Goal: Task Accomplishment & Management: Manage account settings

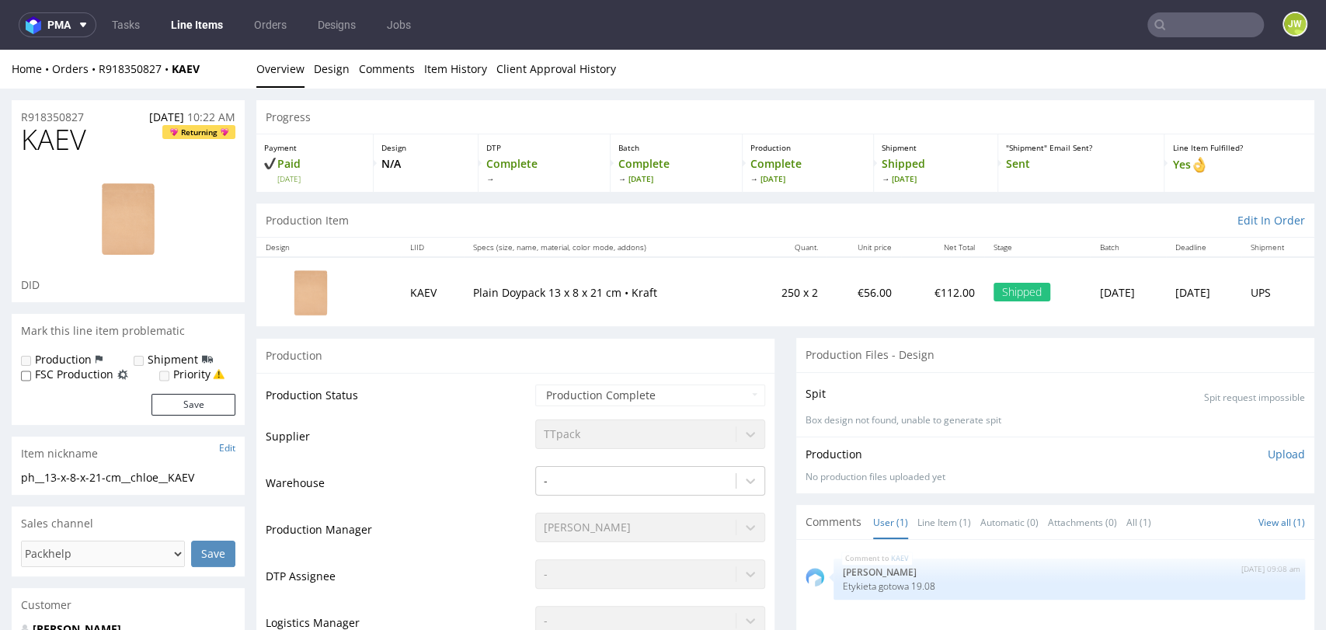
click at [1206, 51] on div "Home Orders R918350827 KAEV Overview Design Comments Item History Client Approv…" at bounding box center [663, 69] width 1326 height 39
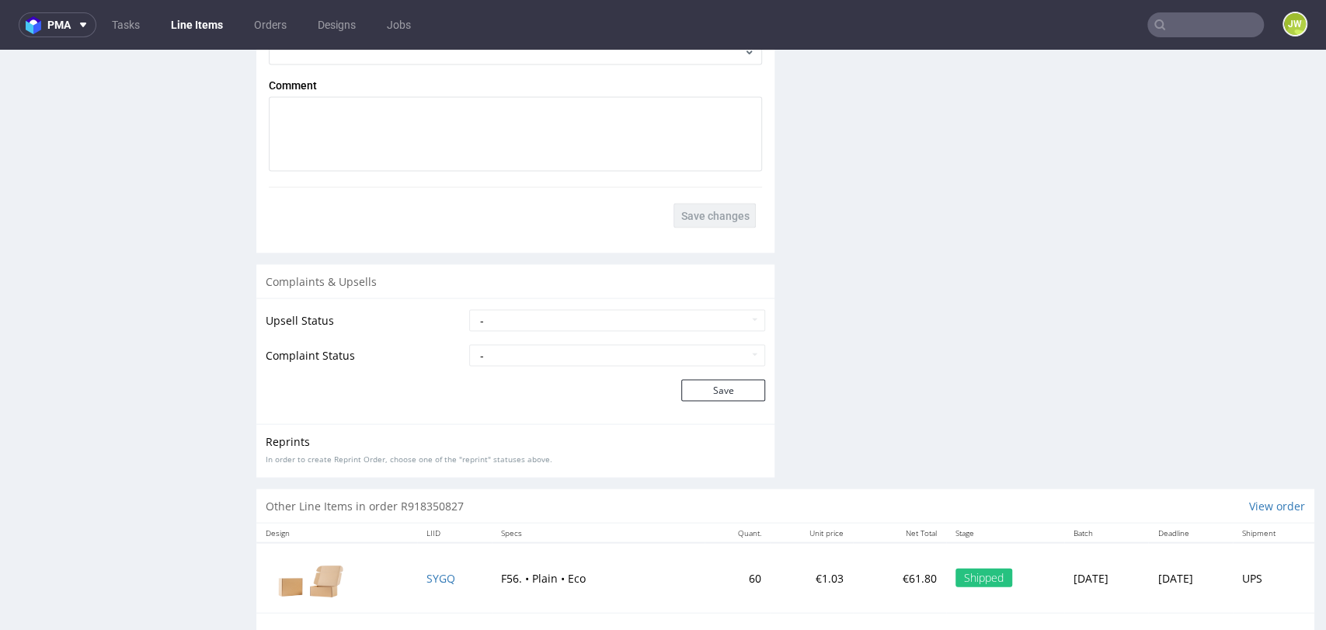
scroll to position [2071, 0]
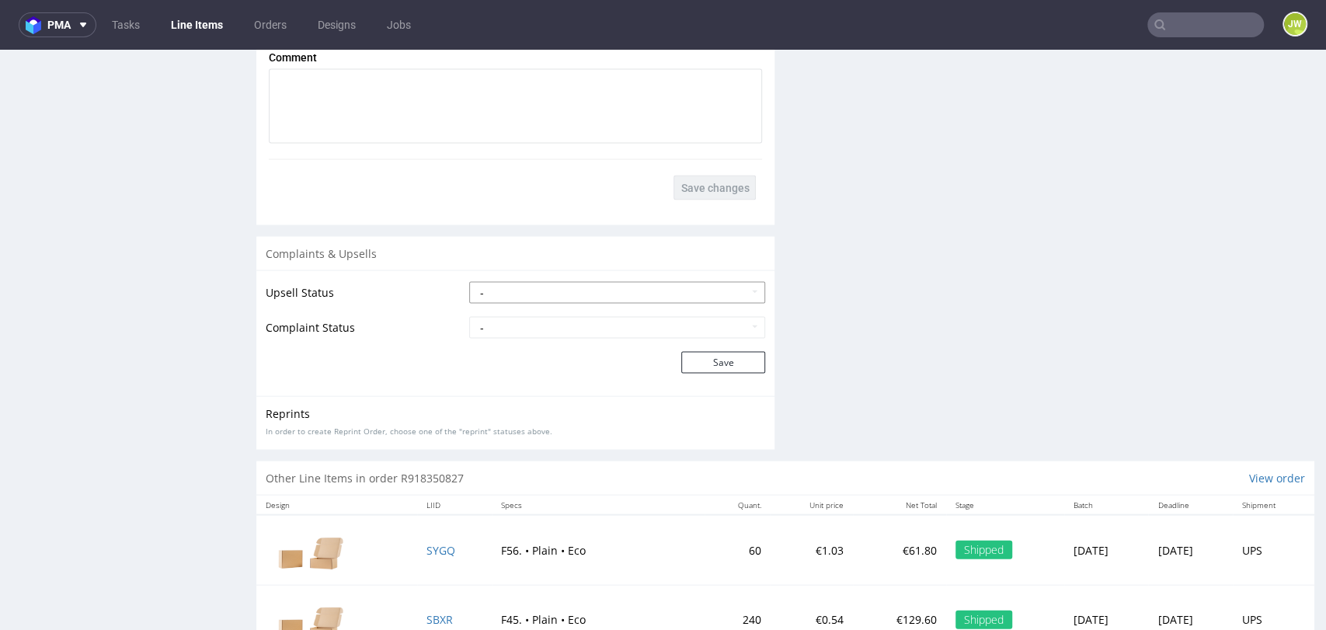
click at [512, 291] on select "- Pending Upsell Upsell Accepted Upsell Refused" at bounding box center [617, 293] width 296 height 22
click at [498, 339] on div "- Complaint Received Complaint Rejected Complaint Accepted (DTP Issue) - Reprin…" at bounding box center [617, 328] width 296 height 22
click at [497, 339] on select "- Complaint Received Complaint Rejected Complaint Accepted (DTP Issue) - Reprin…" at bounding box center [617, 328] width 296 height 22
click at [469, 317] on select "- Complaint Received Complaint Rejected Complaint Accepted (DTP Issue) - Reprin…" at bounding box center [617, 328] width 296 height 22
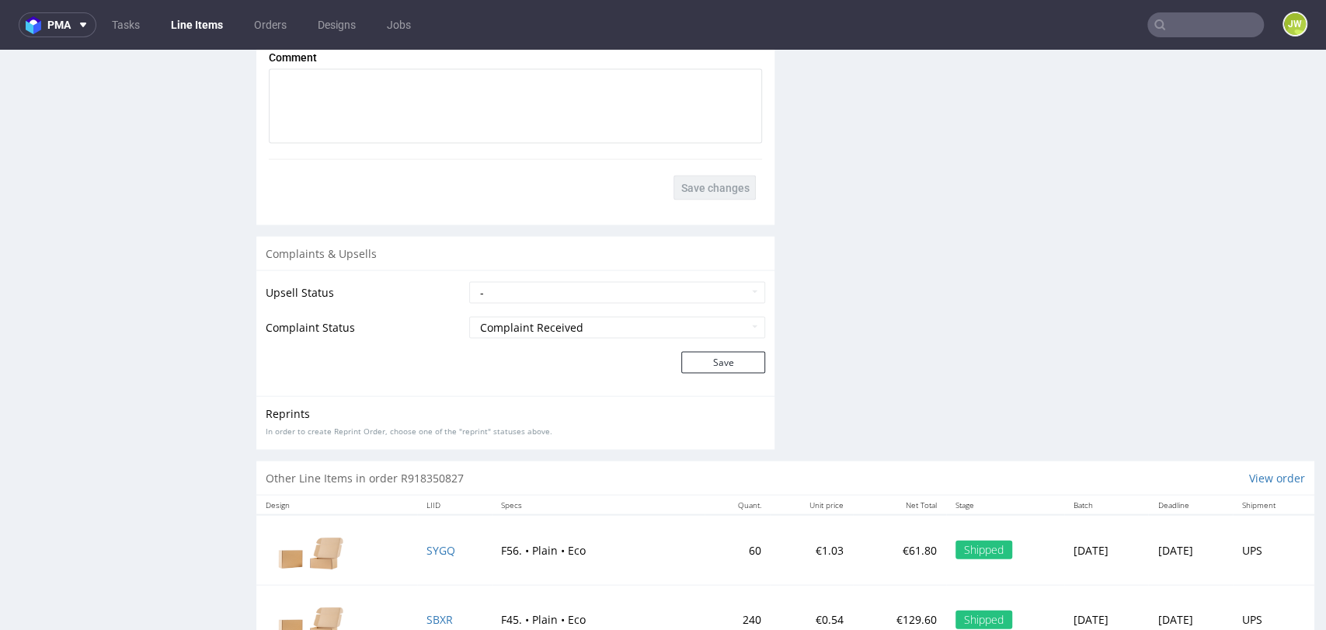
click at [439, 388] on div "Upsell Status - Pending Upsell Upsell Accepted Upsell Refused Complaint Status …" at bounding box center [515, 333] width 518 height 126
click at [538, 326] on select "- Complaint Received Complaint Rejected Complaint Accepted (DTP Issue) - Reprin…" at bounding box center [617, 328] width 296 height 22
select select "accepted_shipping_issue_reprint"
click at [469, 317] on select "- Complaint Received Complaint Rejected Complaint Accepted (DTP Issue) - Reprin…" at bounding box center [617, 328] width 296 height 22
click at [681, 364] on button "Save" at bounding box center [723, 363] width 84 height 22
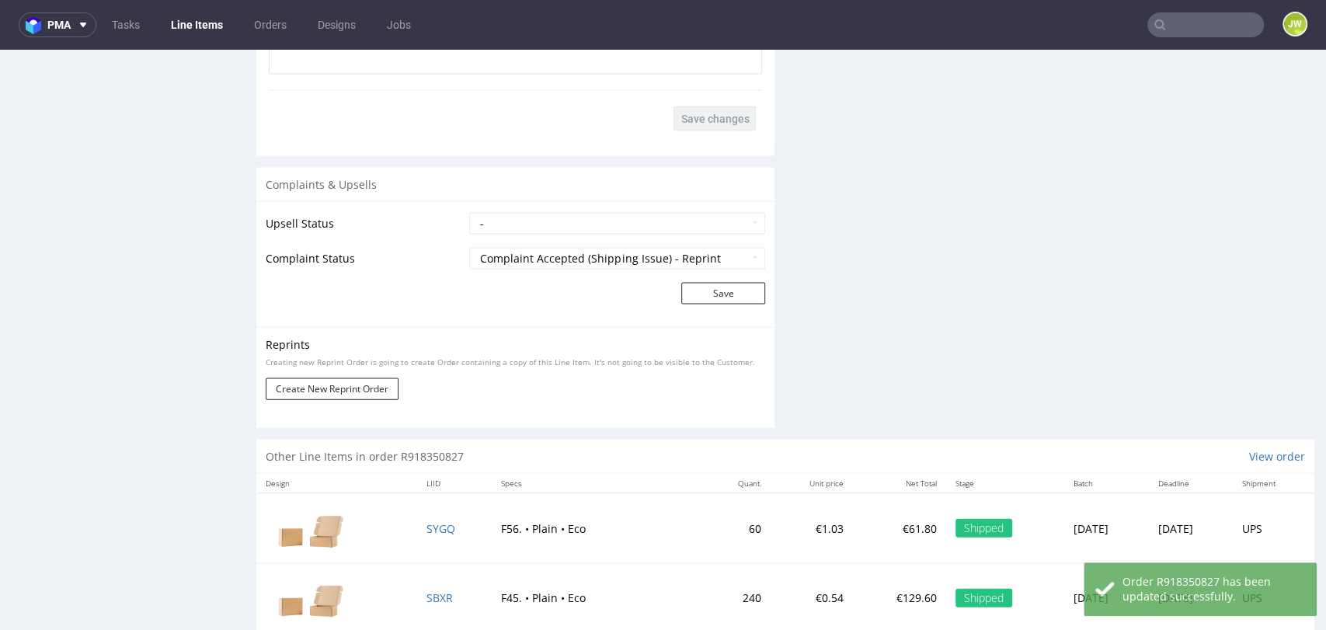
scroll to position [2190, 0]
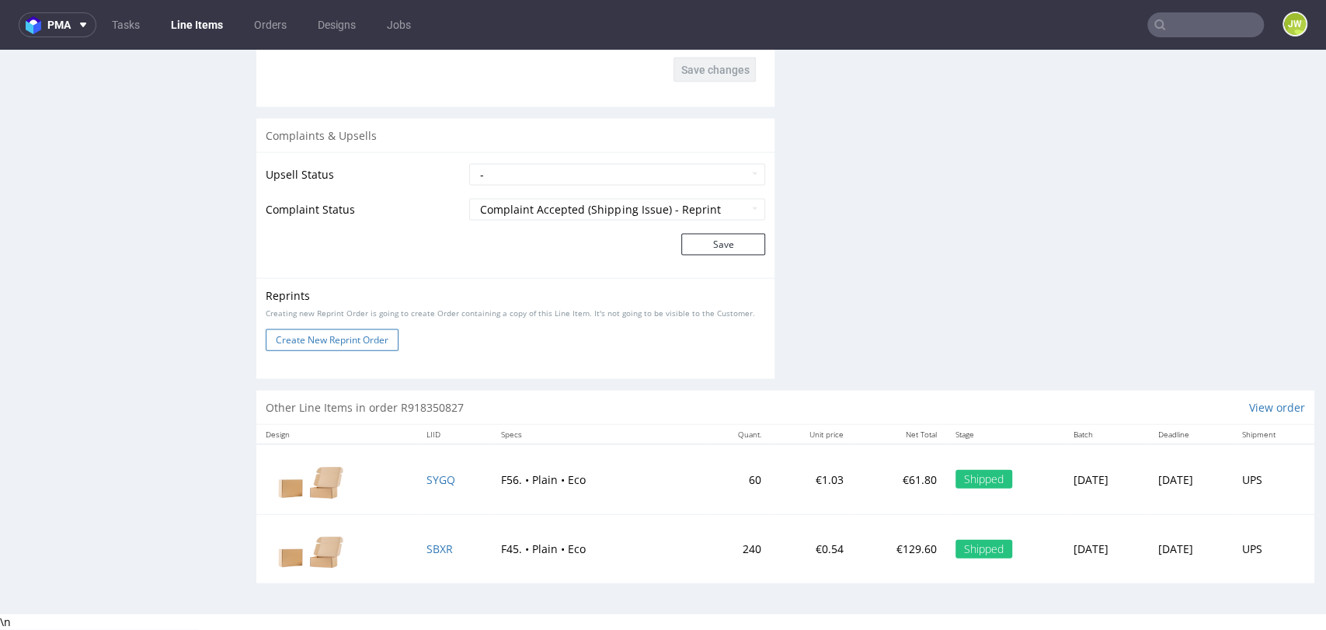
click at [332, 338] on button "Create New Reprint Order" at bounding box center [332, 340] width 133 height 22
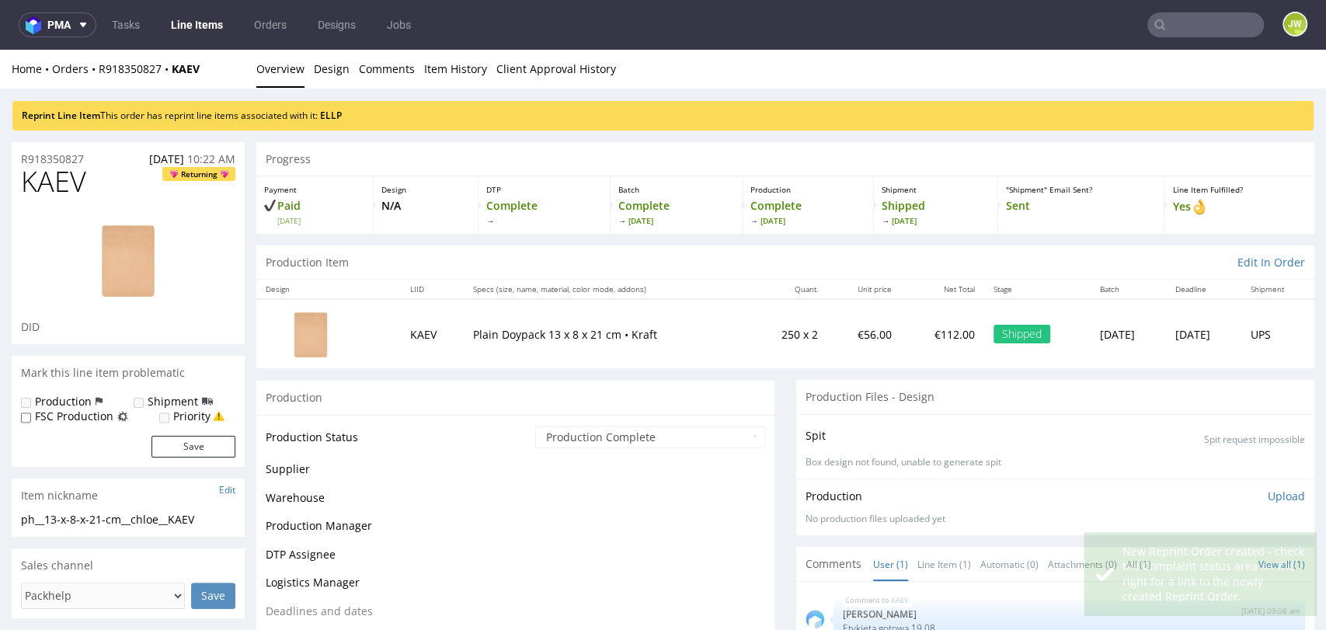
scroll to position [0, 0]
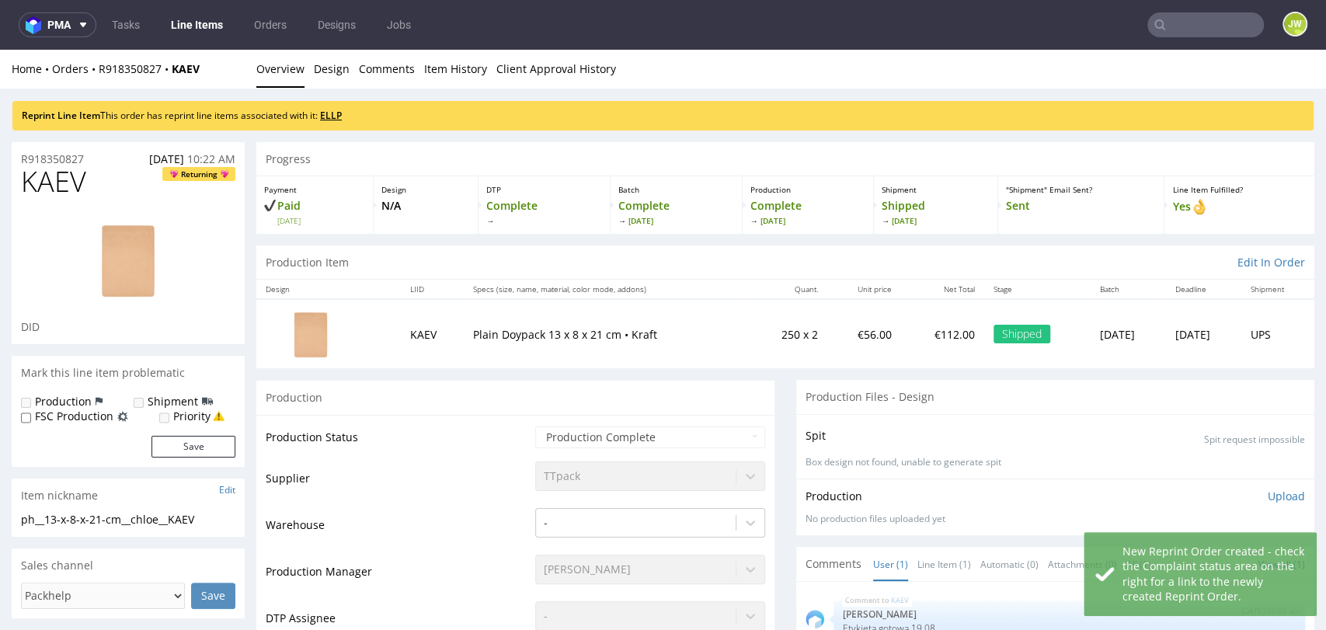
click at [329, 114] on link "ELLP" at bounding box center [331, 115] width 22 height 13
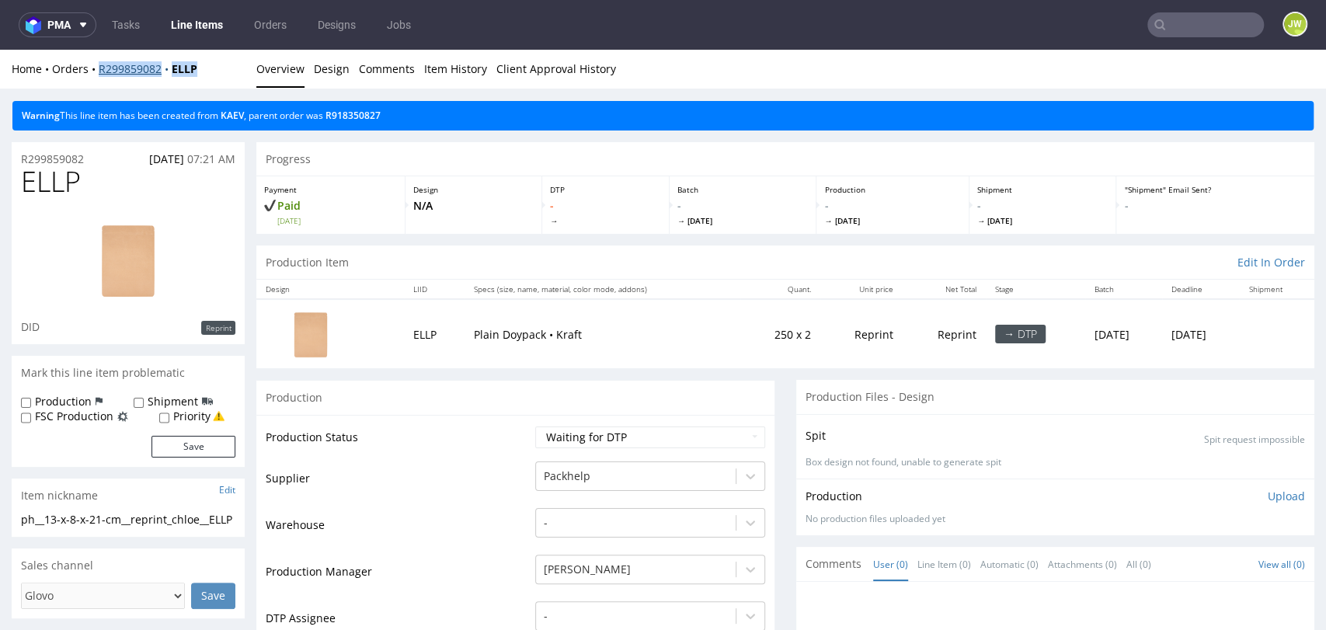
drag, startPoint x: 211, startPoint y: 68, endPoint x: 99, endPoint y: 75, distance: 112.1
click at [99, 75] on div "Home Orders R299859082 ELLP" at bounding box center [128, 69] width 233 height 16
copy div "R299859082 ELLP"
click at [200, 82] on div "Home Orders R299859082 ELLP Overview Design Comments Item History Client Approv…" at bounding box center [663, 69] width 1326 height 39
drag, startPoint x: 204, startPoint y: 71, endPoint x: 93, endPoint y: 73, distance: 110.3
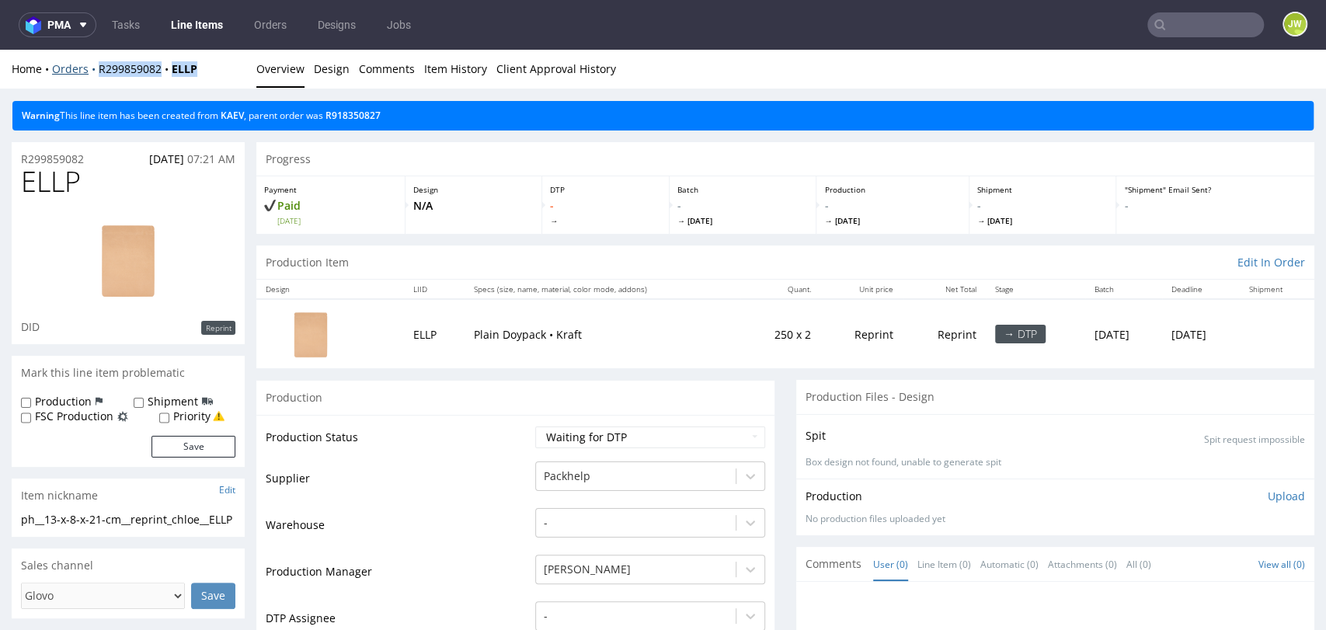
click at [93, 73] on div "Home Orders R299859082 ELLP" at bounding box center [128, 69] width 233 height 16
copy div "R299859082 ELLP"
click at [232, 84] on div "Home Orders R299859082 ELLP Overview Design Comments Item History Client Approv…" at bounding box center [663, 69] width 1326 height 39
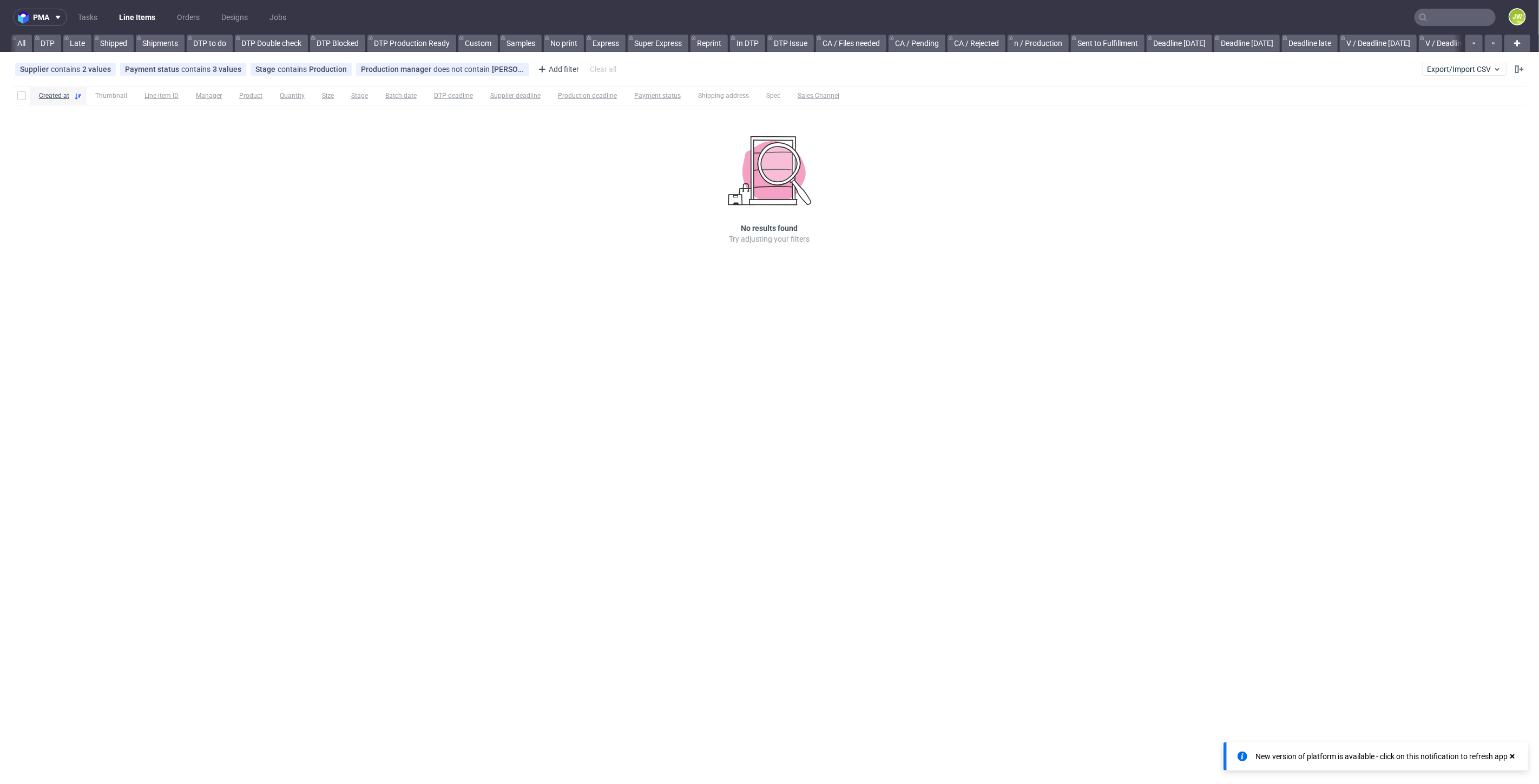
scroll to position [0, 1229]
click at [1395, 49] on link "premade pozostałe (NEW)" at bounding box center [1348, 43] width 101 height 17
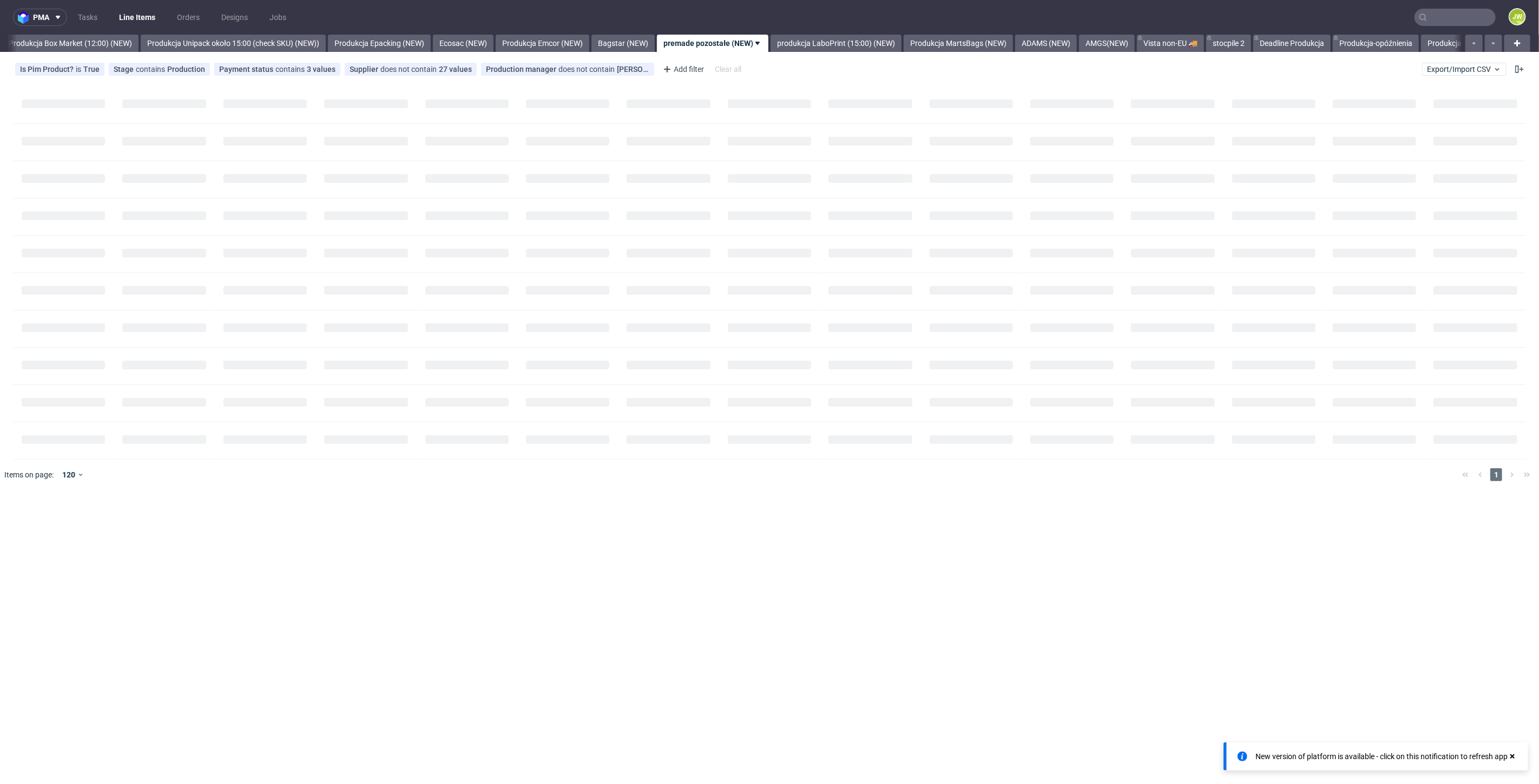
scroll to position [0, 1868]
drag, startPoint x: 847, startPoint y: 577, endPoint x: 849, endPoint y: 534, distance: 43.0
click at [849, 559] on div "pma Tasks Line Items Orders Designs Jobs JW All DTP Late Shipped Shipments DTP …" at bounding box center [769, 392] width 1539 height 784
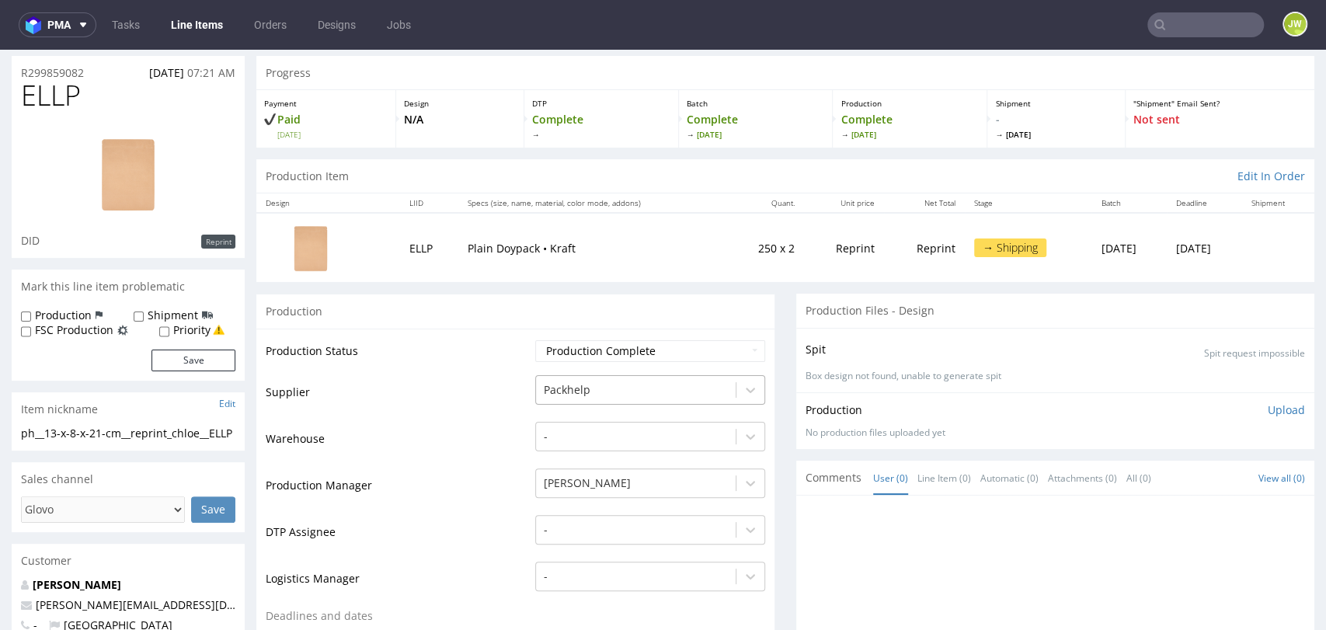
click at [553, 391] on div "Packhelp" at bounding box center [636, 390] width 200 height 25
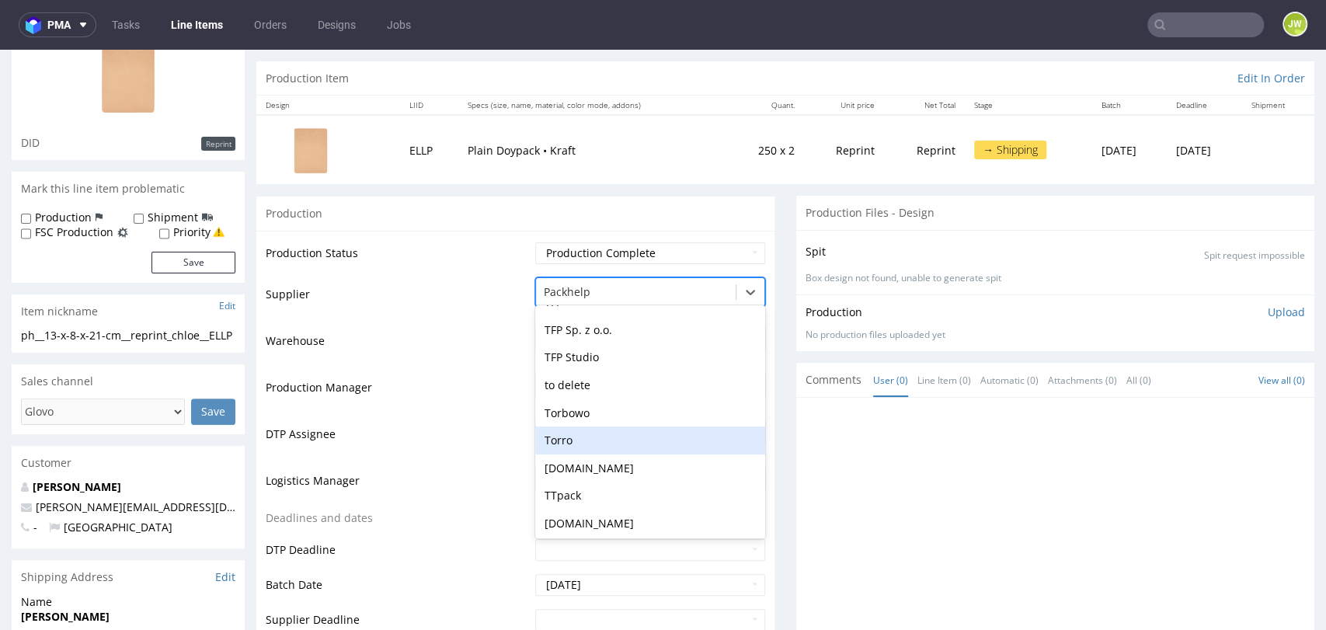
scroll to position [4309, 0]
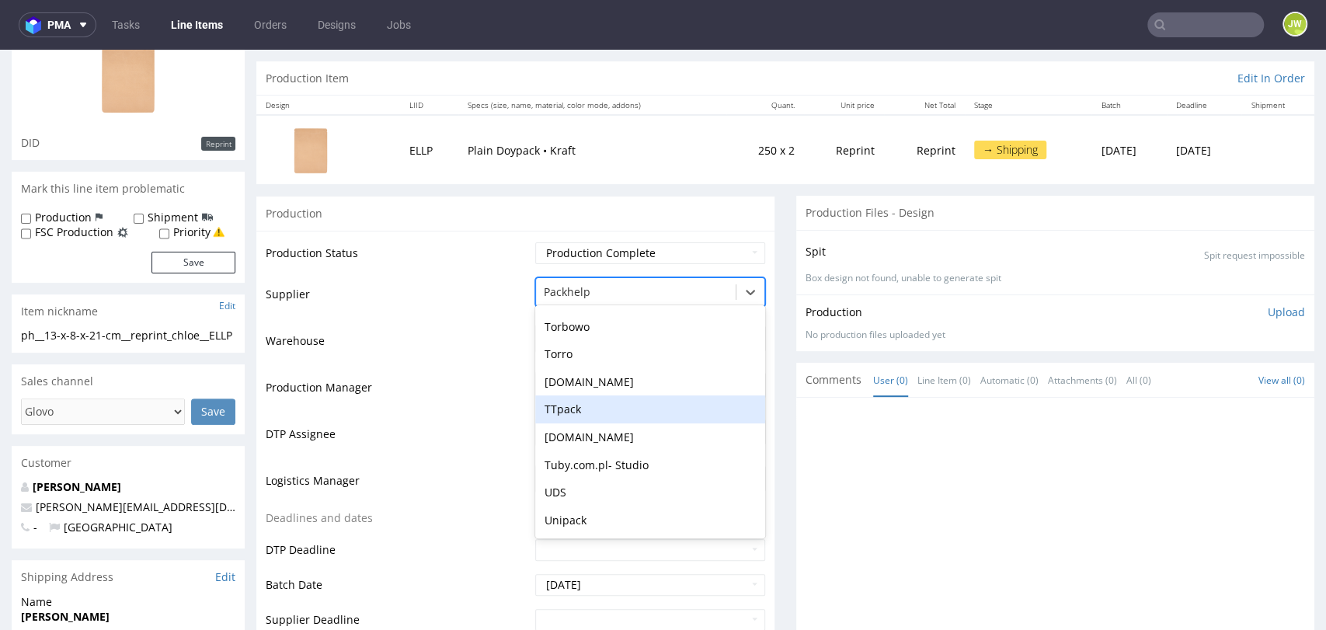
click at [569, 408] on div "TTpack" at bounding box center [650, 409] width 230 height 28
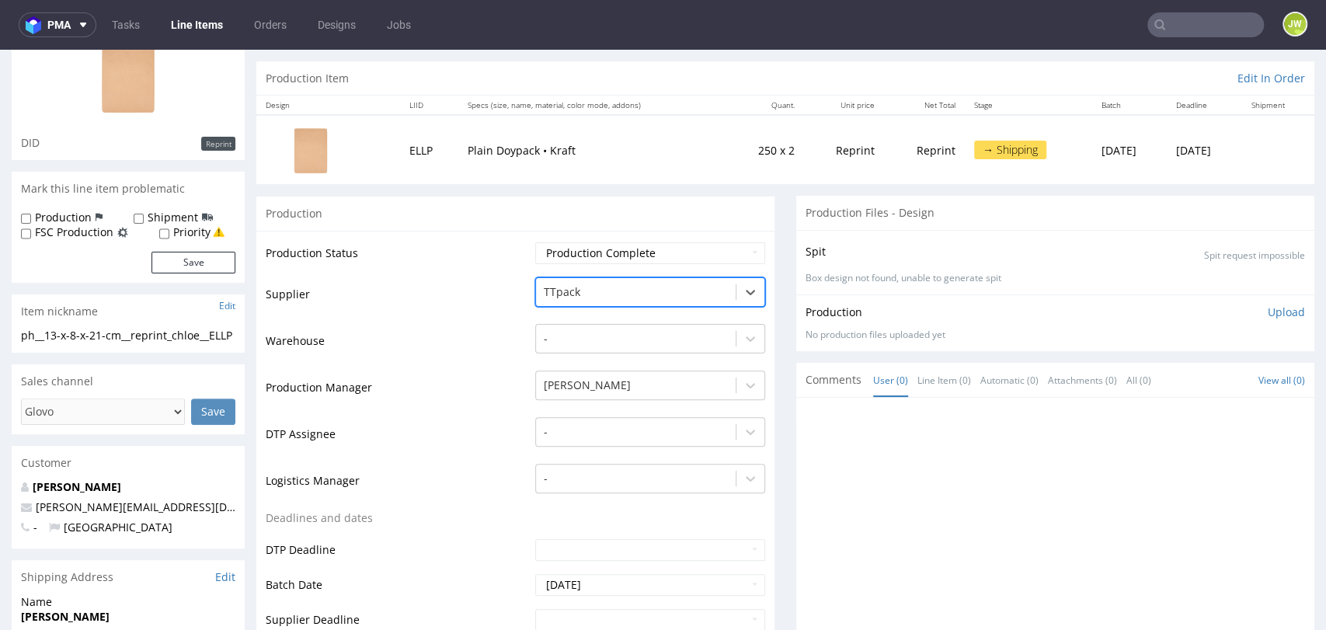
click at [477, 285] on td "Supplier" at bounding box center [399, 299] width 266 height 47
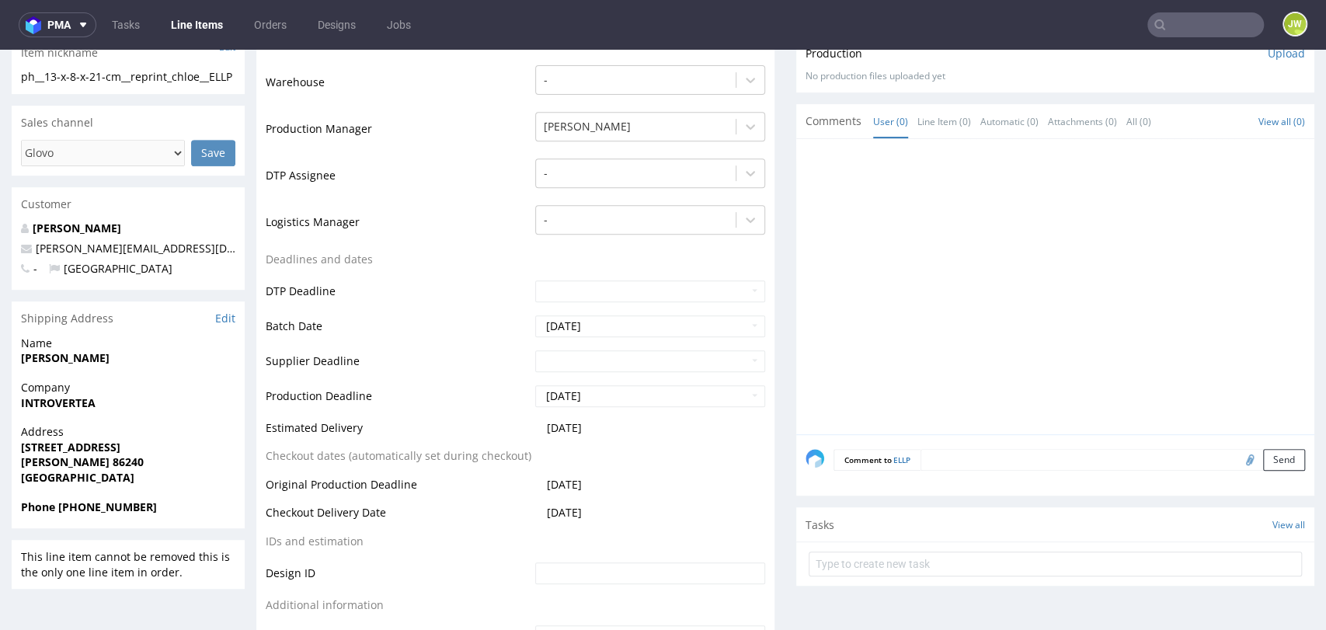
scroll to position [702, 0]
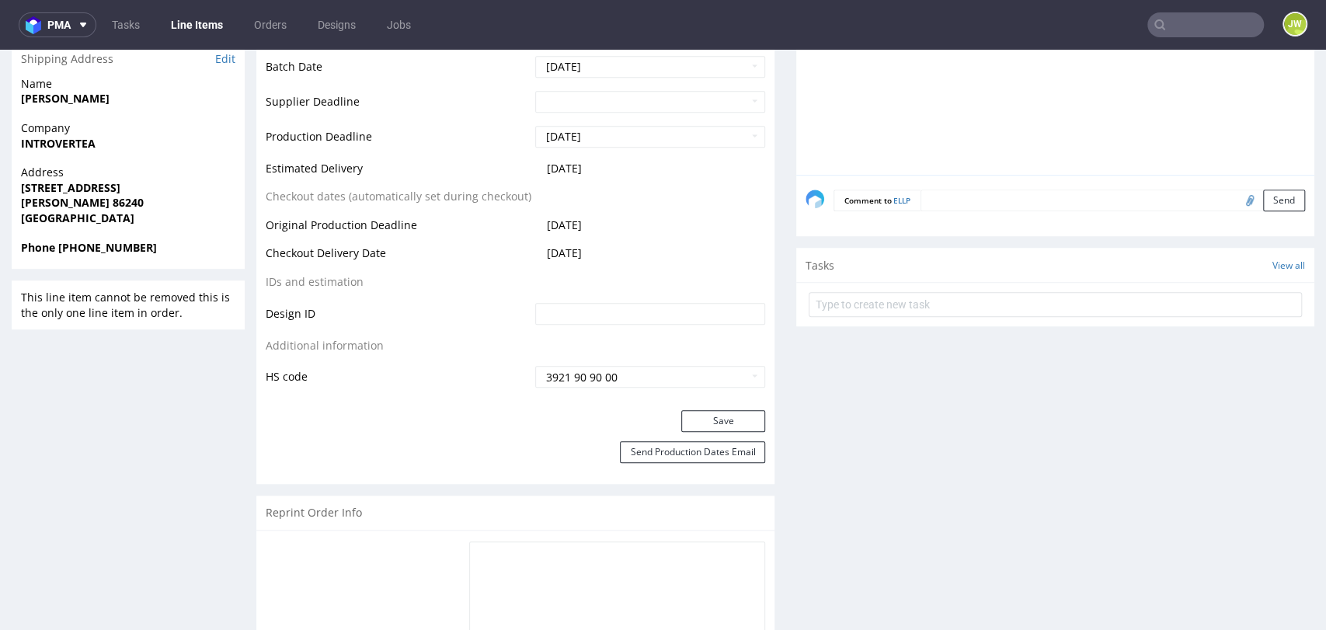
click at [691, 408] on div "Production Status Waiting for Artwork Waiting for Diecut Waiting for Mockup Wai…" at bounding box center [515, 62] width 518 height 698
click at [690, 413] on button "Save" at bounding box center [723, 421] width 84 height 22
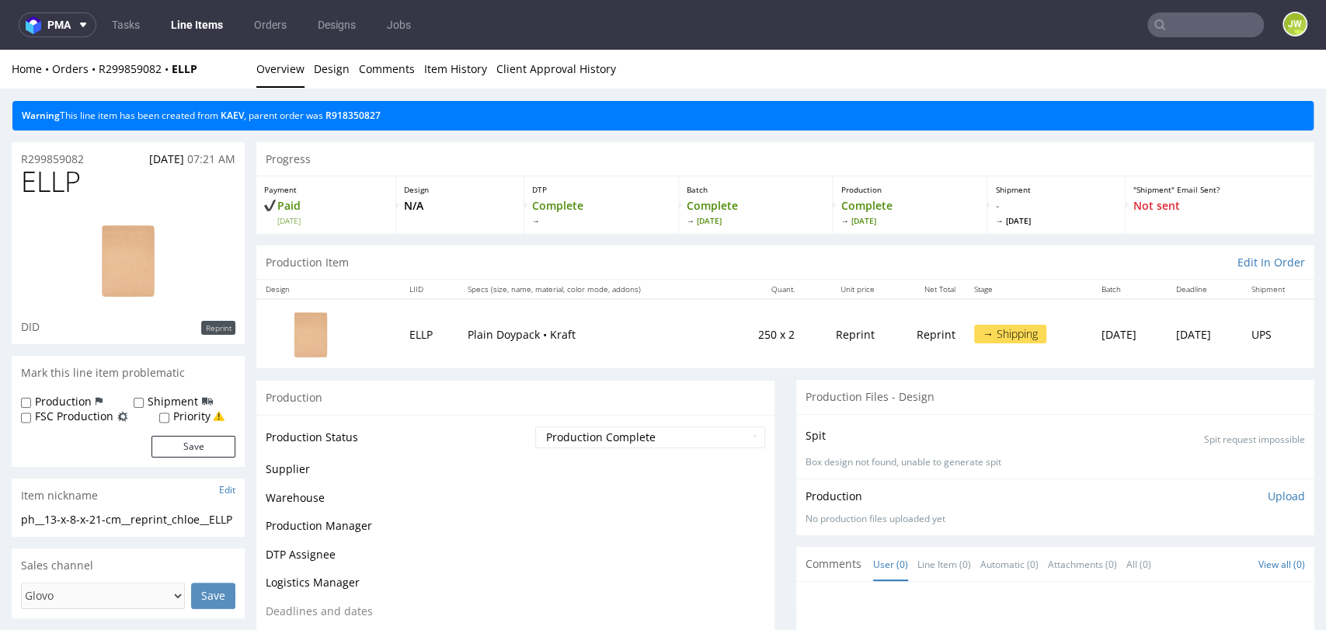
scroll to position [0, 0]
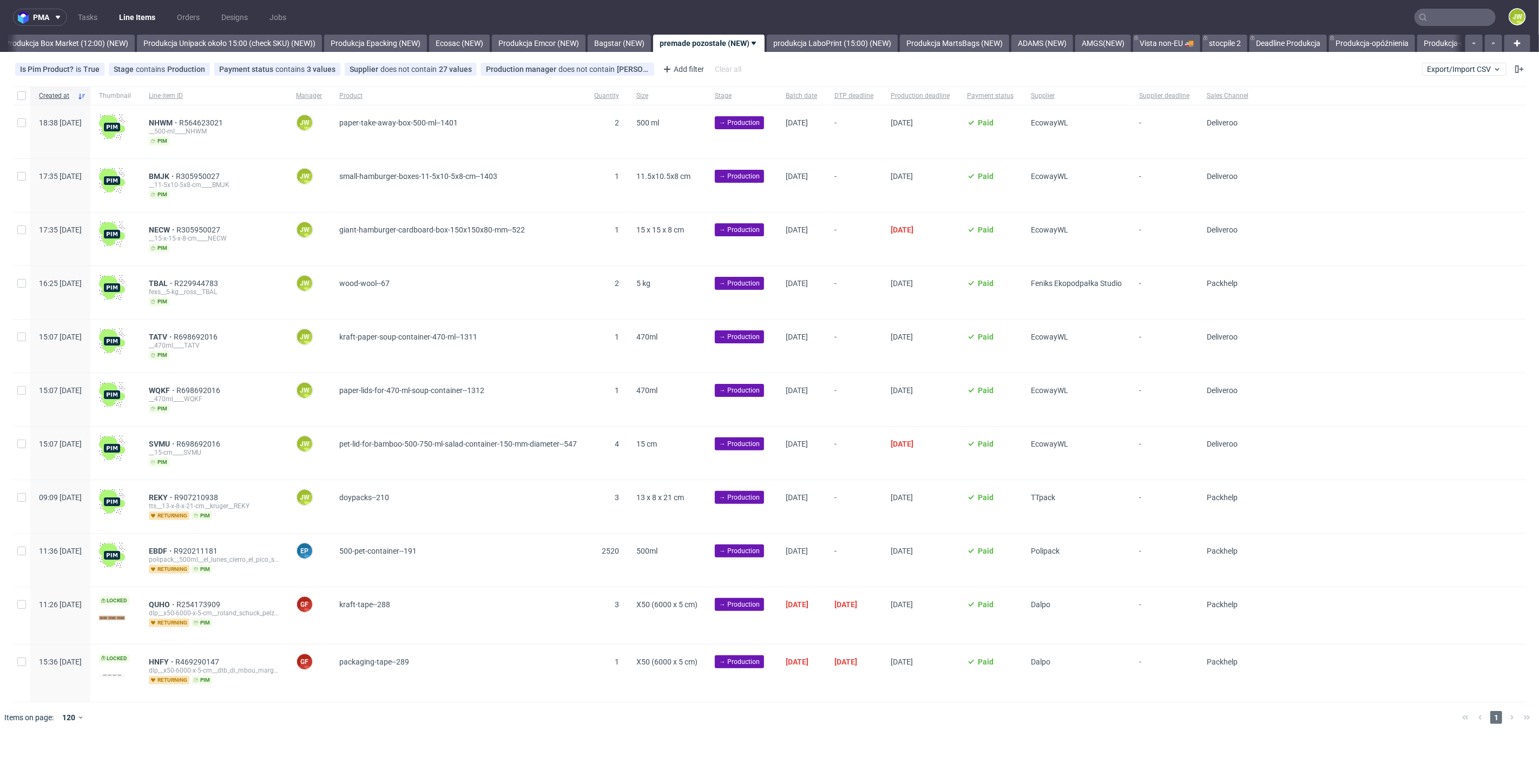
scroll to position [0, 1868]
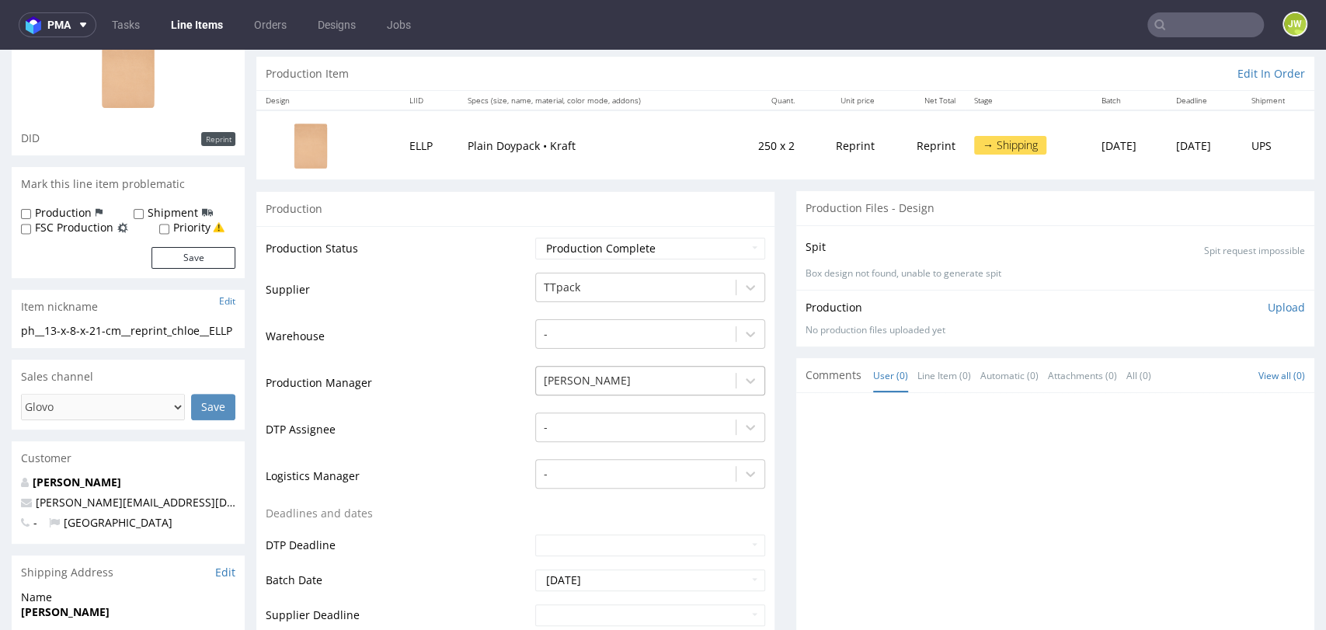
click at [565, 388] on div "[PERSON_NAME]" at bounding box center [650, 377] width 230 height 22
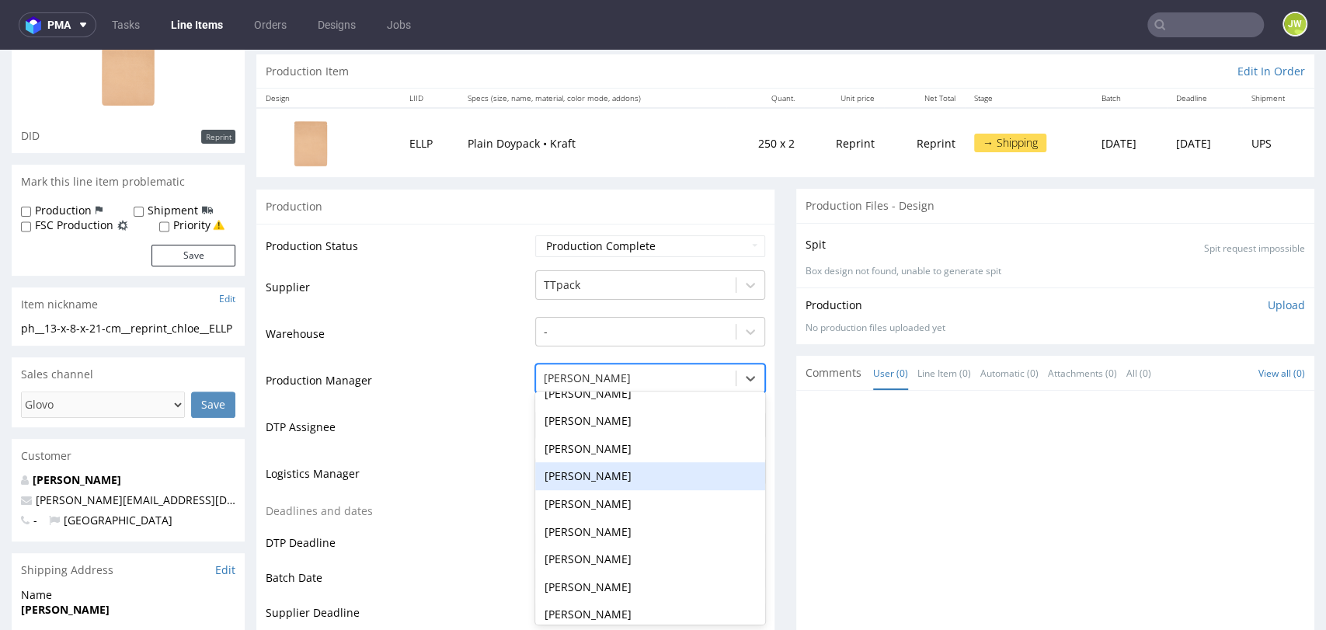
scroll to position [1234, 0]
click at [569, 472] on div "[PERSON_NAME]" at bounding box center [650, 474] width 230 height 28
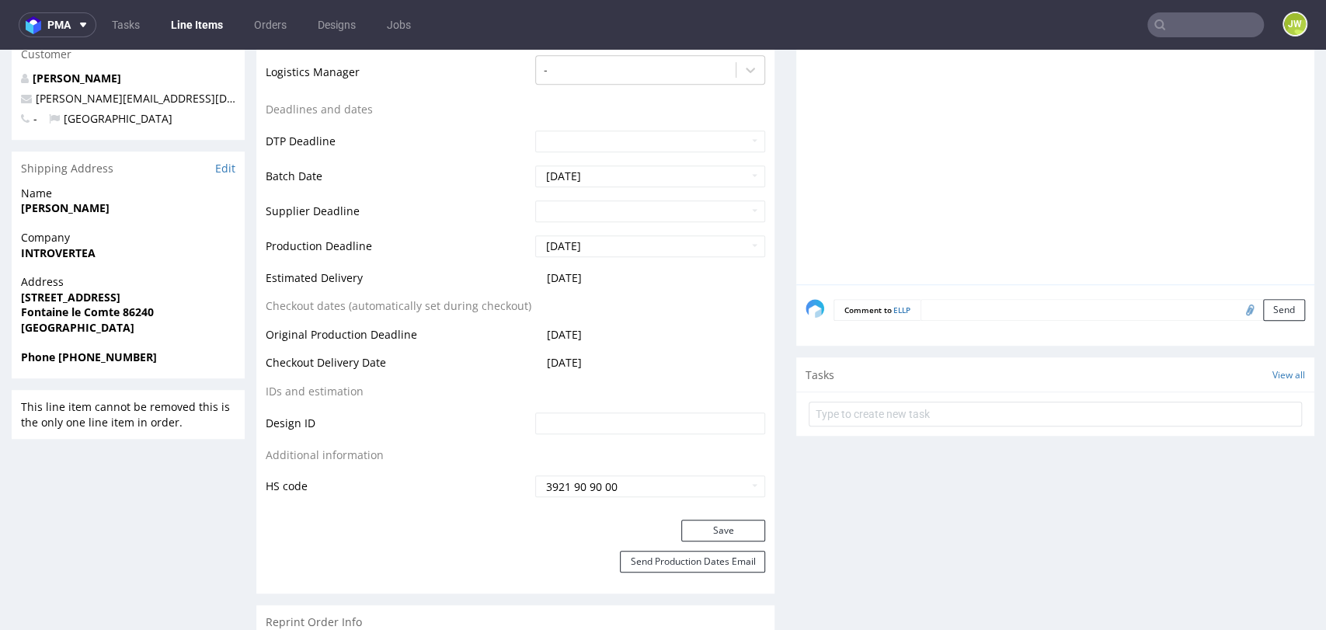
scroll to position [622, 0]
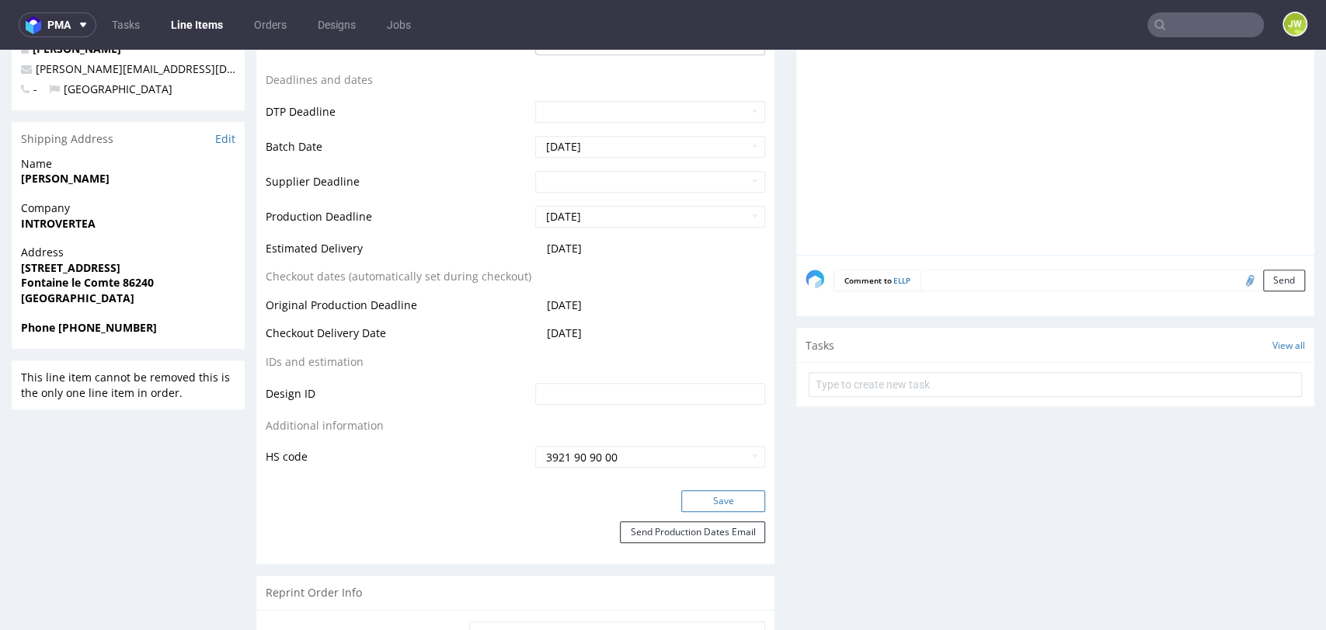
click at [681, 495] on button "Save" at bounding box center [723, 501] width 84 height 22
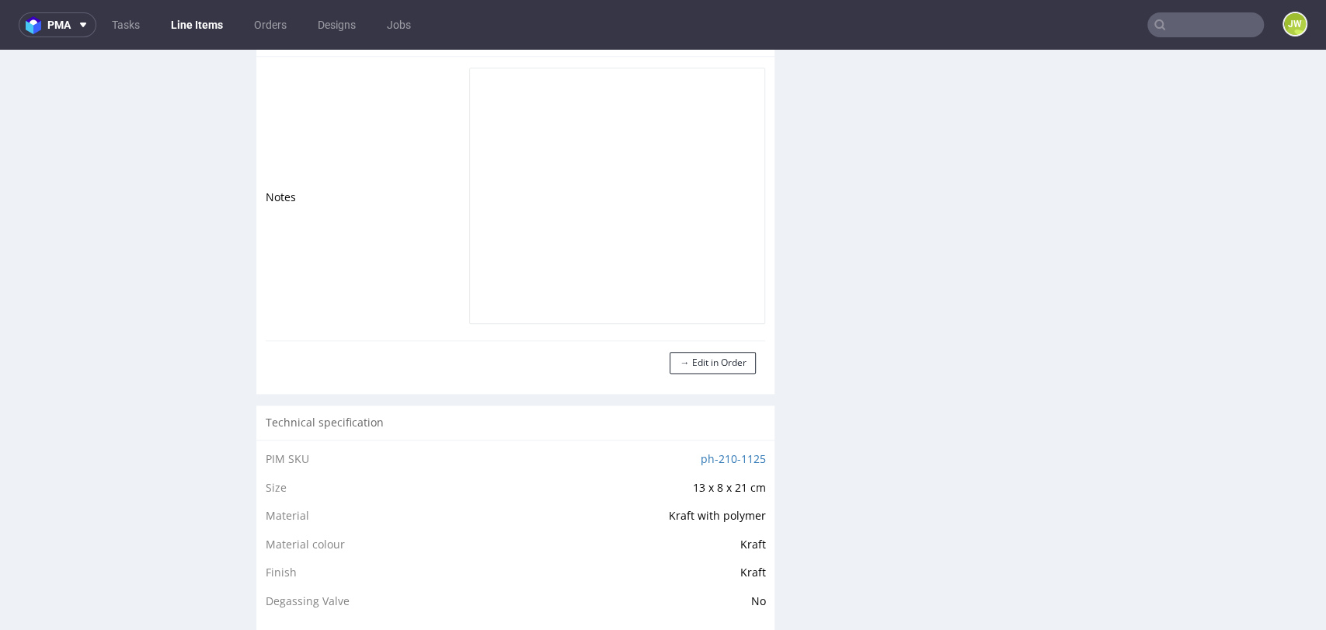
scroll to position [1208, 0]
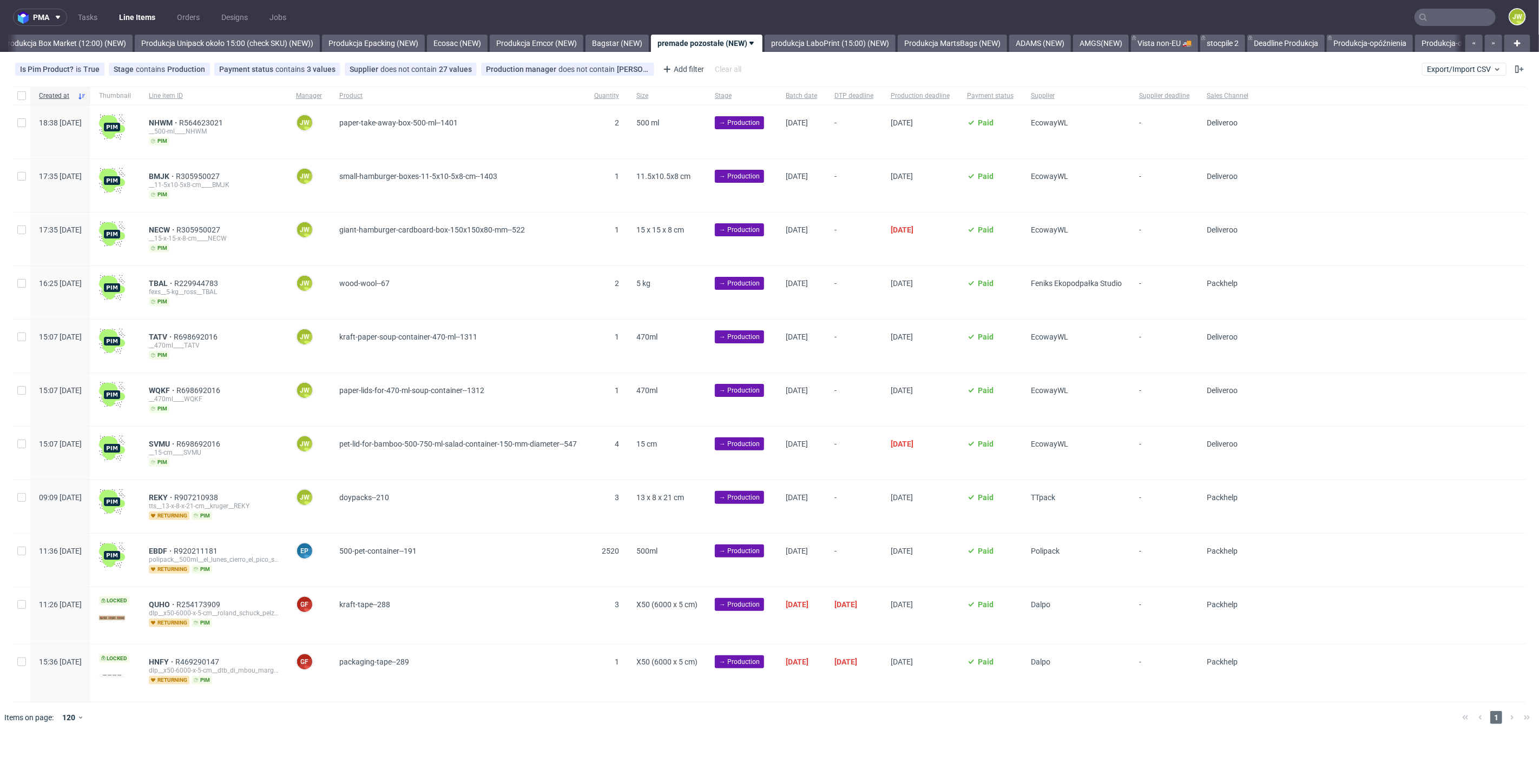
scroll to position [0, 1868]
click at [1441, 13] on input "text" at bounding box center [1455, 17] width 82 height 17
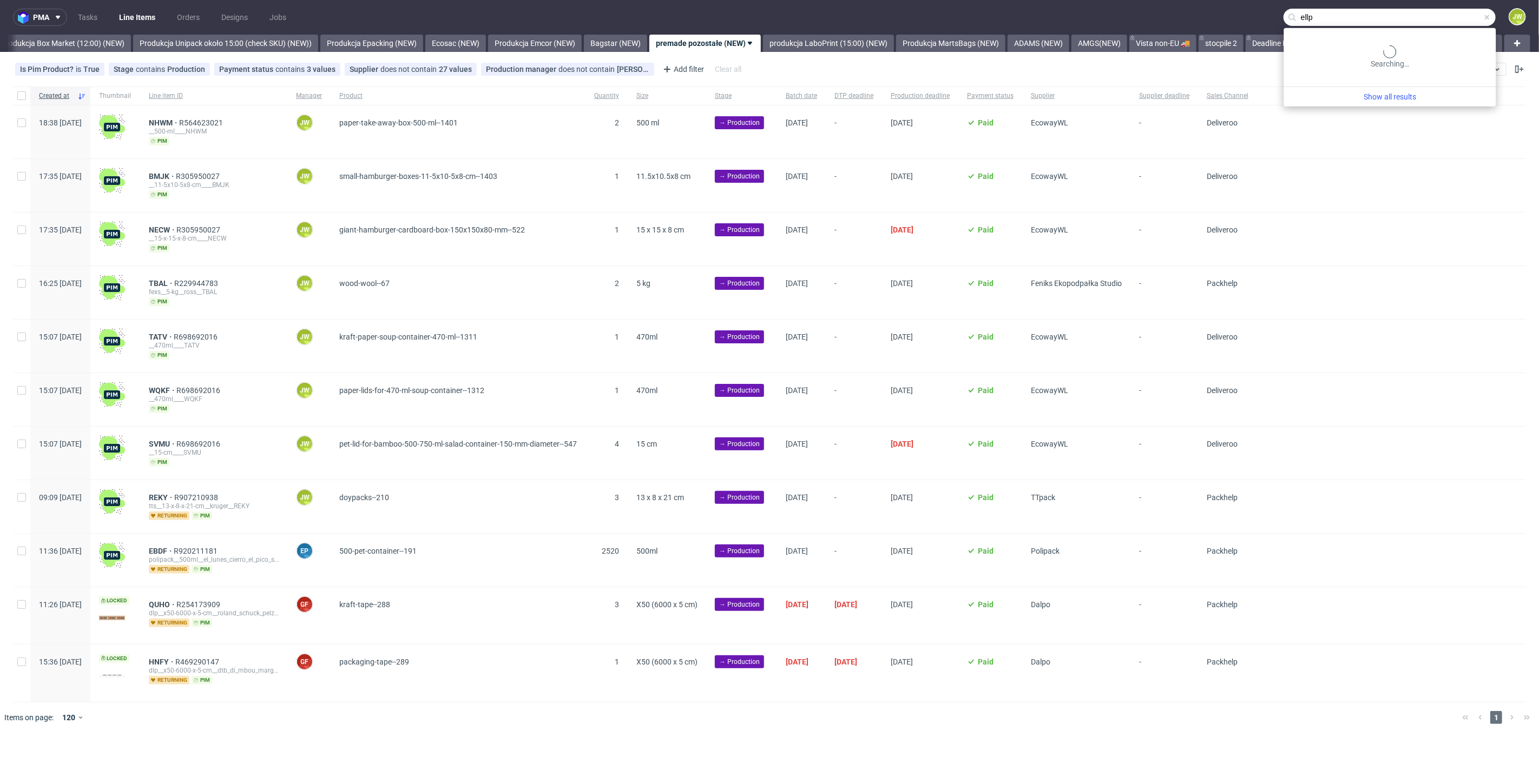
type input "ellp"
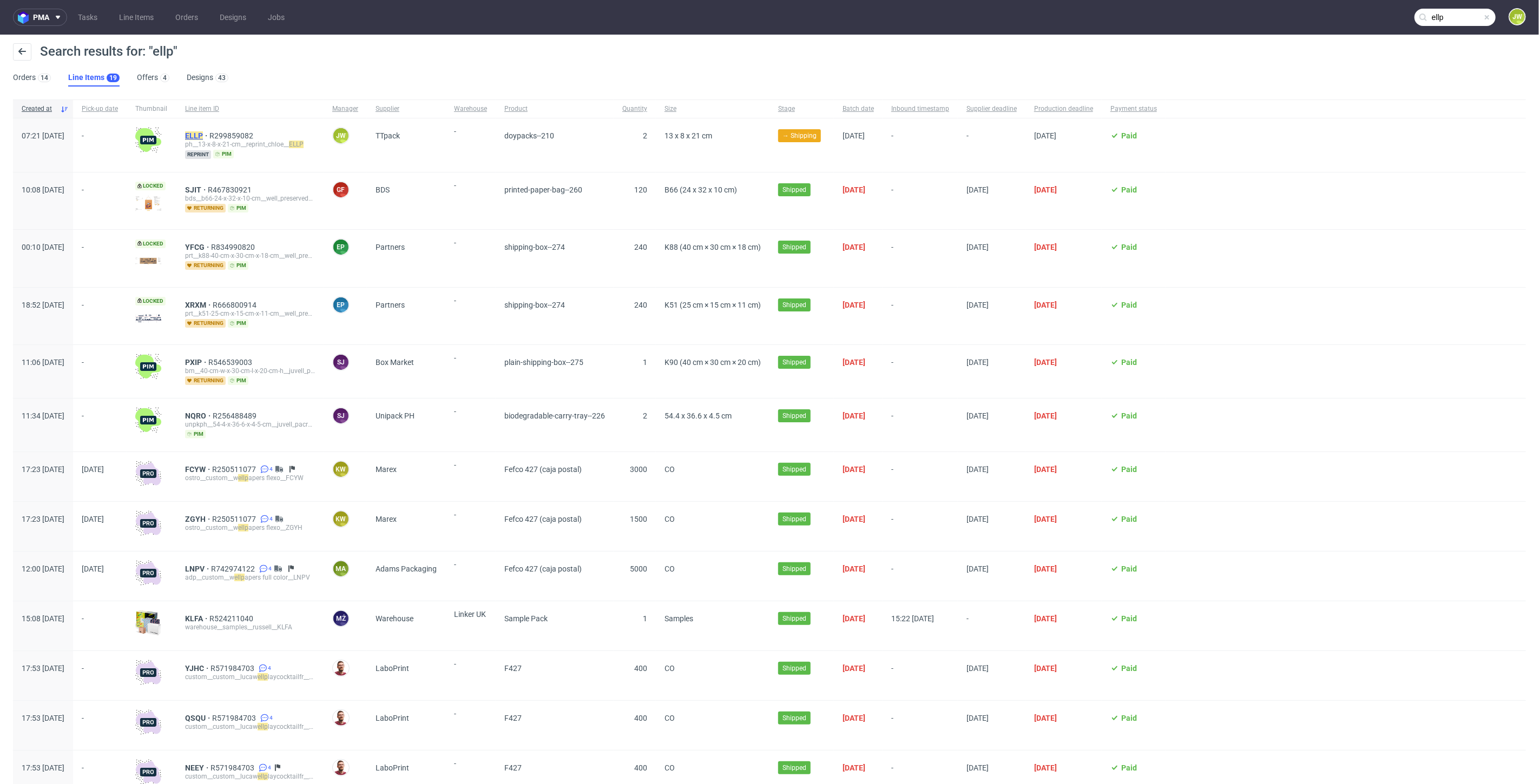
click at [203, 136] on mark "ELLP" at bounding box center [194, 136] width 18 height 8
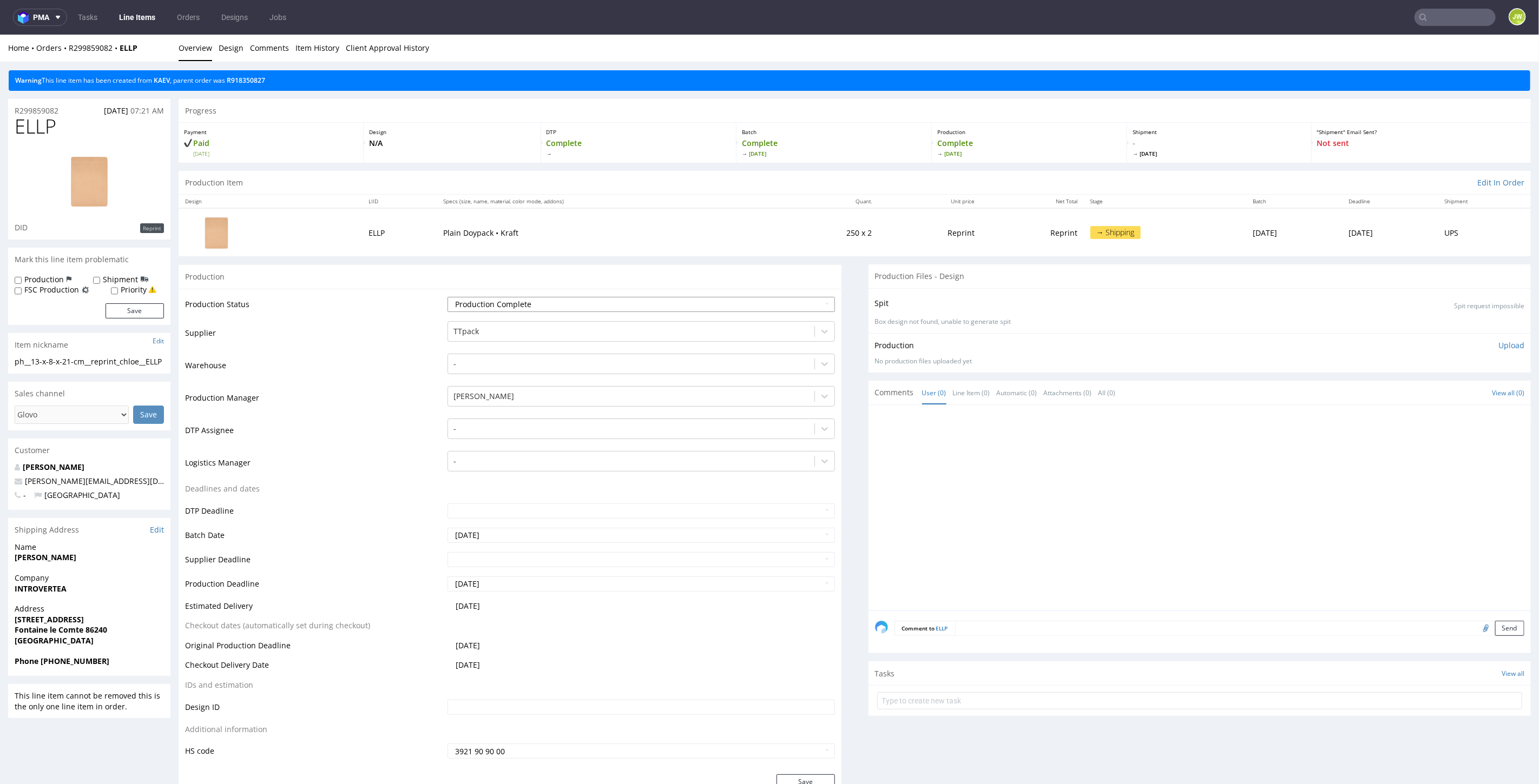
click at [465, 306] on select "Waiting for Artwork Waiting for Diecut Waiting for Mockup Waiting for DTP Waiti…" at bounding box center [640, 304] width 387 height 15
select select "dtp_production_ready"
click at [447, 297] on select "Waiting for Artwork Waiting for Diecut Waiting for Mockup Waiting for DTP Waiti…" at bounding box center [640, 304] width 387 height 15
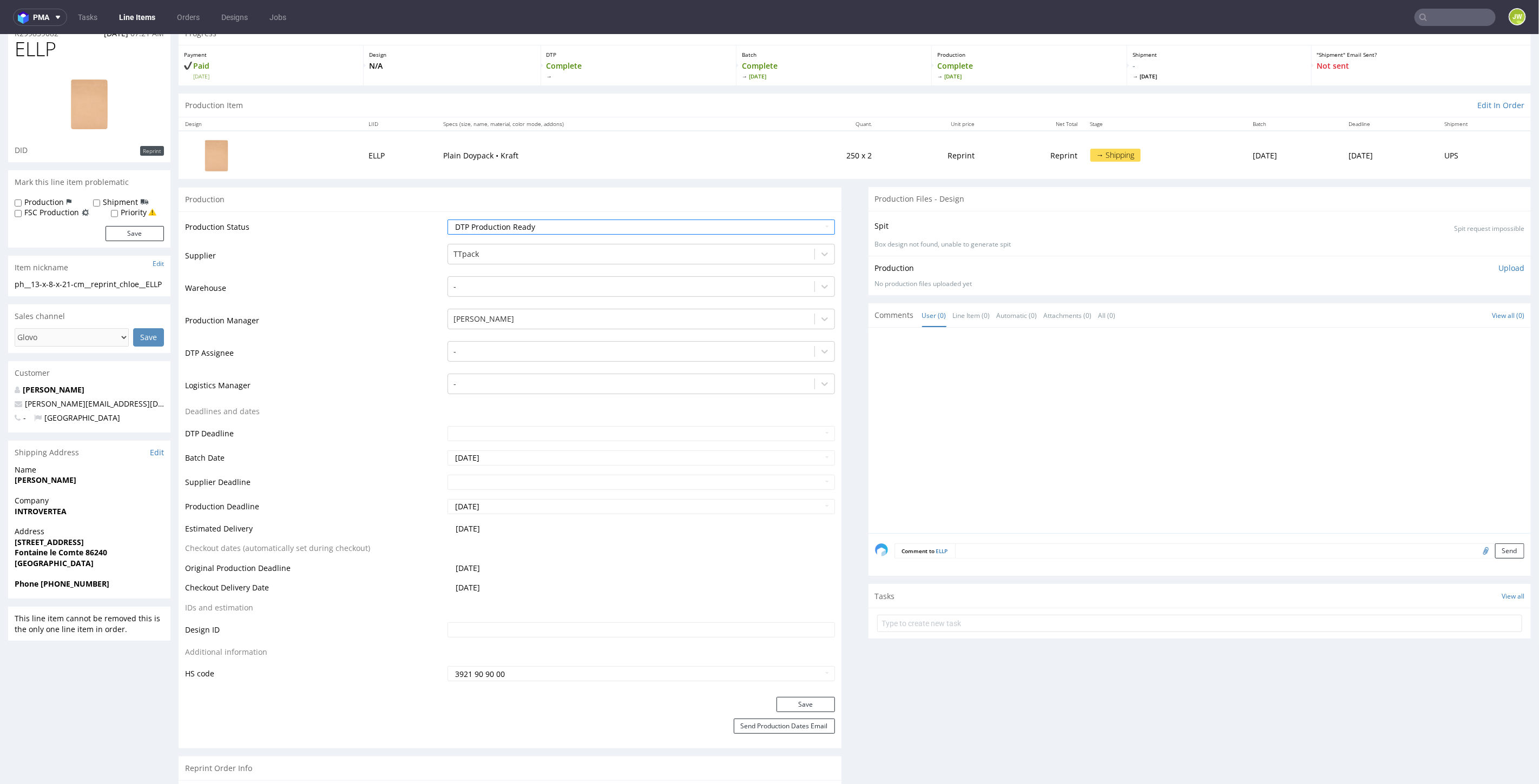
scroll to position [240, 0]
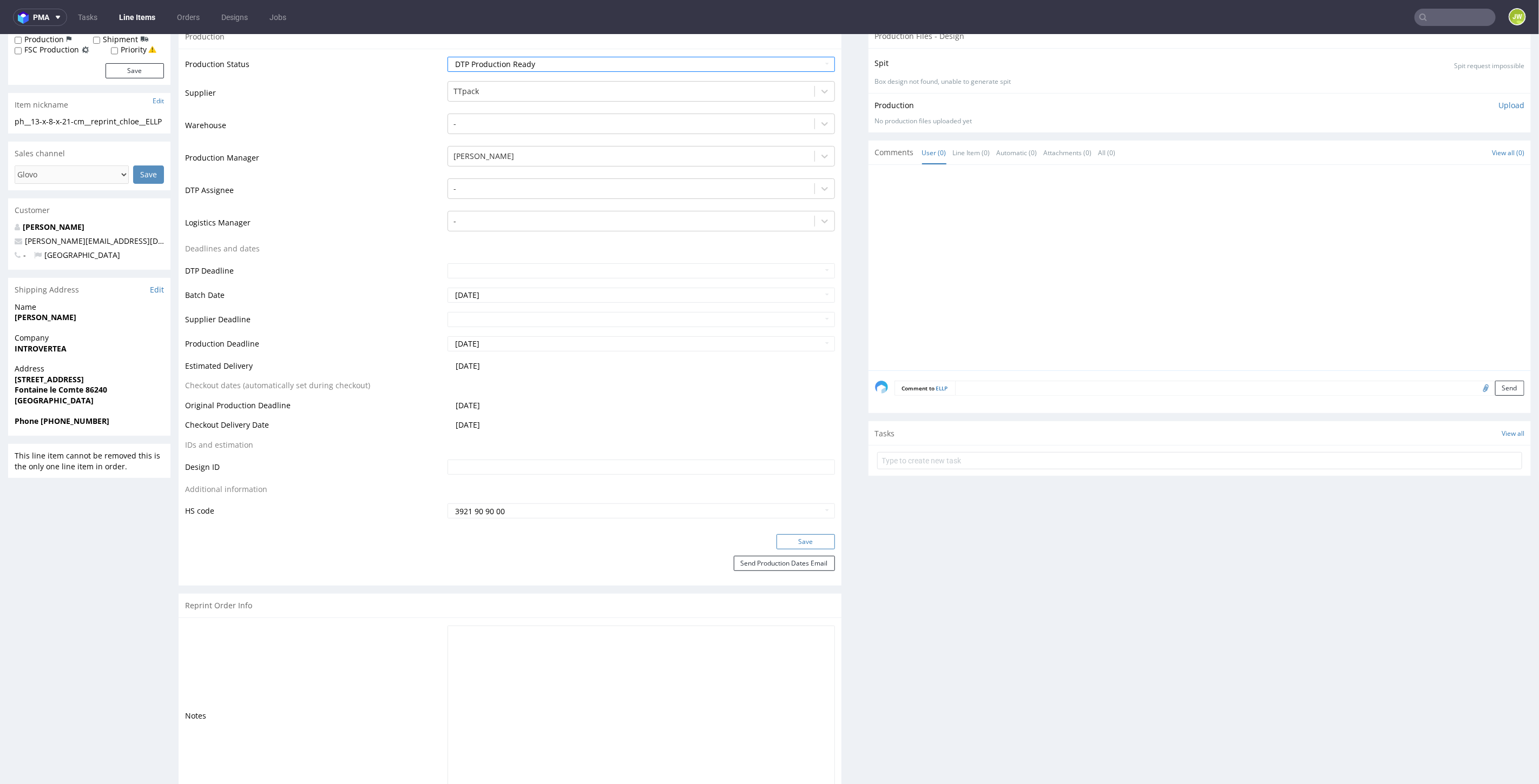
click at [791, 537] on button "Save" at bounding box center [806, 542] width 59 height 15
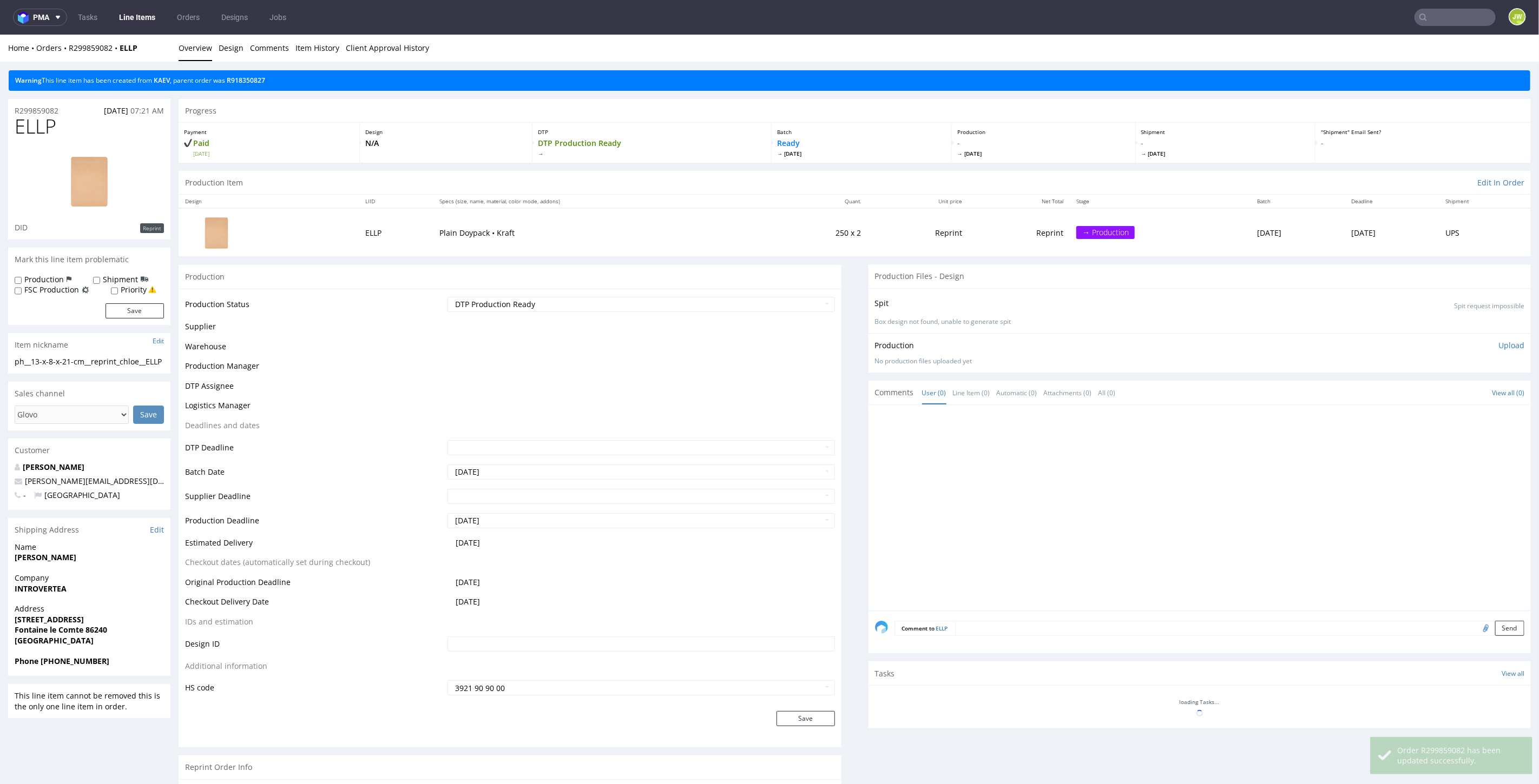
scroll to position [0, 0]
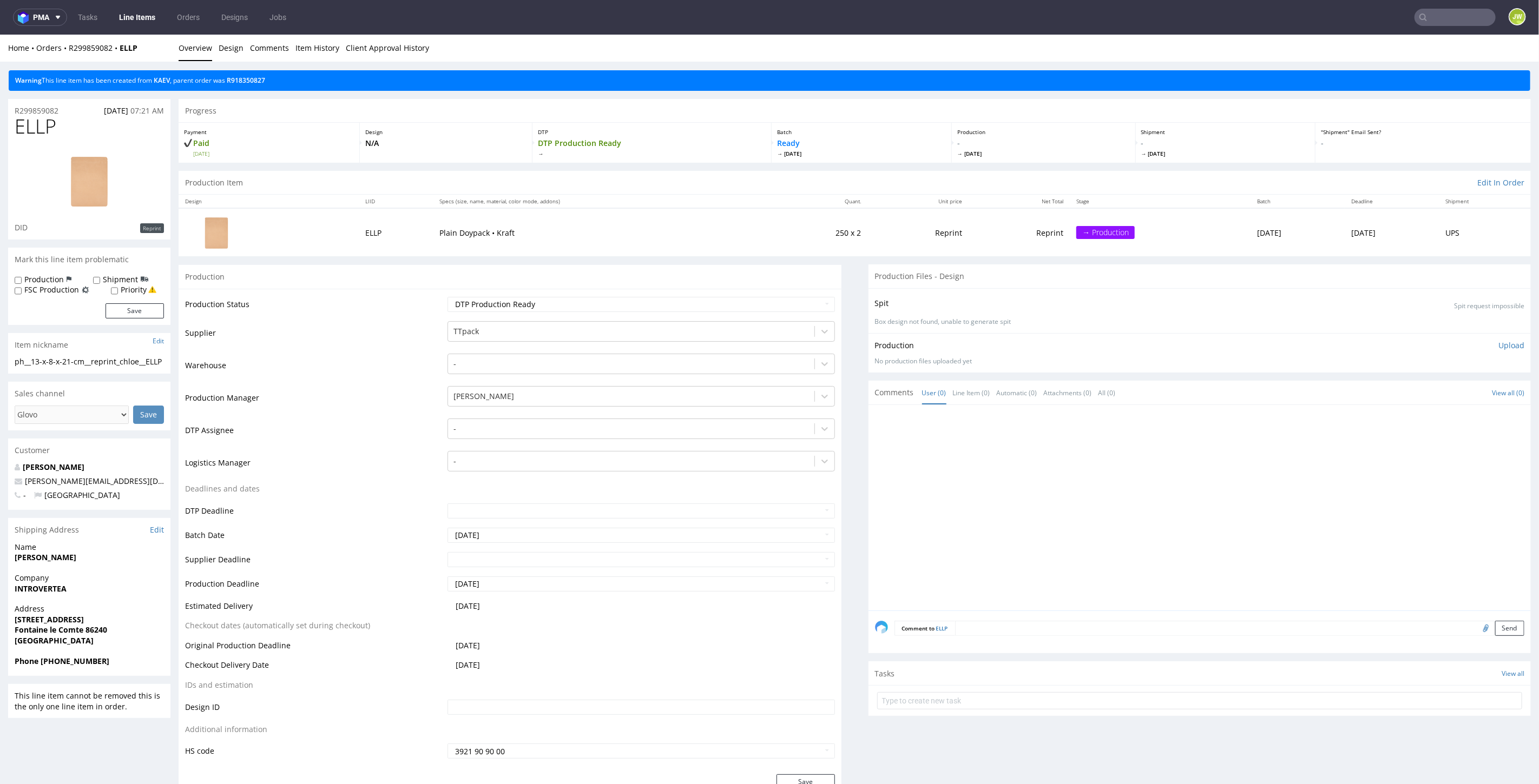
click at [140, 18] on link "Line Items" at bounding box center [137, 17] width 49 height 17
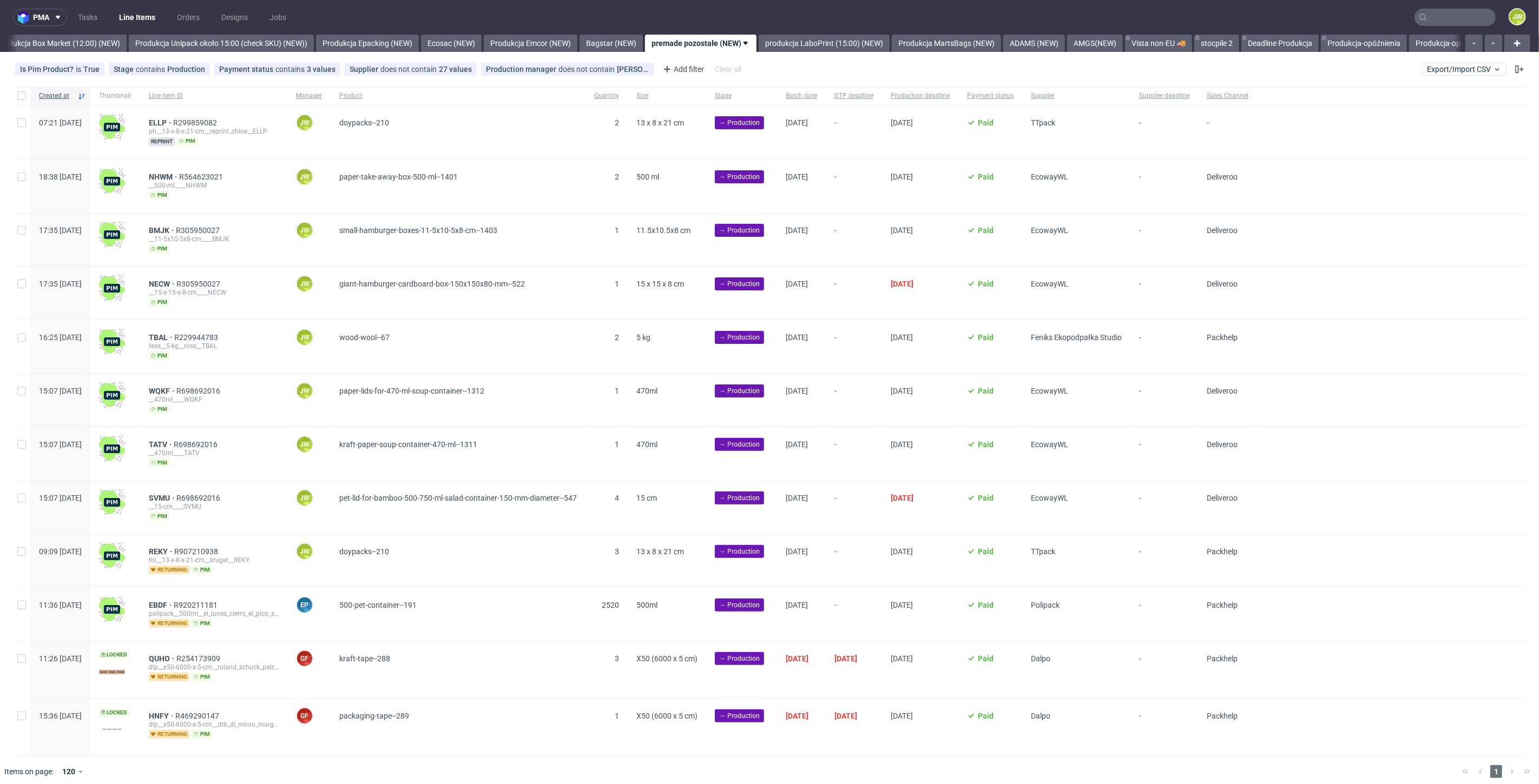
scroll to position [2, 0]
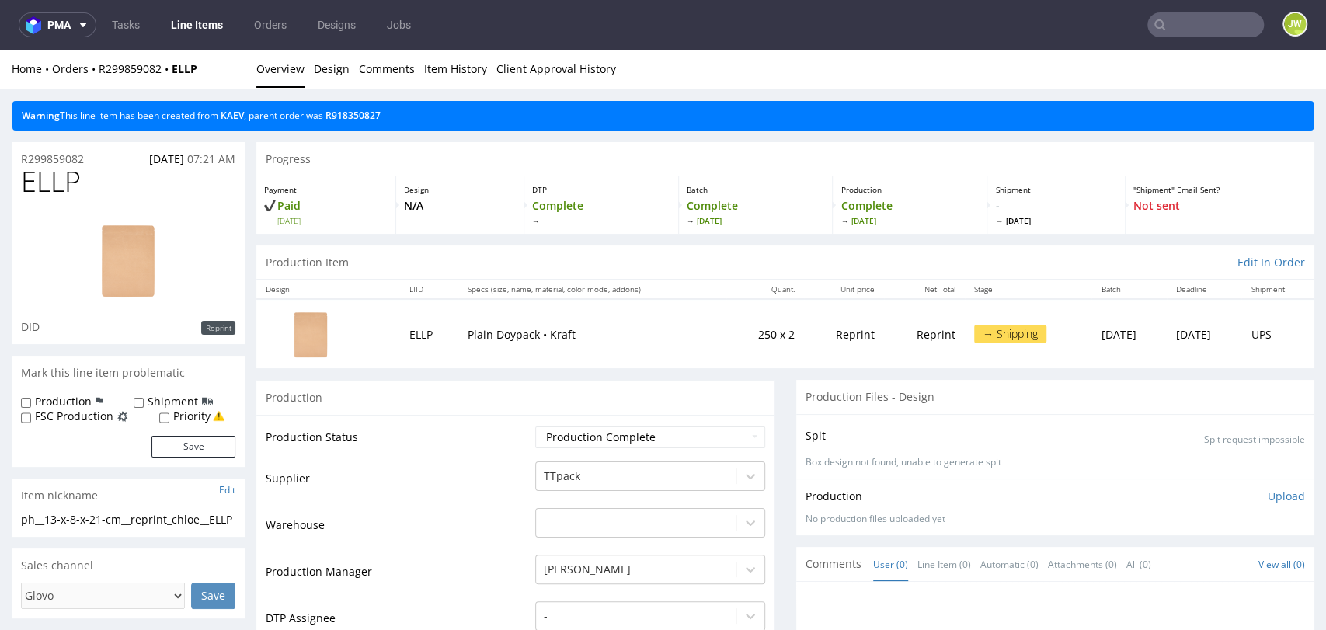
click at [186, 28] on link "Line Items" at bounding box center [197, 24] width 71 height 25
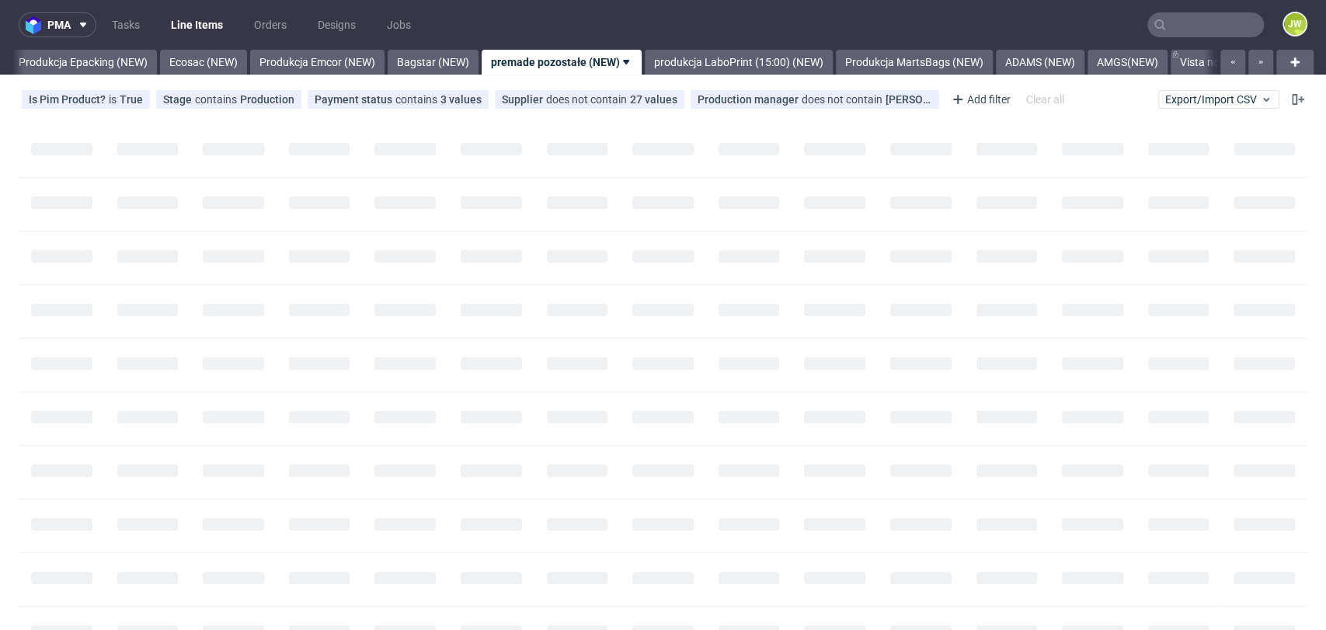
scroll to position [0, 3131]
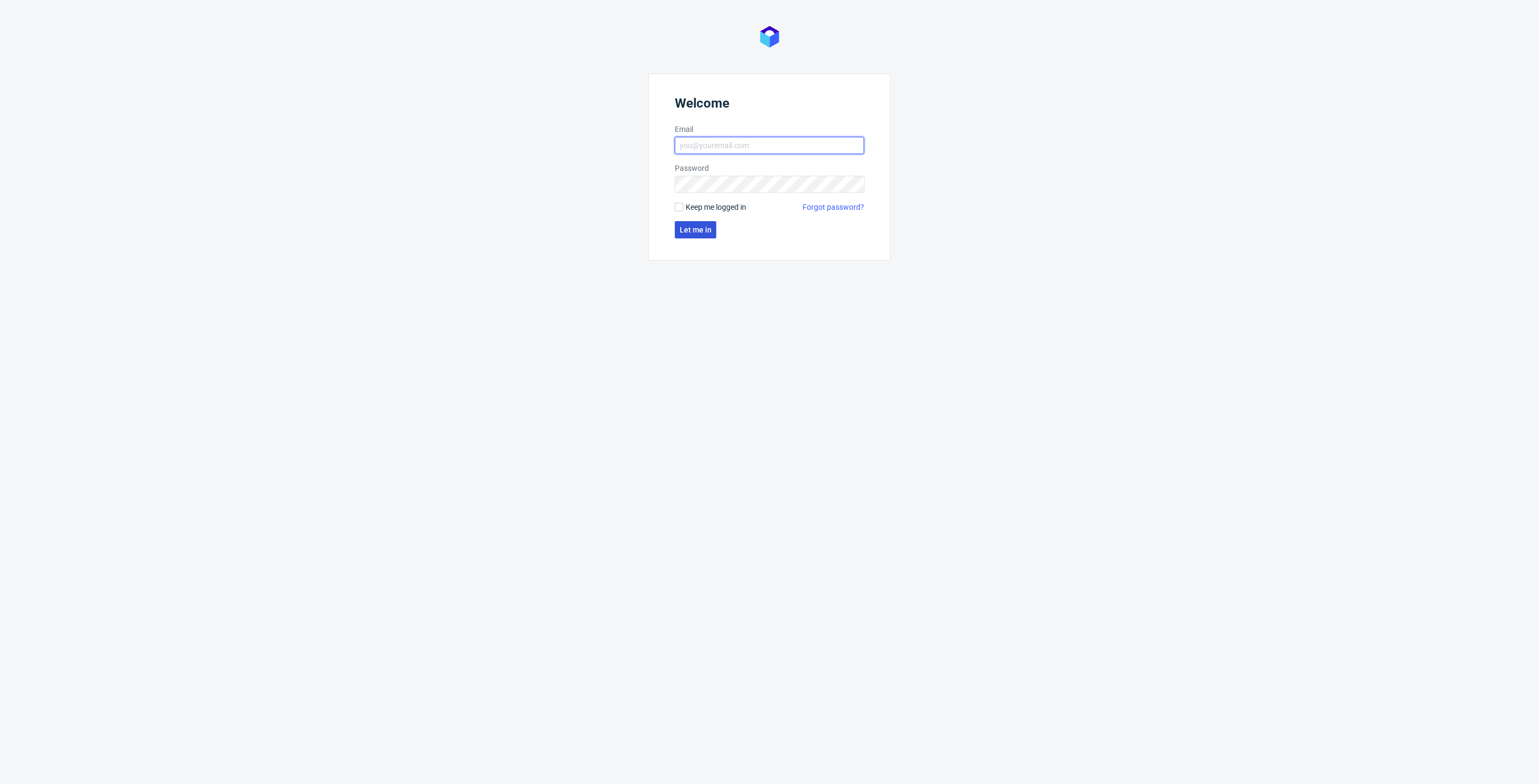
type input "[PERSON_NAME][EMAIL_ADDRESS][DOMAIN_NAME]"
click at [685, 235] on button "Let me in" at bounding box center [696, 230] width 42 height 17
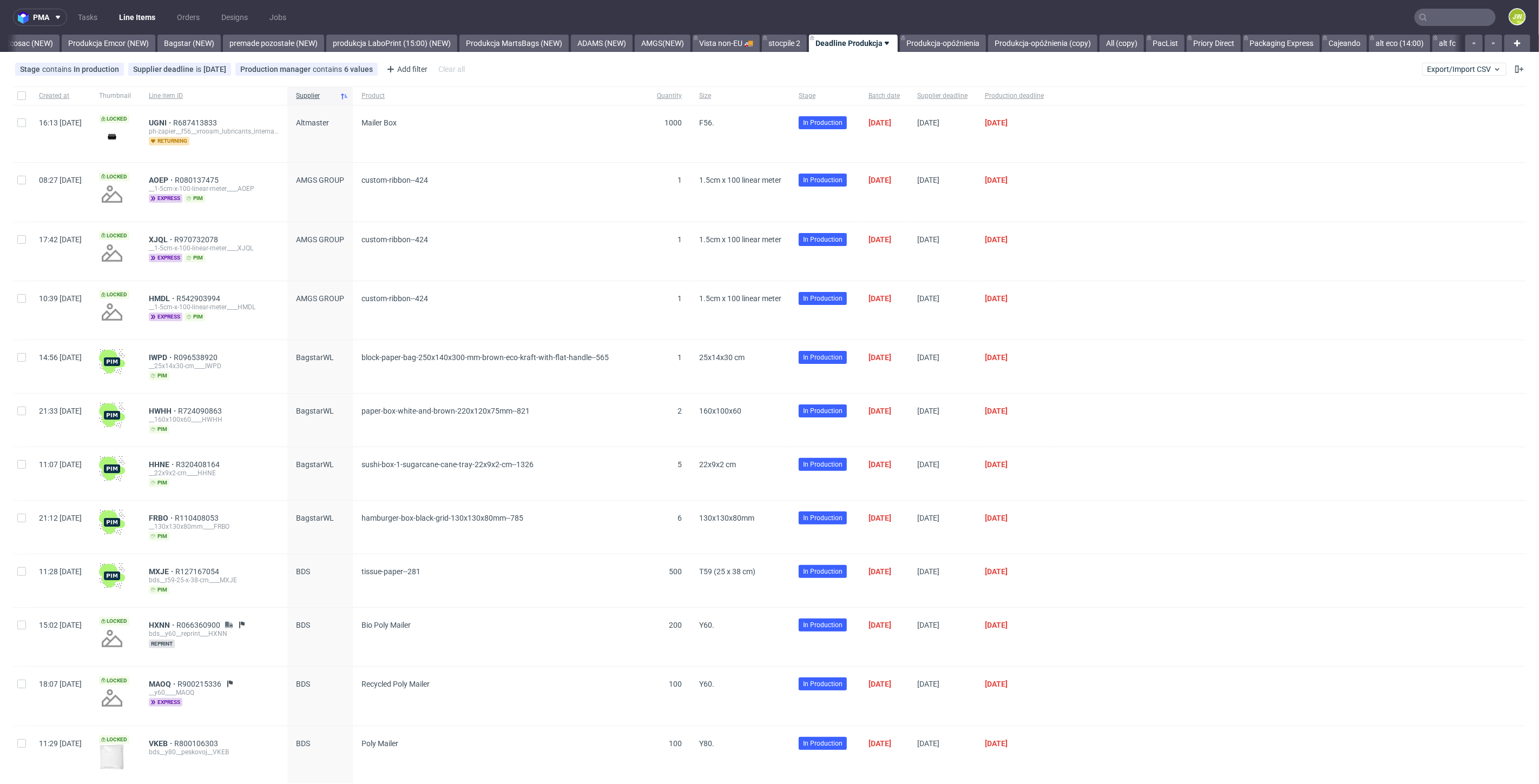
scroll to position [0, 2333]
click at [1427, 75] on button "Export/Import CSV" at bounding box center [1464, 69] width 84 height 13
click at [1432, 105] on link "Import shipments CSV" at bounding box center [1430, 113] width 127 height 17
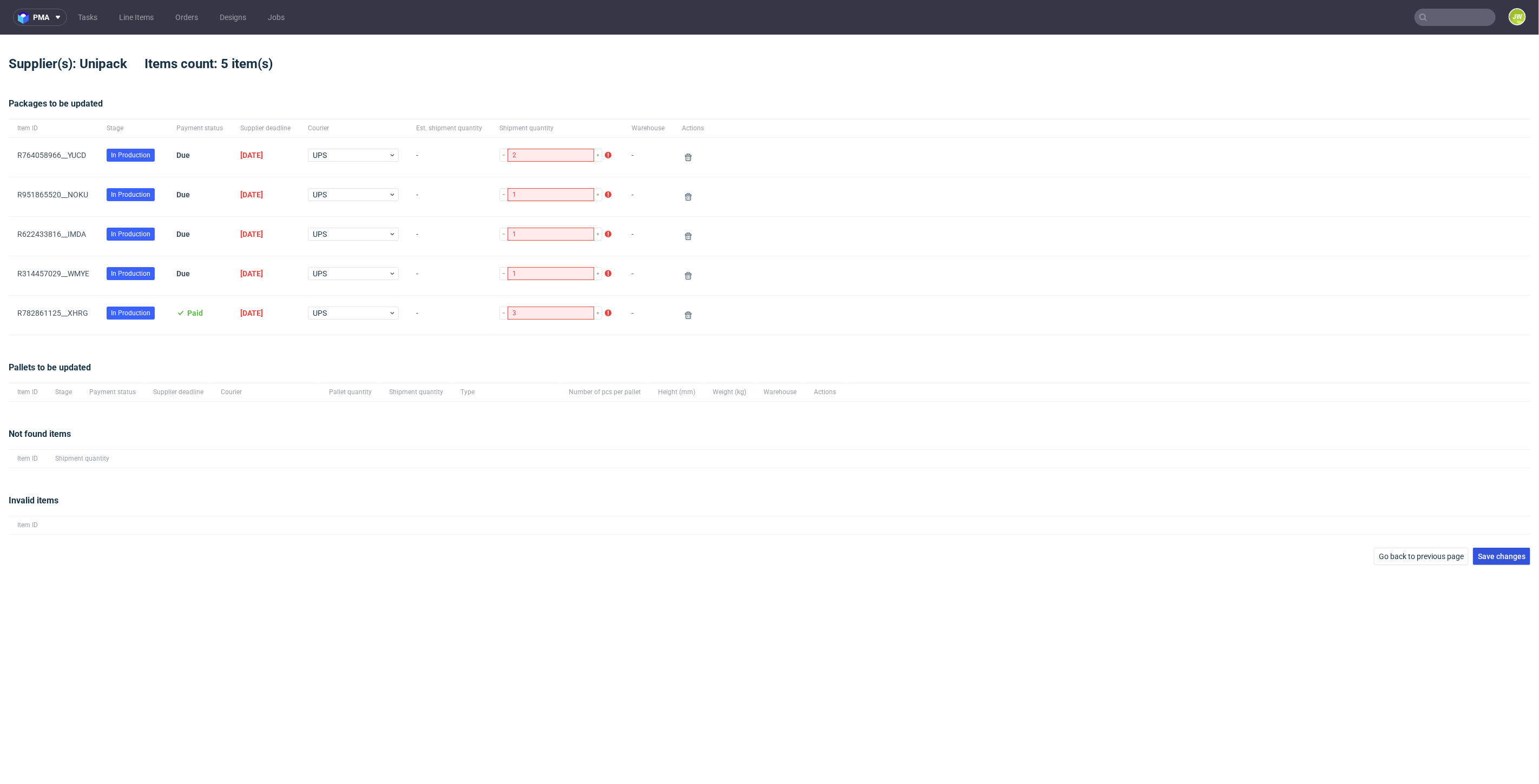
click at [1498, 553] on span "Save changes" at bounding box center [1501, 556] width 47 height 8
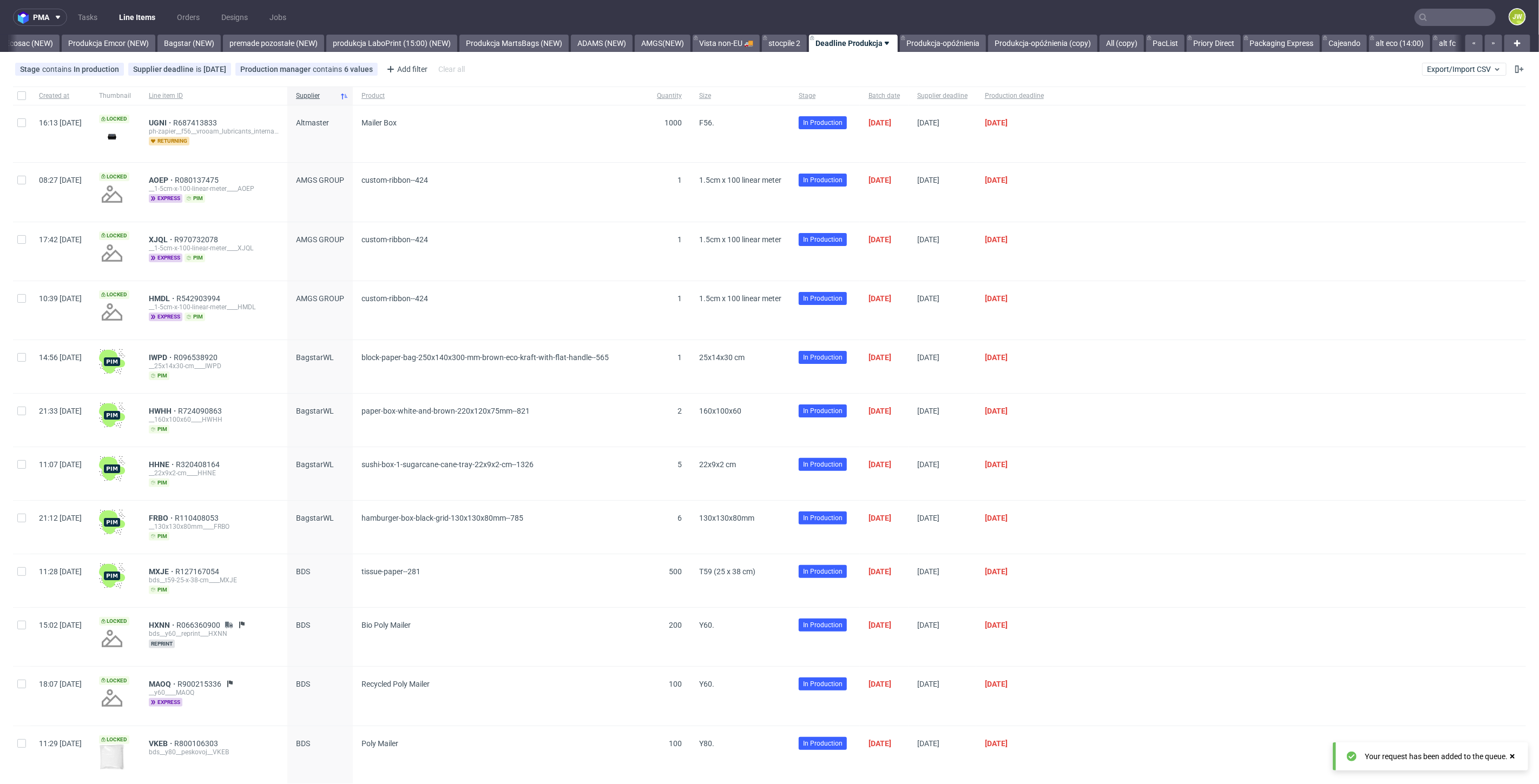
scroll to position [0, 2333]
click at [1443, 68] on span "Export/Import CSV" at bounding box center [1464, 69] width 75 height 8
click at [1410, 116] on link "Import shipments CSV" at bounding box center [1430, 113] width 127 height 17
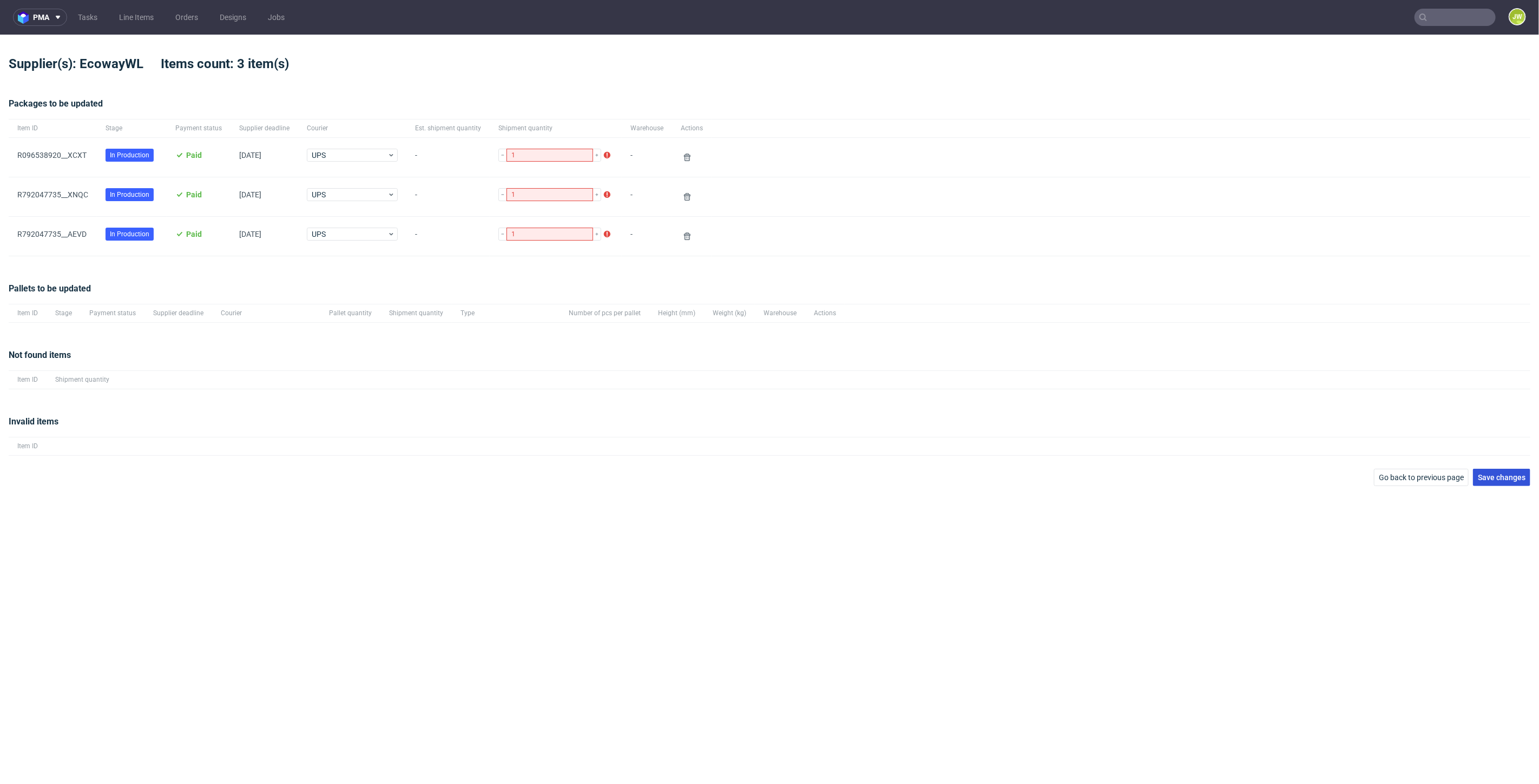
click at [1497, 483] on button "Save changes" at bounding box center [1501, 477] width 57 height 17
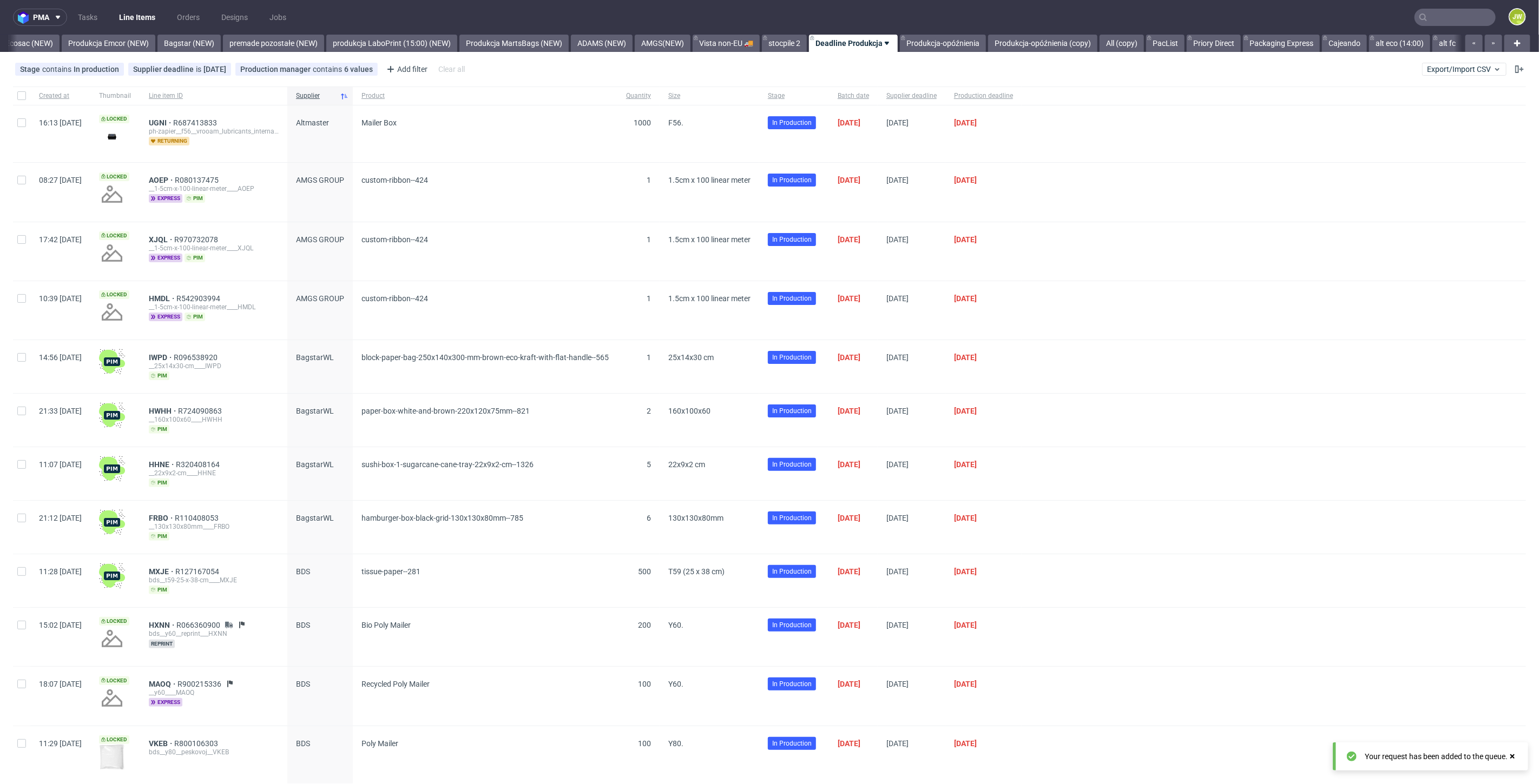
scroll to position [0, 2333]
click at [1451, 67] on span "Export/Import CSV" at bounding box center [1464, 69] width 75 height 8
click at [1384, 115] on link "Import shipments CSV" at bounding box center [1430, 113] width 127 height 17
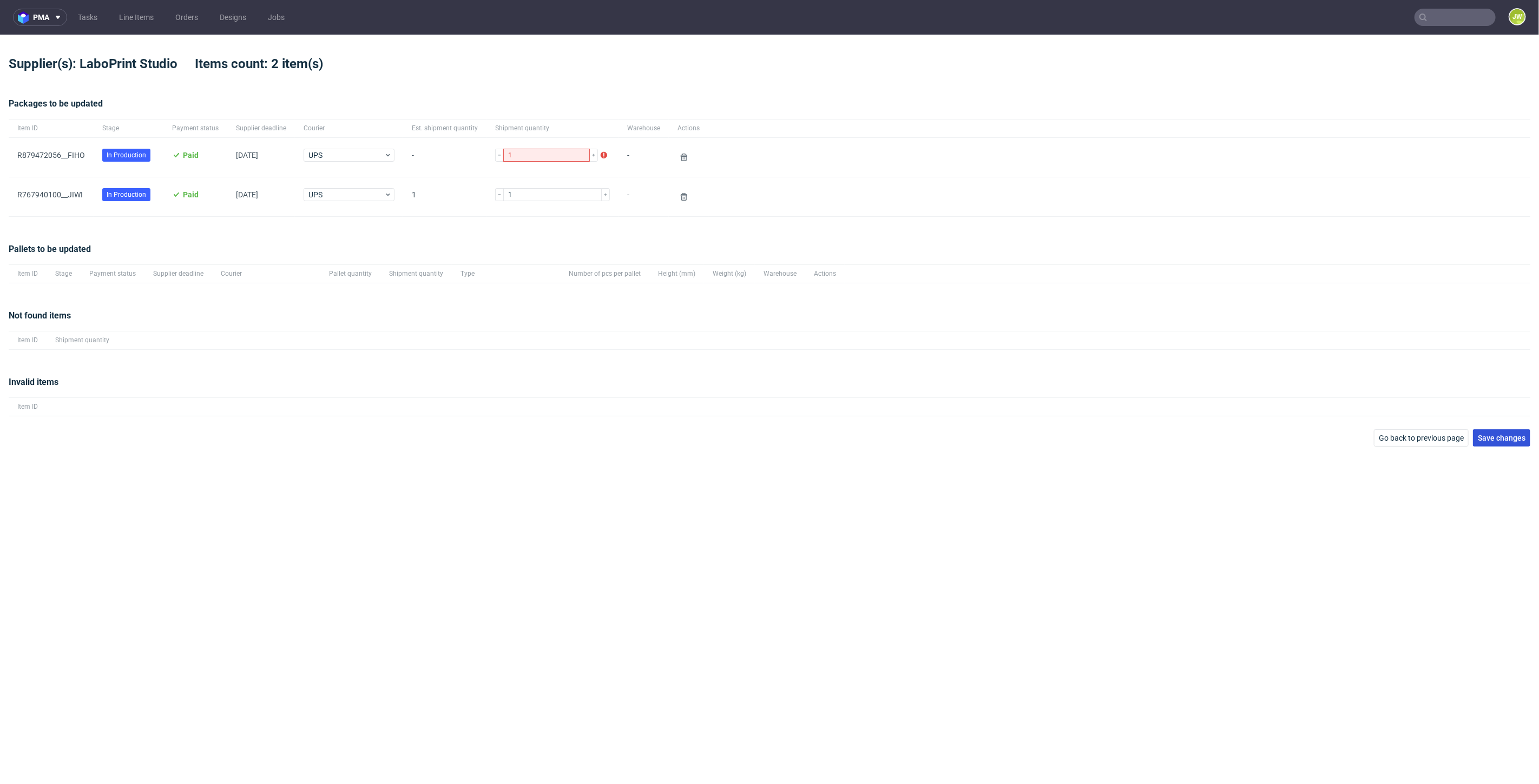
click at [1488, 437] on span "Save changes" at bounding box center [1501, 438] width 47 height 8
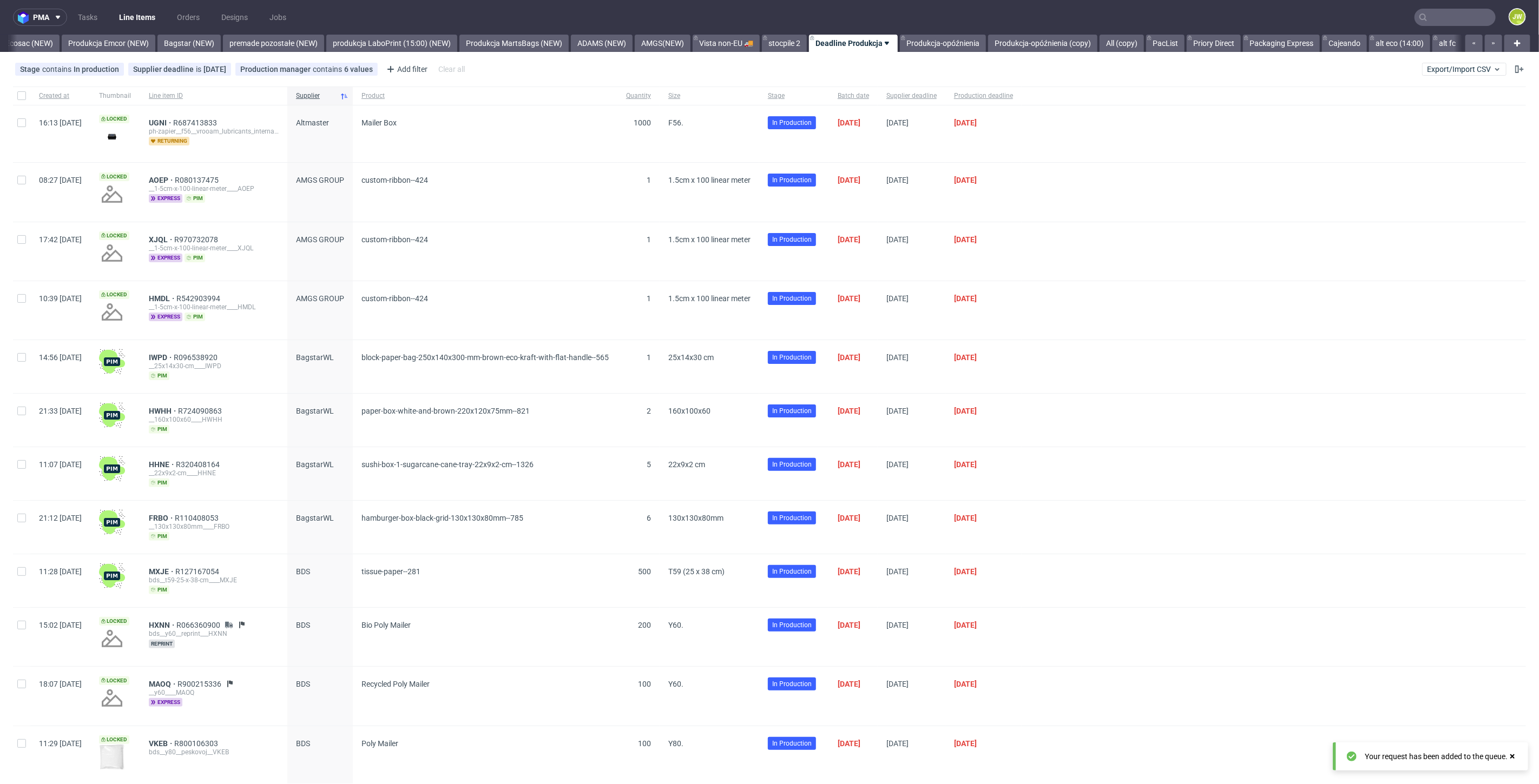
scroll to position [0, 2333]
click at [1443, 23] on input "text" at bounding box center [1455, 17] width 82 height 17
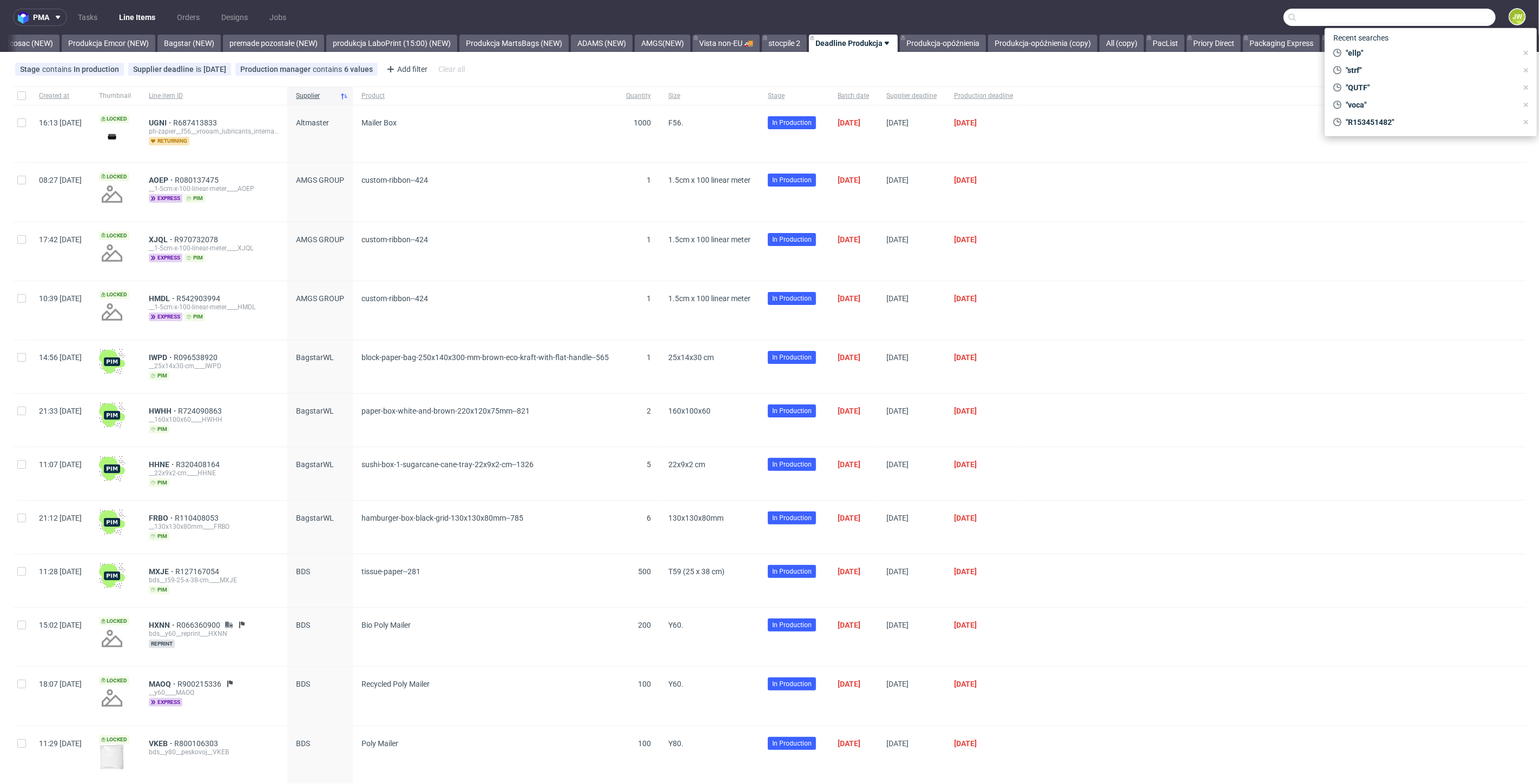
paste input "ELLP"
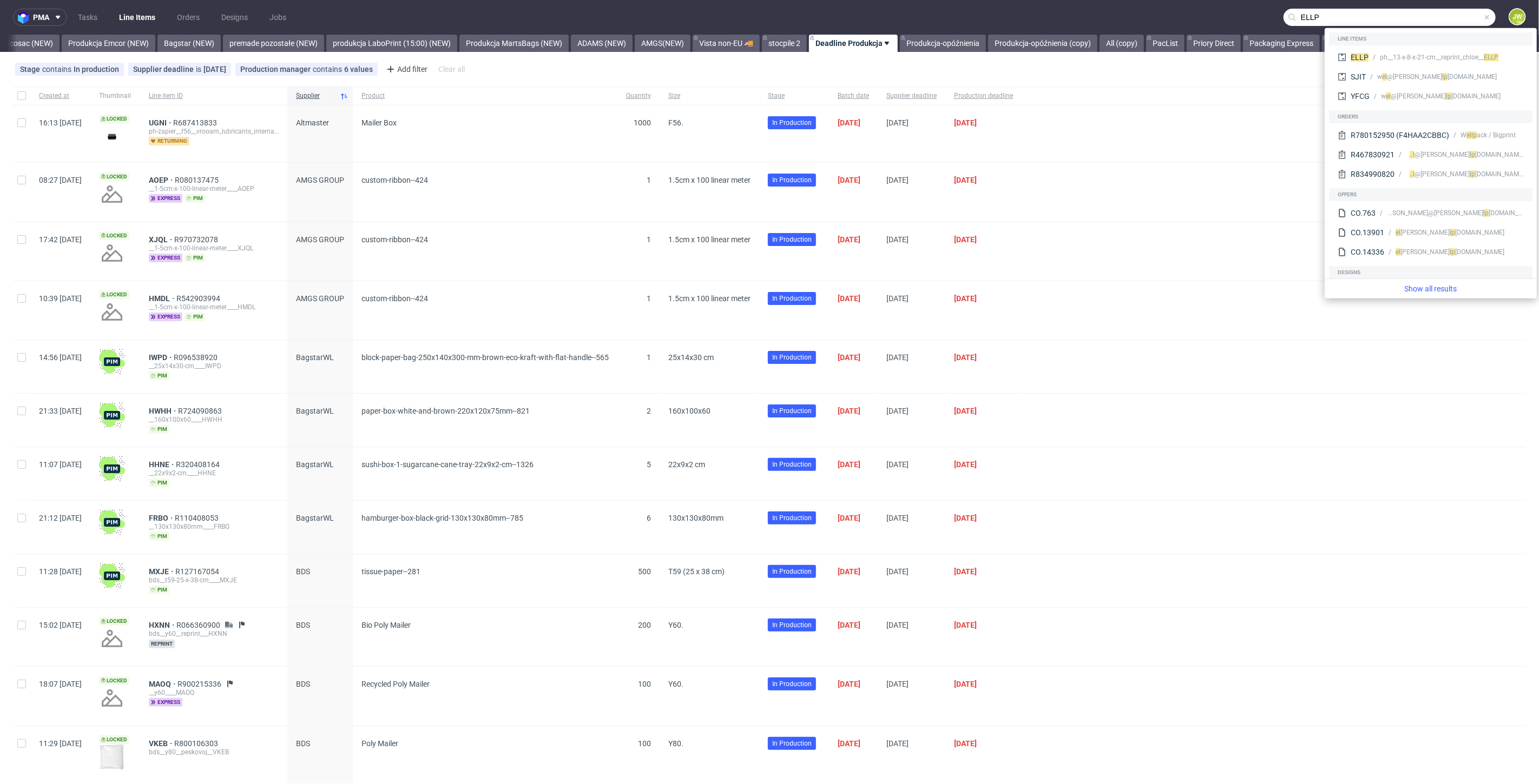
type input "ELLP"
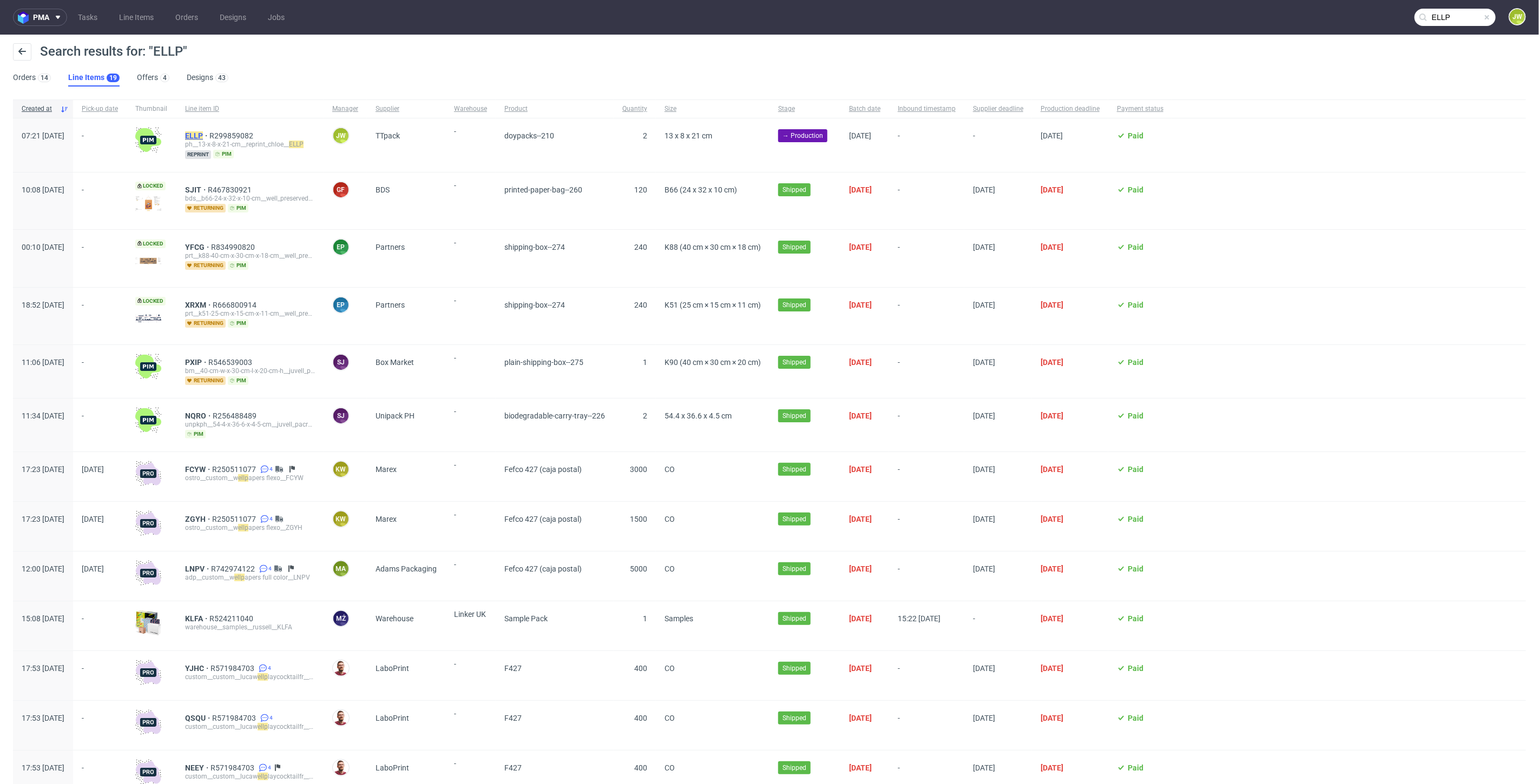
click at [220, 139] on div "ELLP R299859082 ph__13-x-8-x-21-cm__reprint_chloe__ ELLP reprint pim" at bounding box center [249, 145] width 147 height 54
click at [203, 134] on mark "ELLP" at bounding box center [194, 136] width 18 height 8
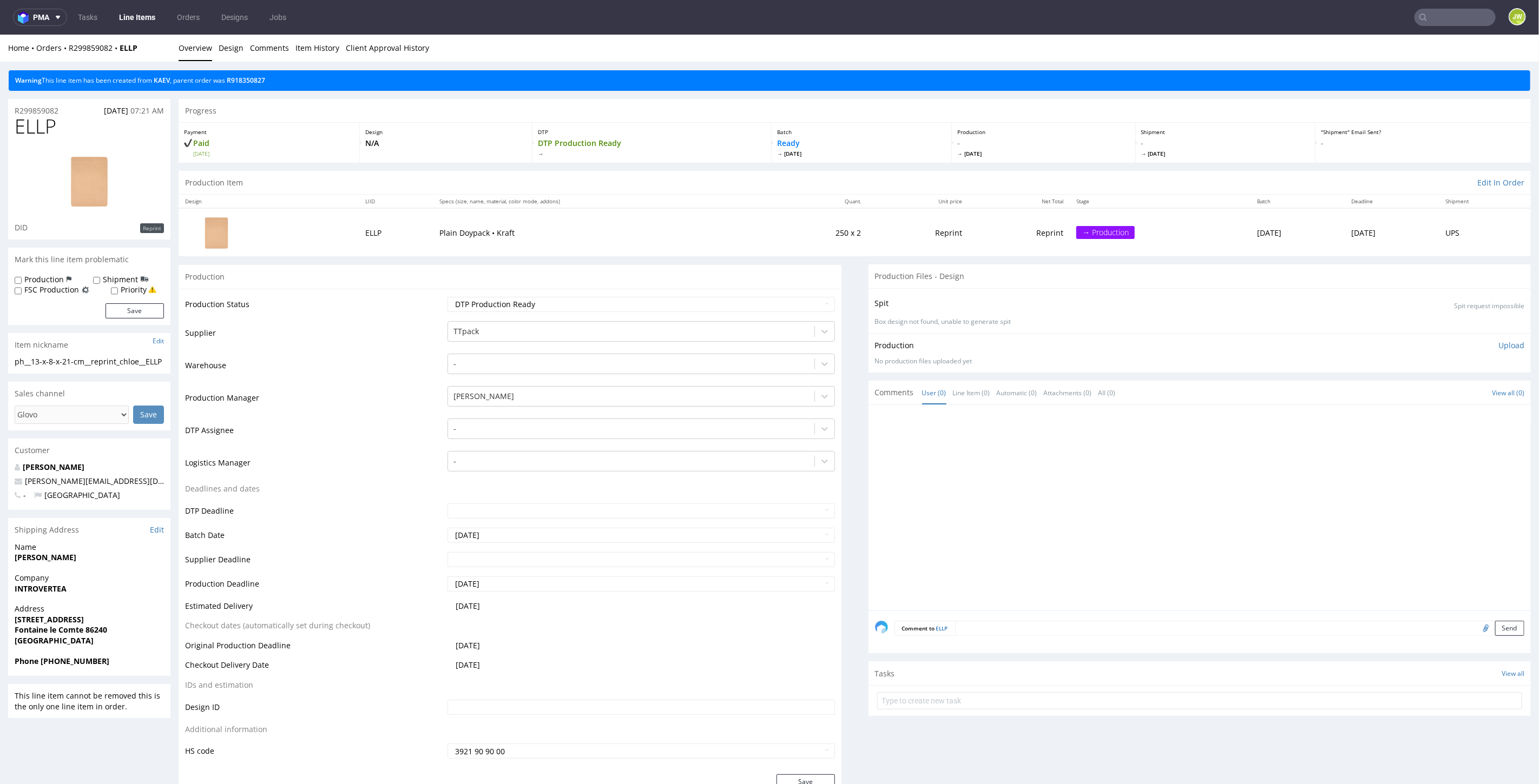
click at [955, 625] on textarea at bounding box center [1240, 628] width 570 height 15
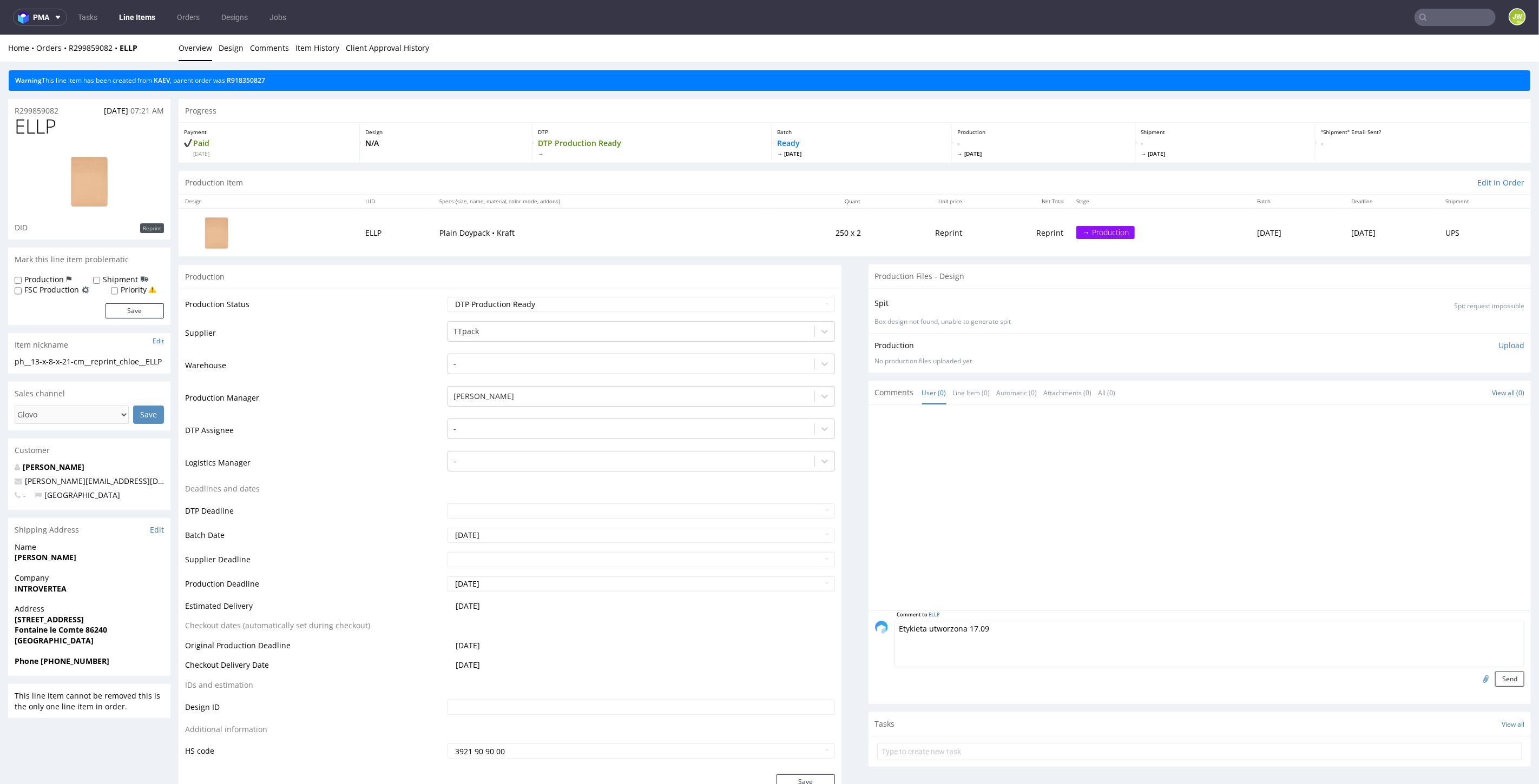
type textarea "Etykieta utworzona 17.09"
click at [981, 467] on div at bounding box center [1203, 510] width 656 height 199
click at [1495, 674] on button "Send" at bounding box center [1510, 679] width 29 height 15
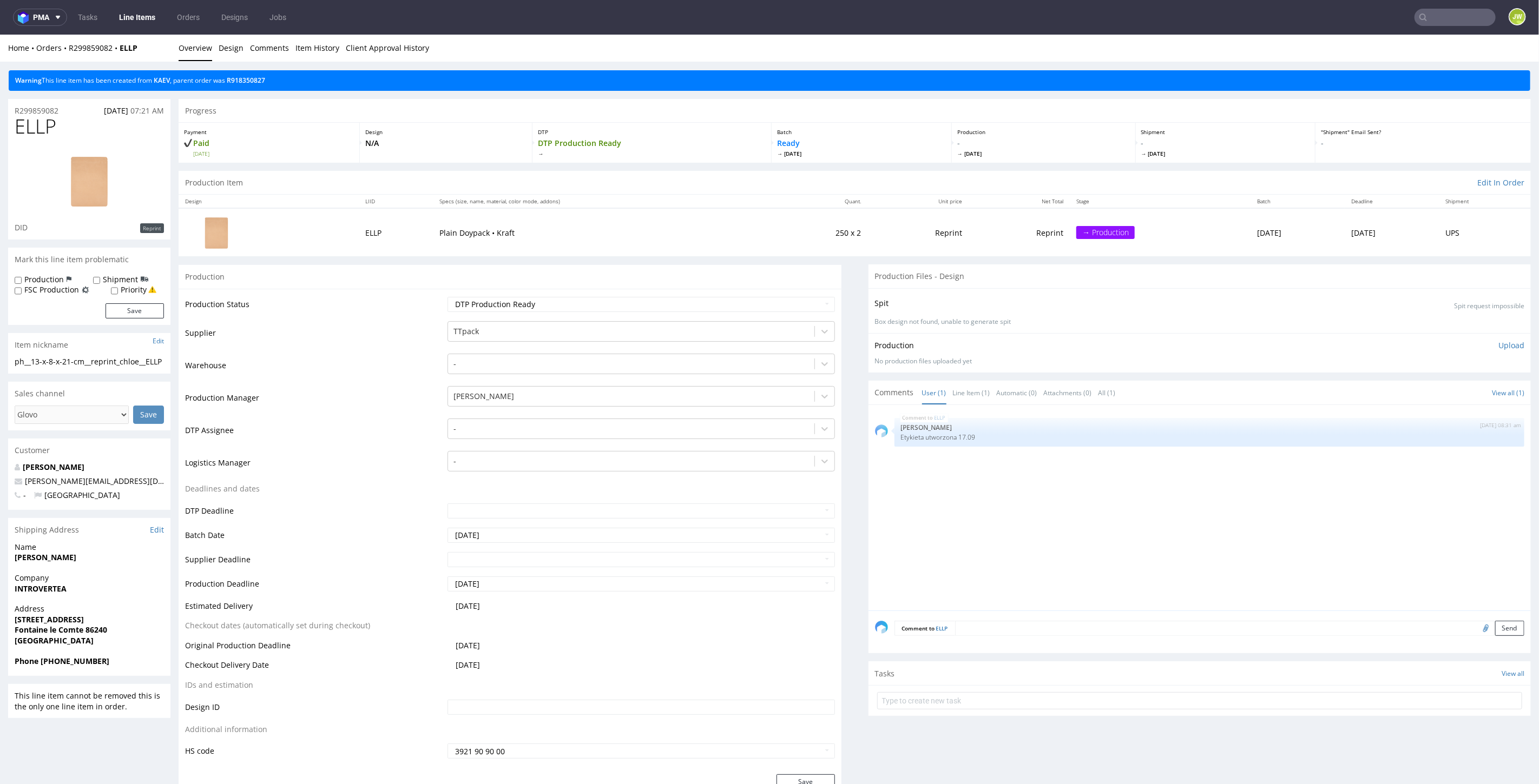
click at [127, 16] on link "Line Items" at bounding box center [137, 17] width 49 height 17
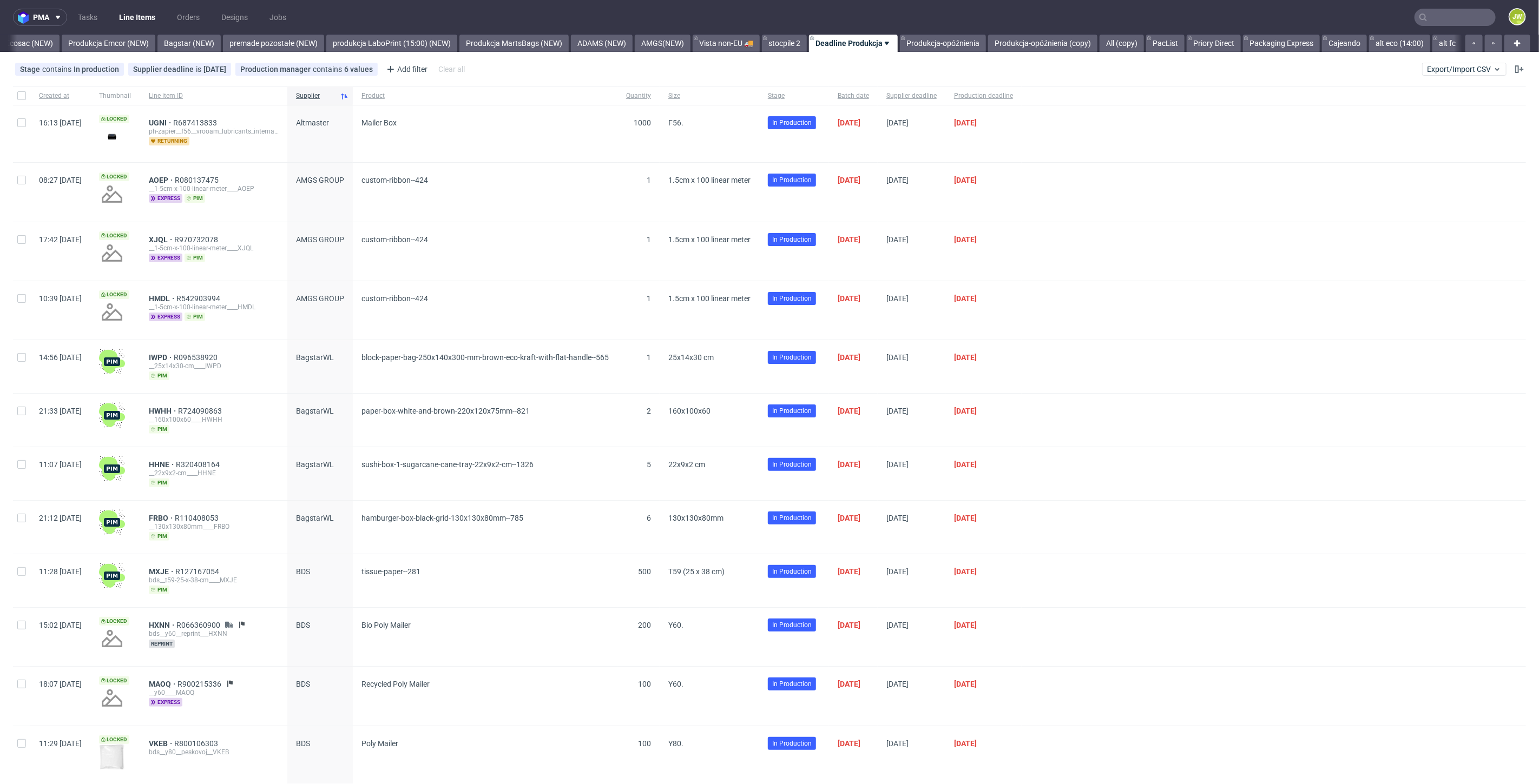
scroll to position [0, 2333]
click at [1432, 15] on input "text" at bounding box center [1455, 17] width 82 height 17
paste input "AEVD"
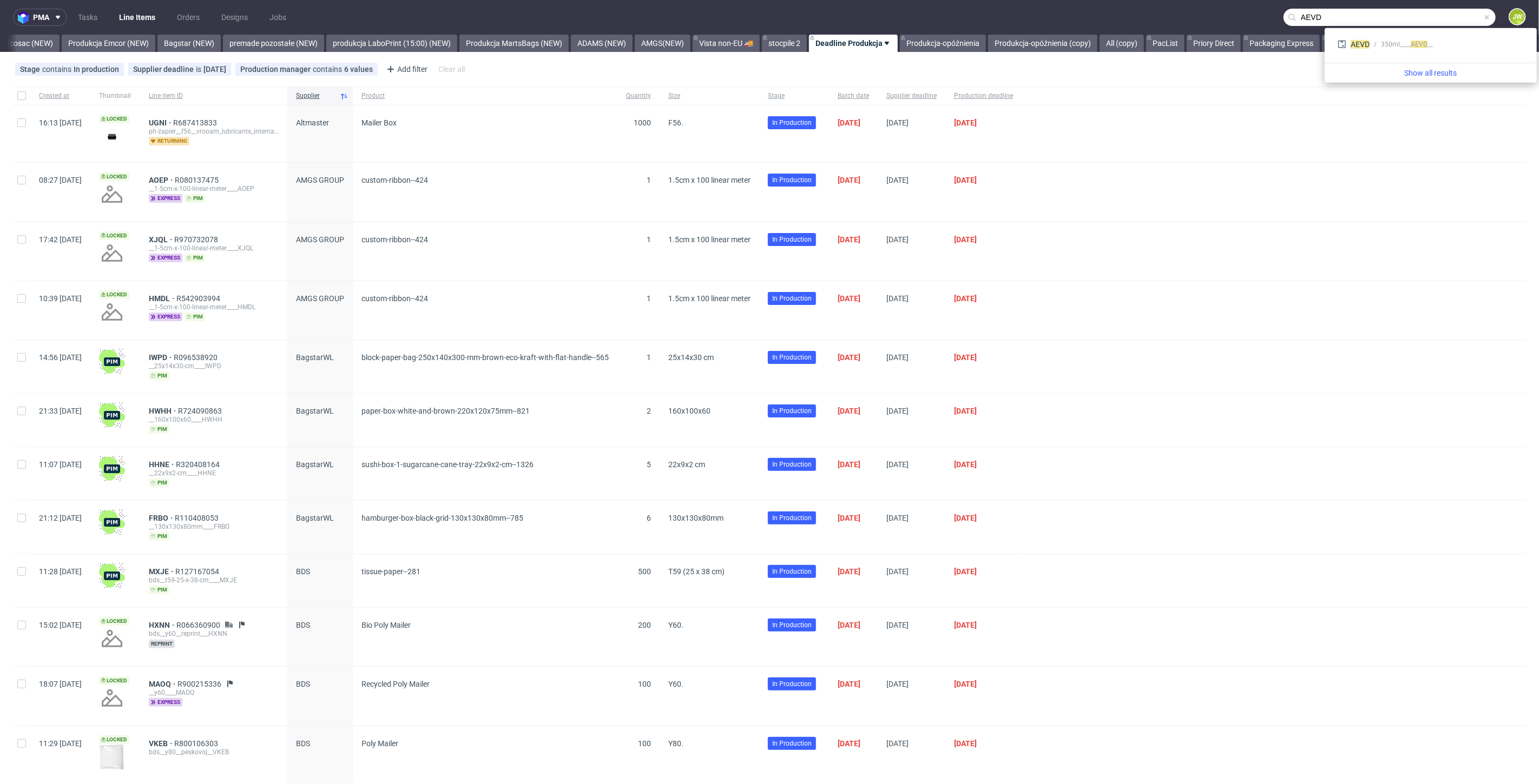
type input "AEVD"
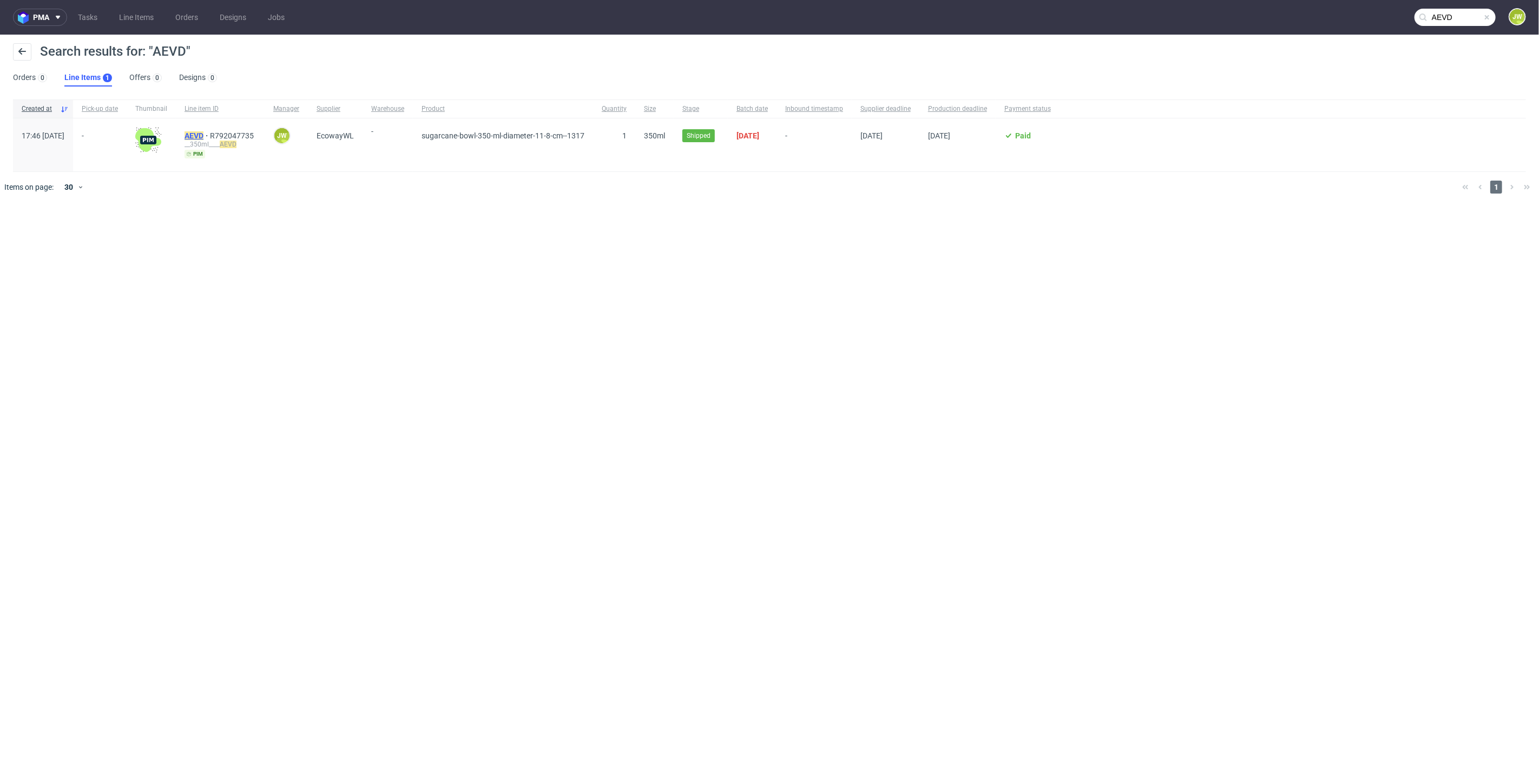
click at [203, 132] on mark "AEVD" at bounding box center [194, 136] width 19 height 8
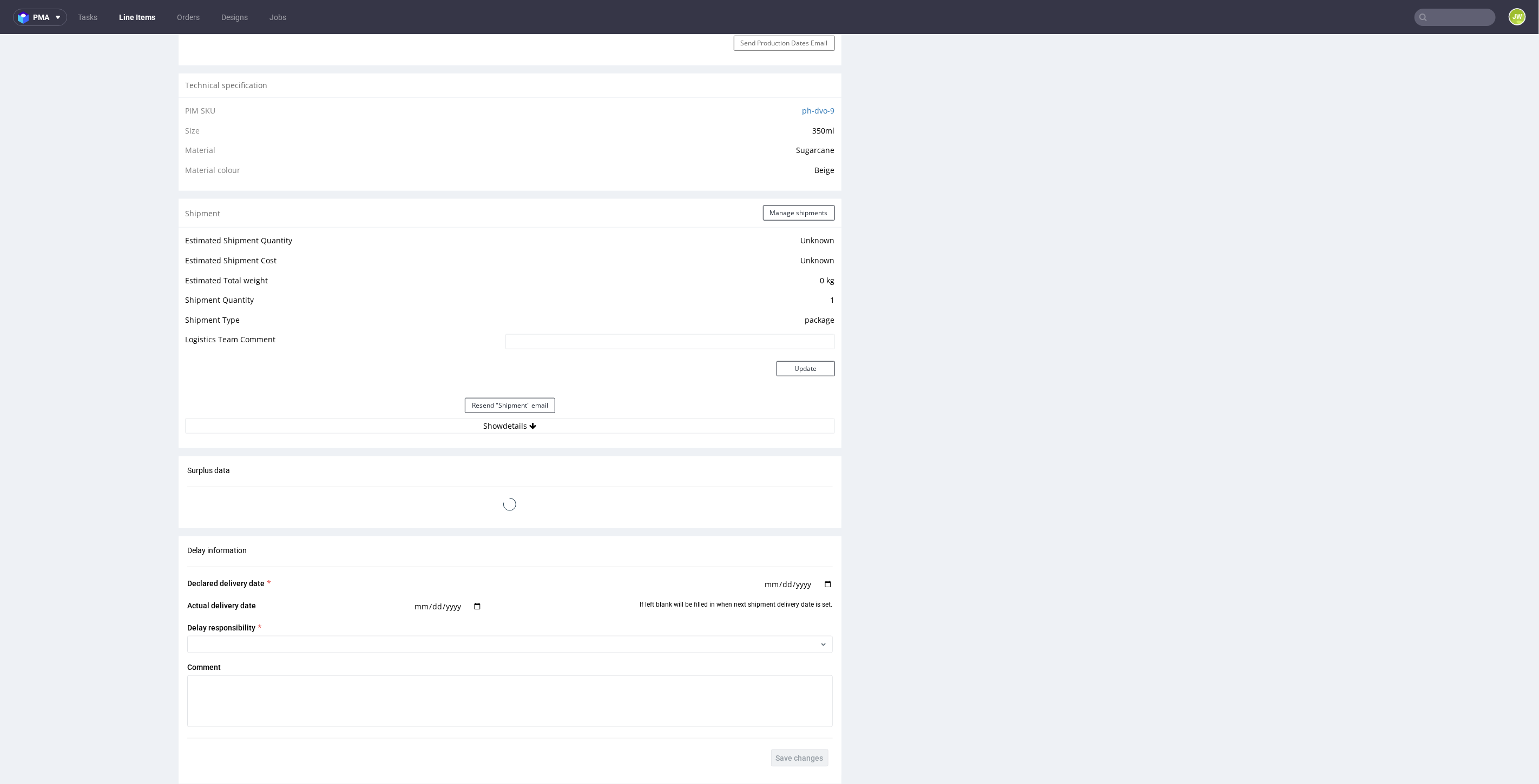
scroll to position [841, 0]
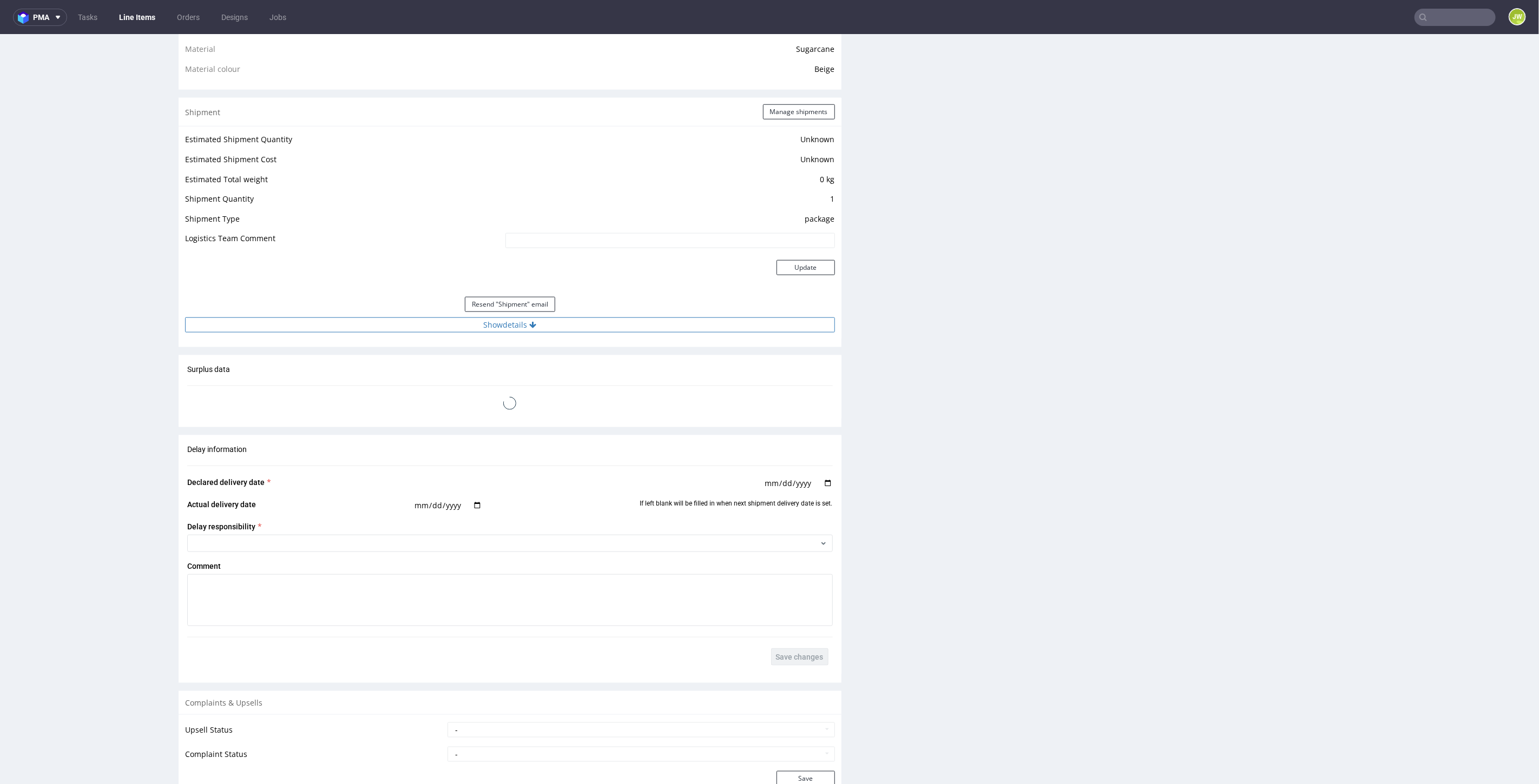
click at [506, 320] on button "Show details" at bounding box center [510, 324] width 650 height 15
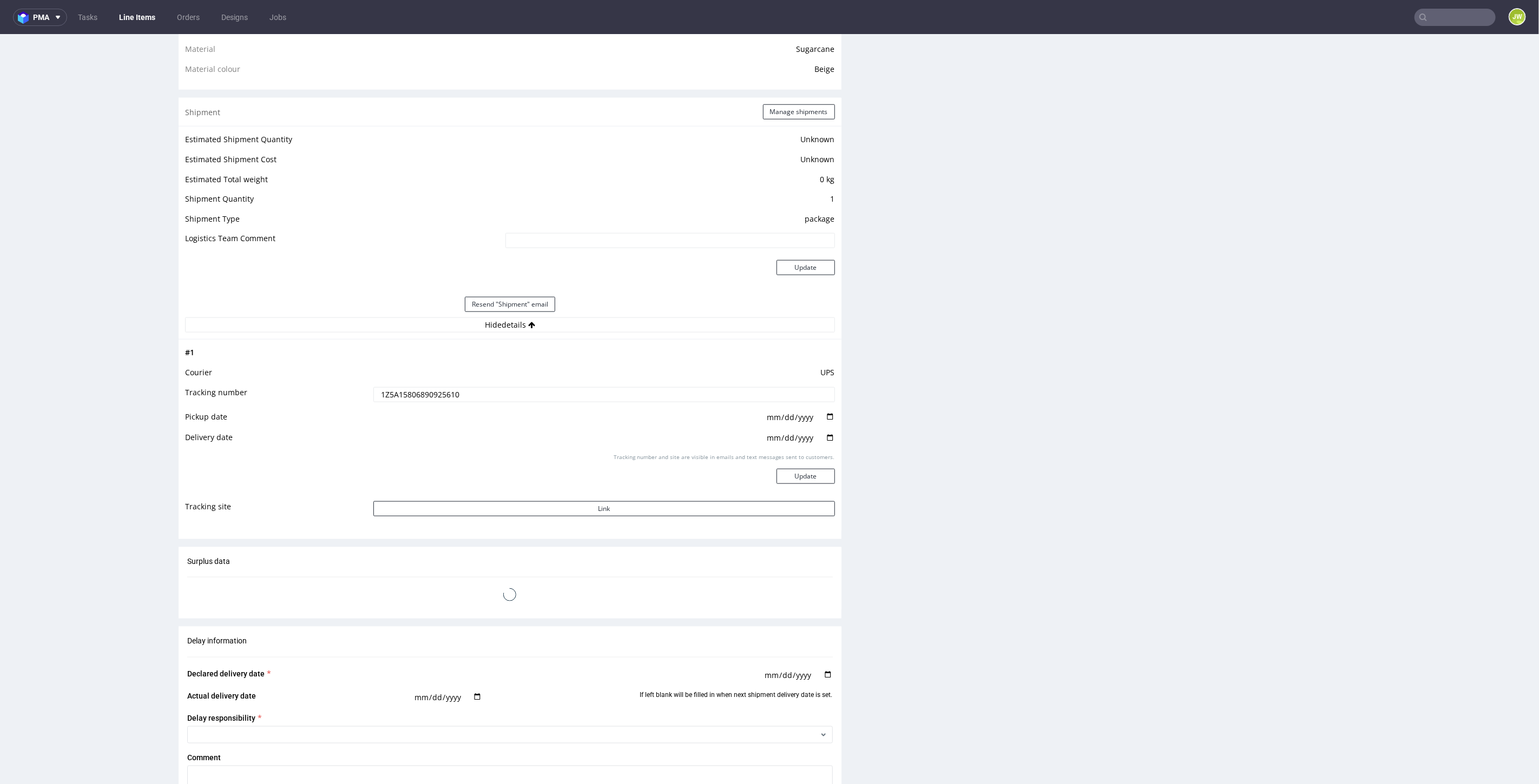
click at [406, 389] on input "1Z5A15806890925610" at bounding box center [604, 394] width 462 height 15
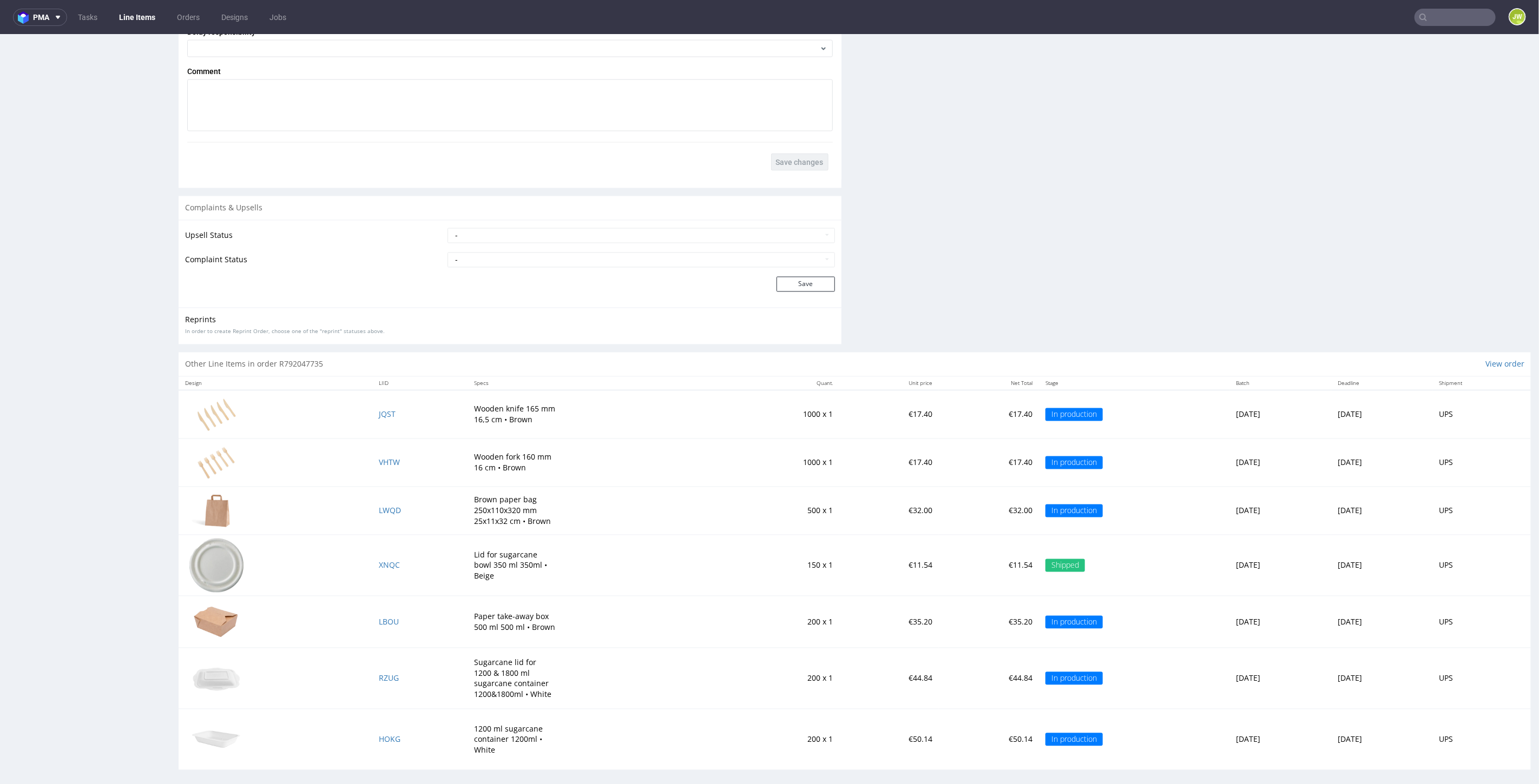
scroll to position [1574, 0]
click at [379, 616] on span "LBOU" at bounding box center [389, 619] width 20 height 10
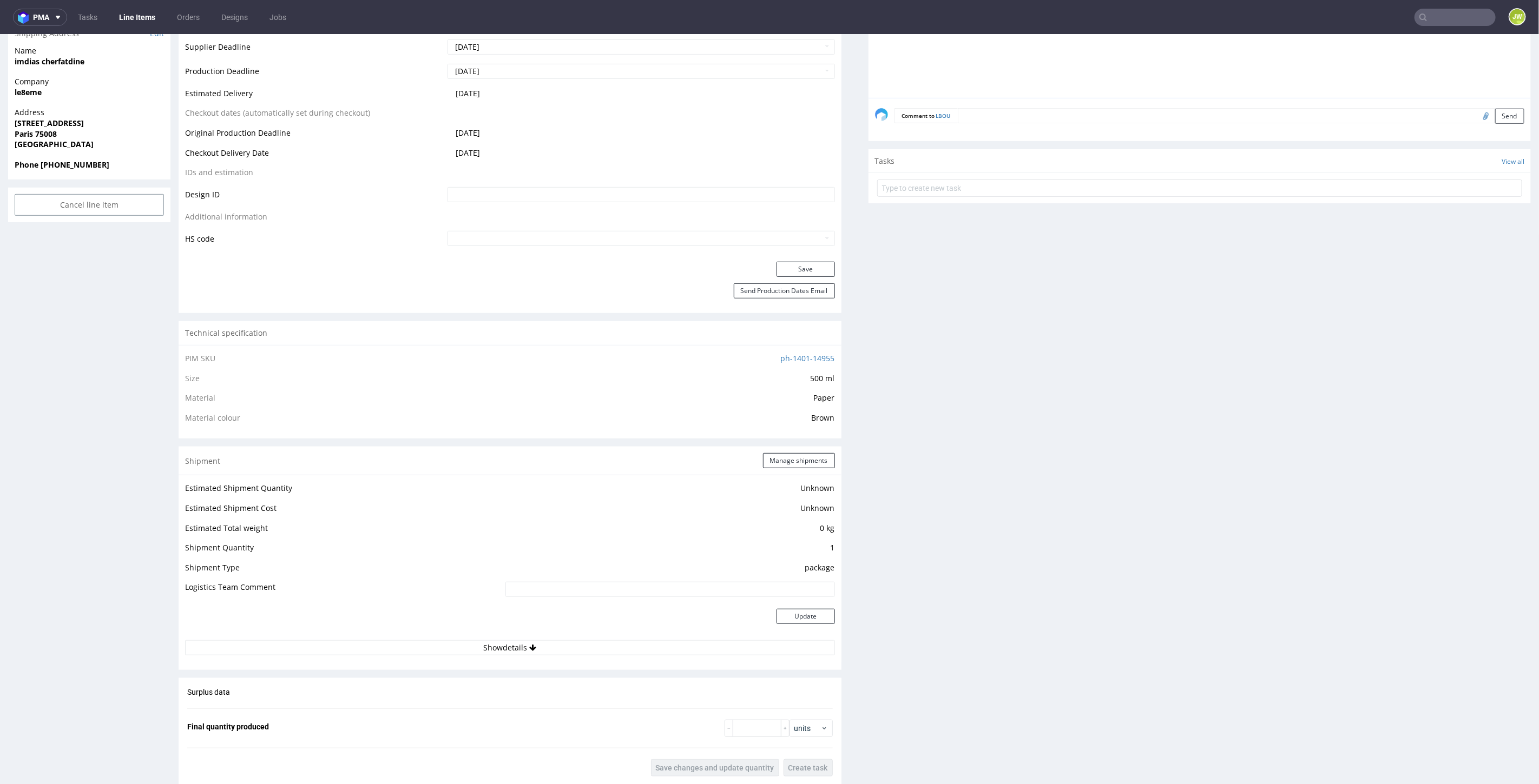
scroll to position [541, 0]
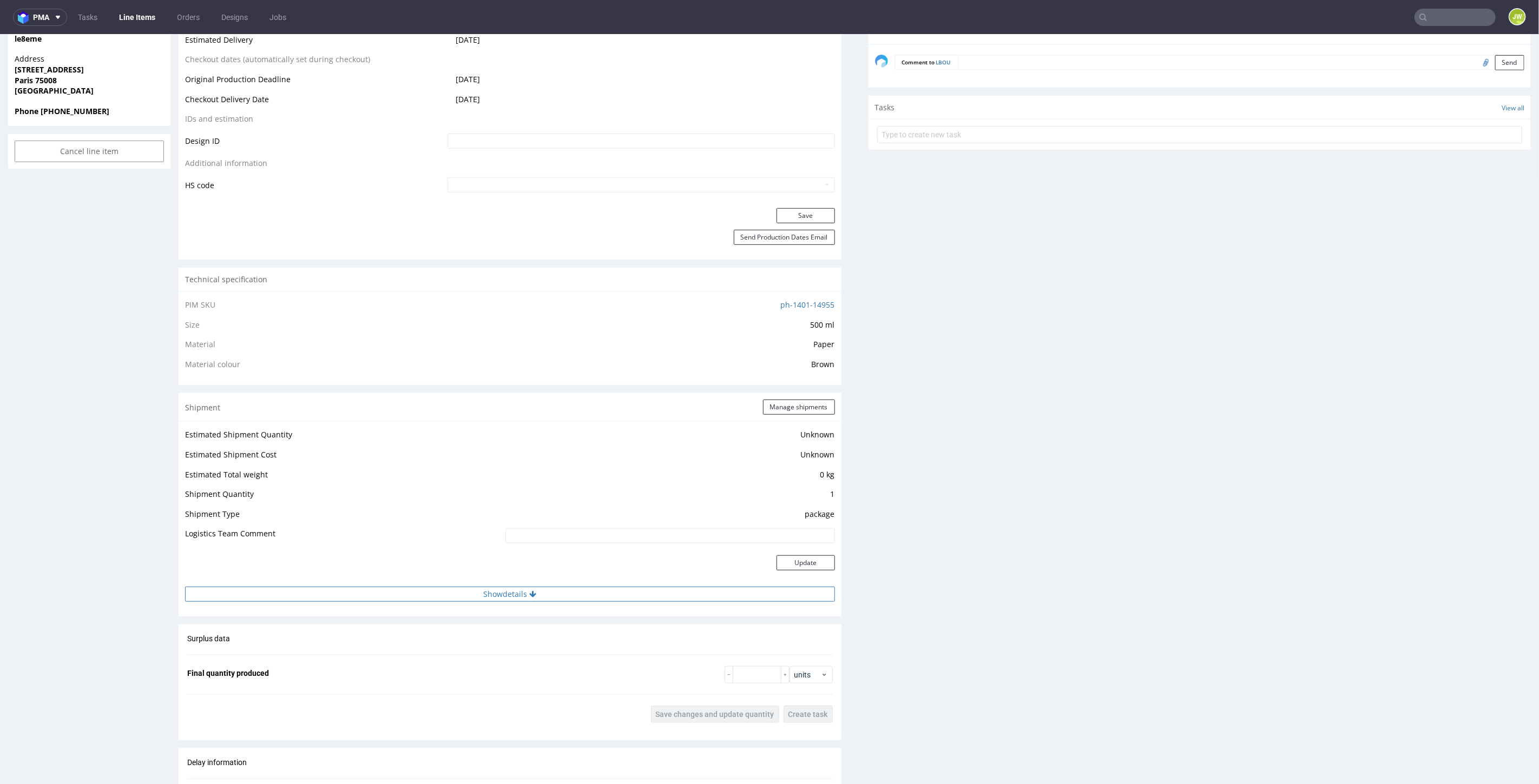
click at [488, 589] on button "Show details" at bounding box center [510, 594] width 650 height 15
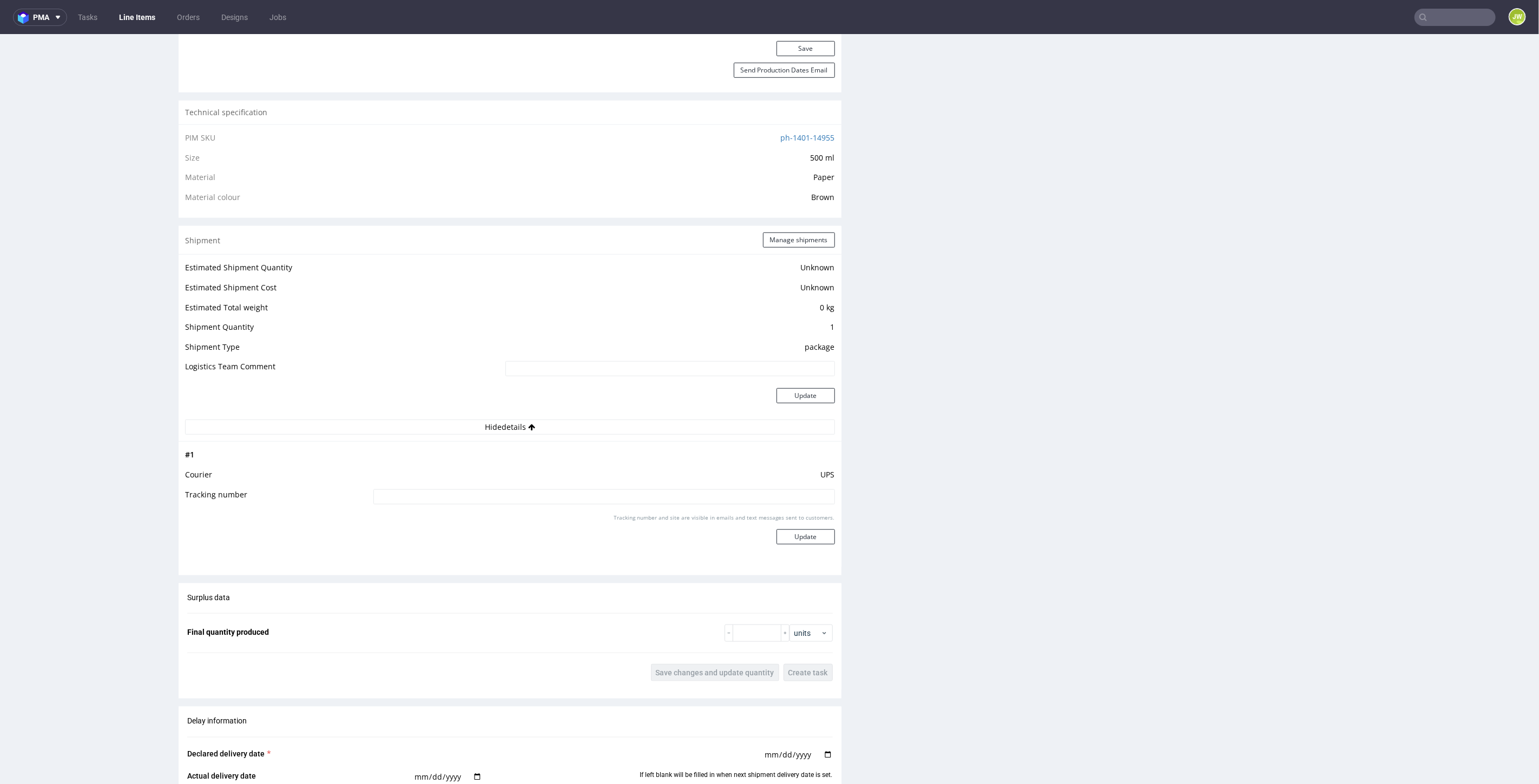
scroll to position [721, 0]
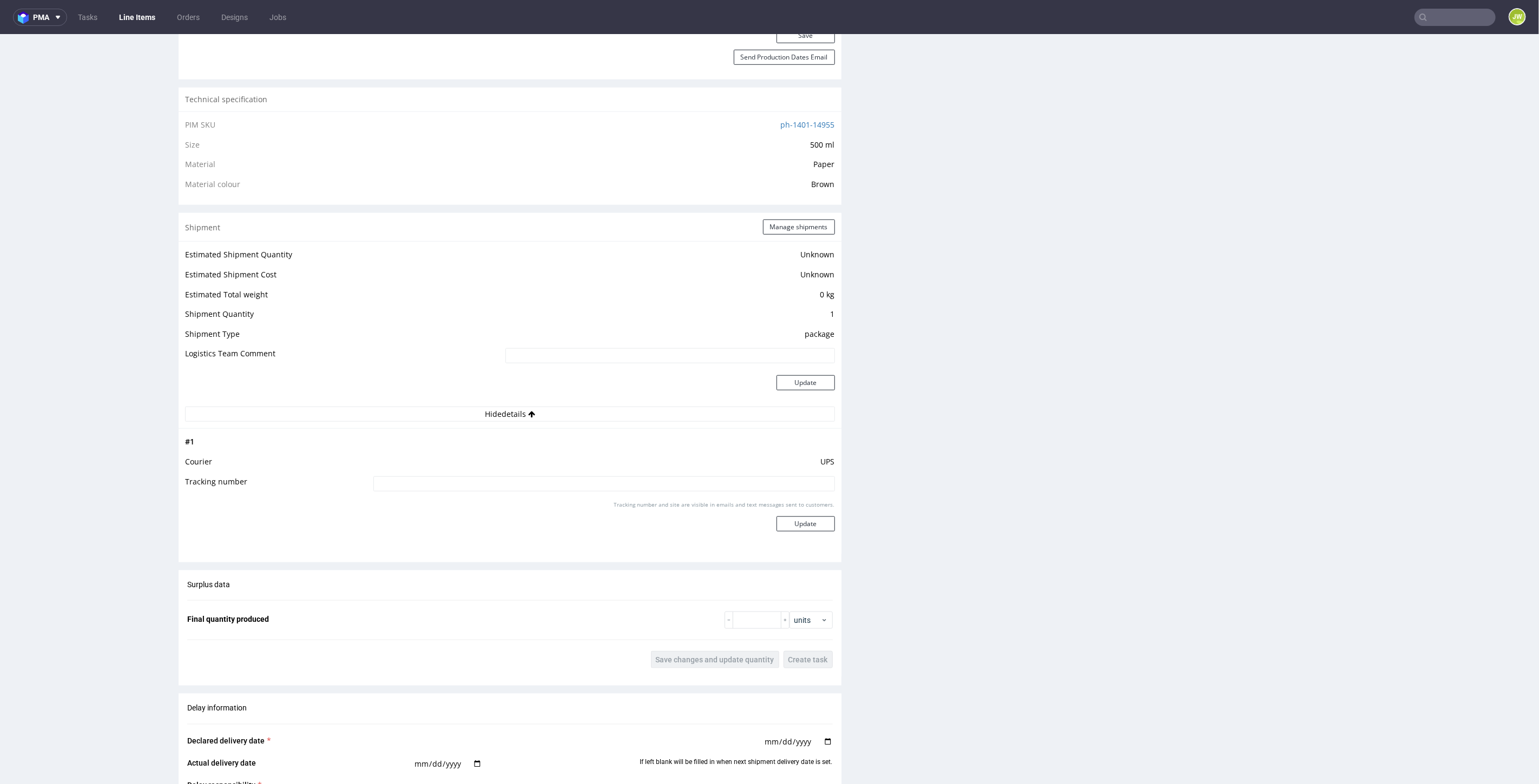
click at [382, 483] on input at bounding box center [604, 484] width 462 height 15
paste input "1Z5A15806890925610"
type input "1Z5A15806890925610"
click at [787, 517] on button "Update" at bounding box center [806, 524] width 59 height 15
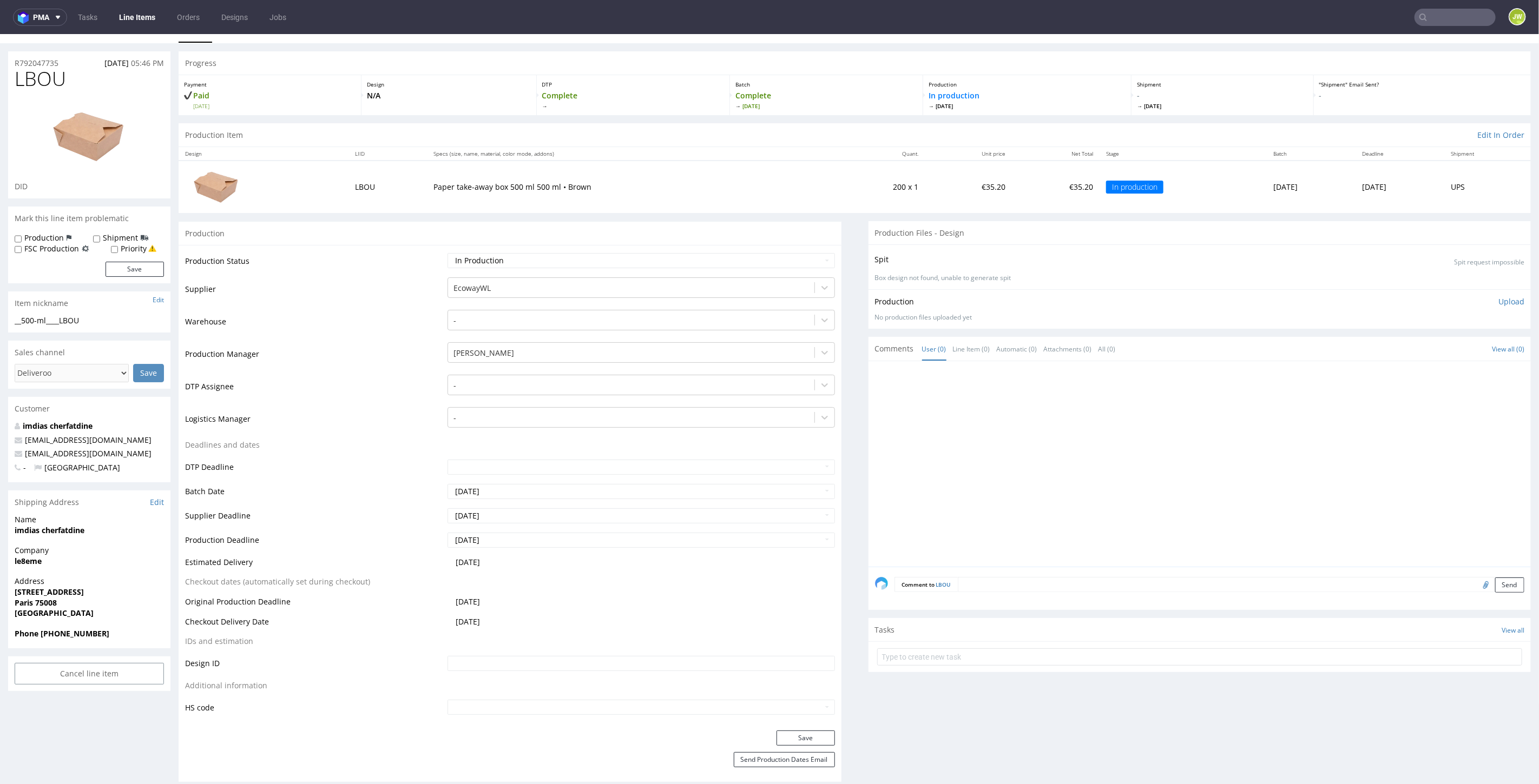
scroll to position [0, 0]
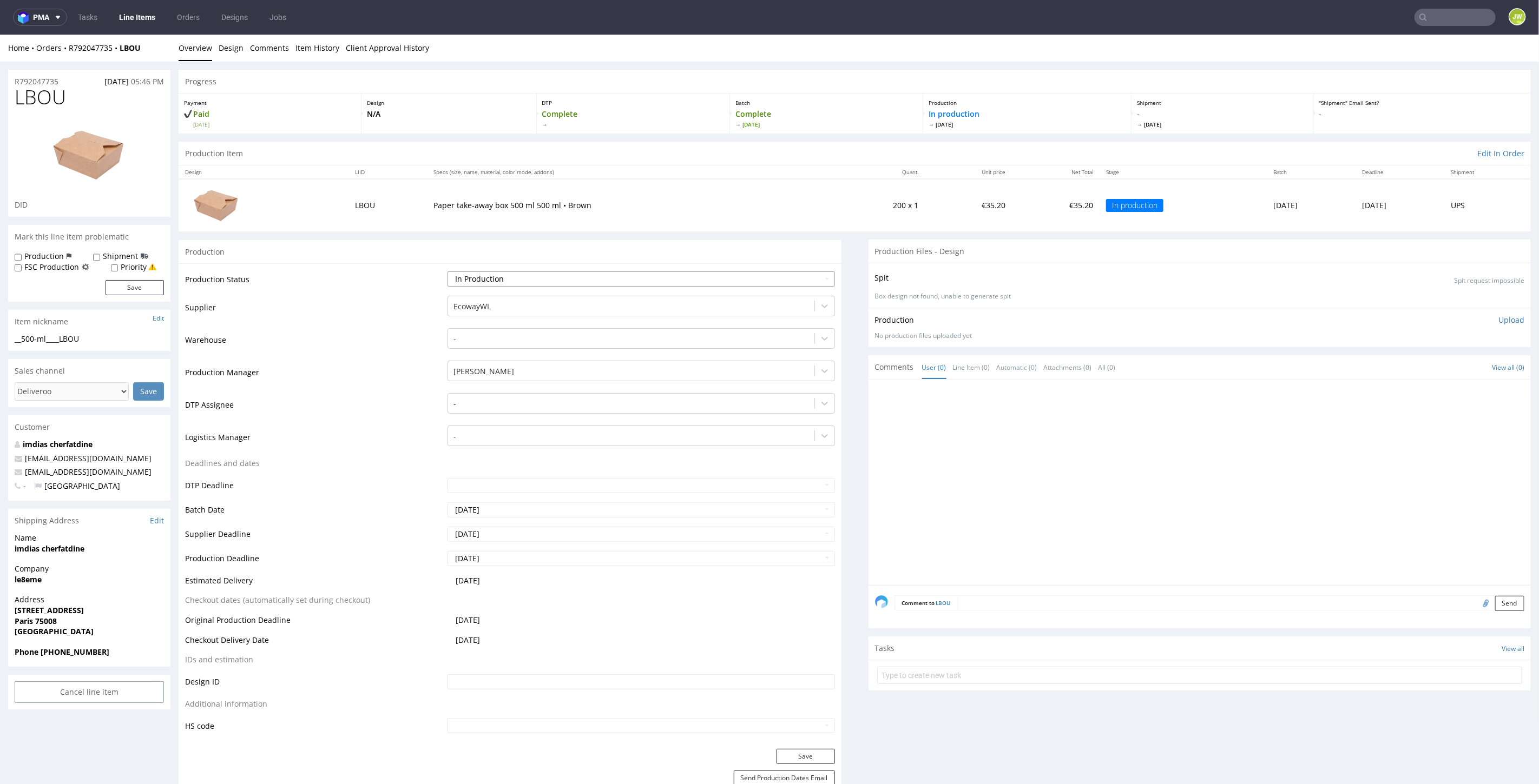
click at [474, 279] on select "Waiting for Artwork Waiting for Diecut Waiting for Mockup Waiting for DTP Waiti…" at bounding box center [640, 279] width 387 height 15
click at [447, 271] on select "Waiting for Artwork Waiting for Diecut Waiting for Mockup Waiting for DTP Waiti…" at bounding box center [640, 279] width 387 height 15
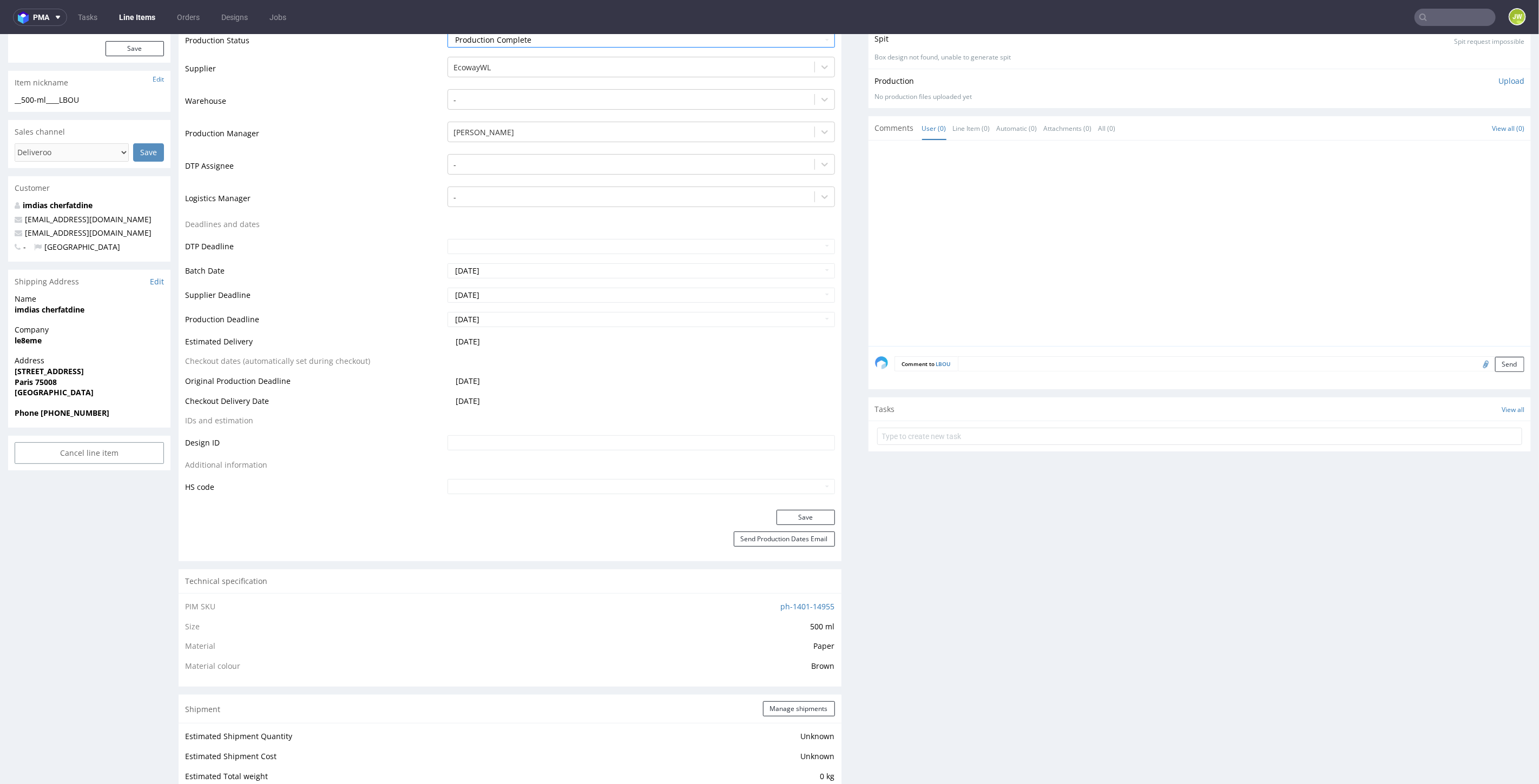
scroll to position [240, 0]
click at [793, 515] on button "Save" at bounding box center [806, 516] width 59 height 15
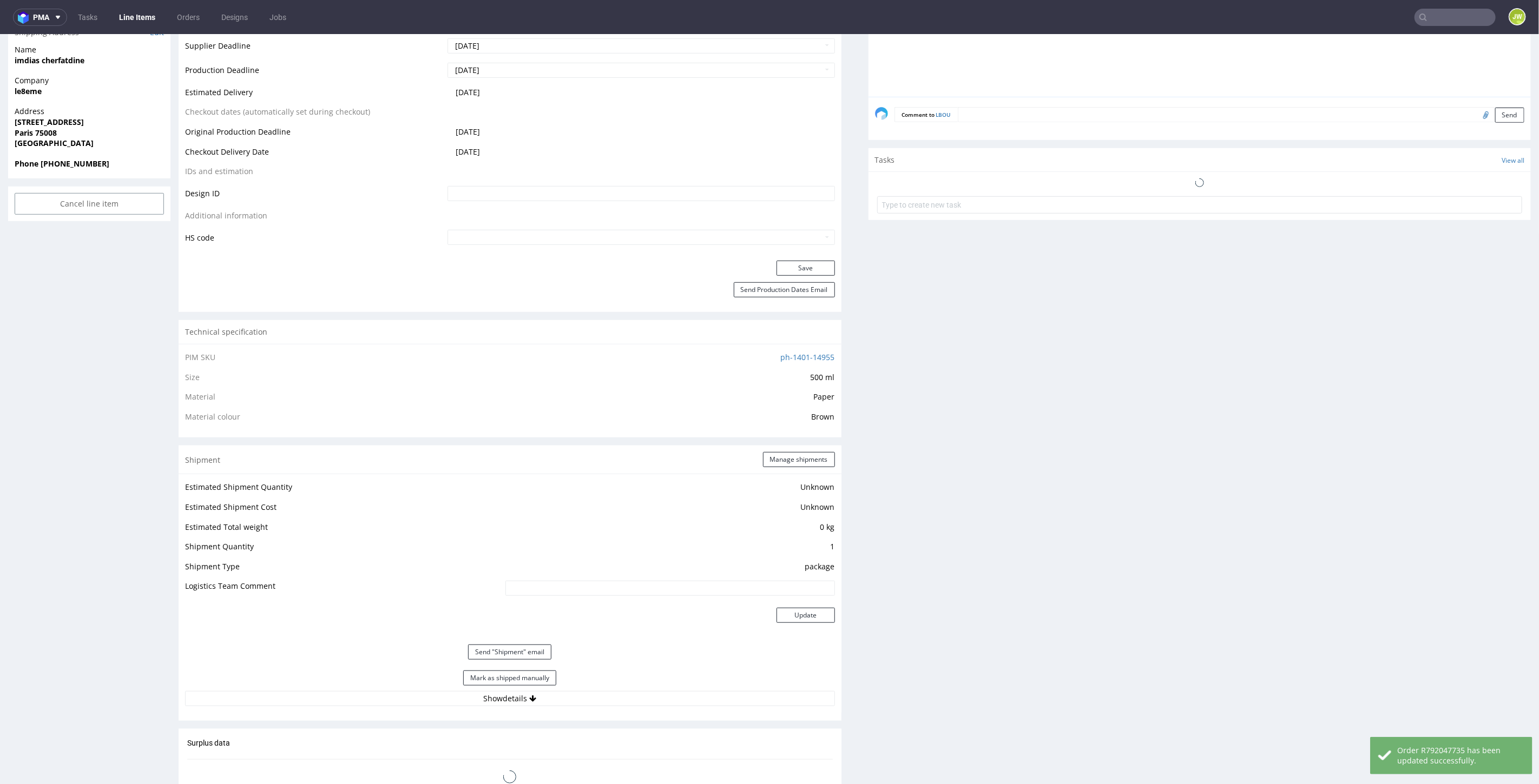
scroll to position [721, 0]
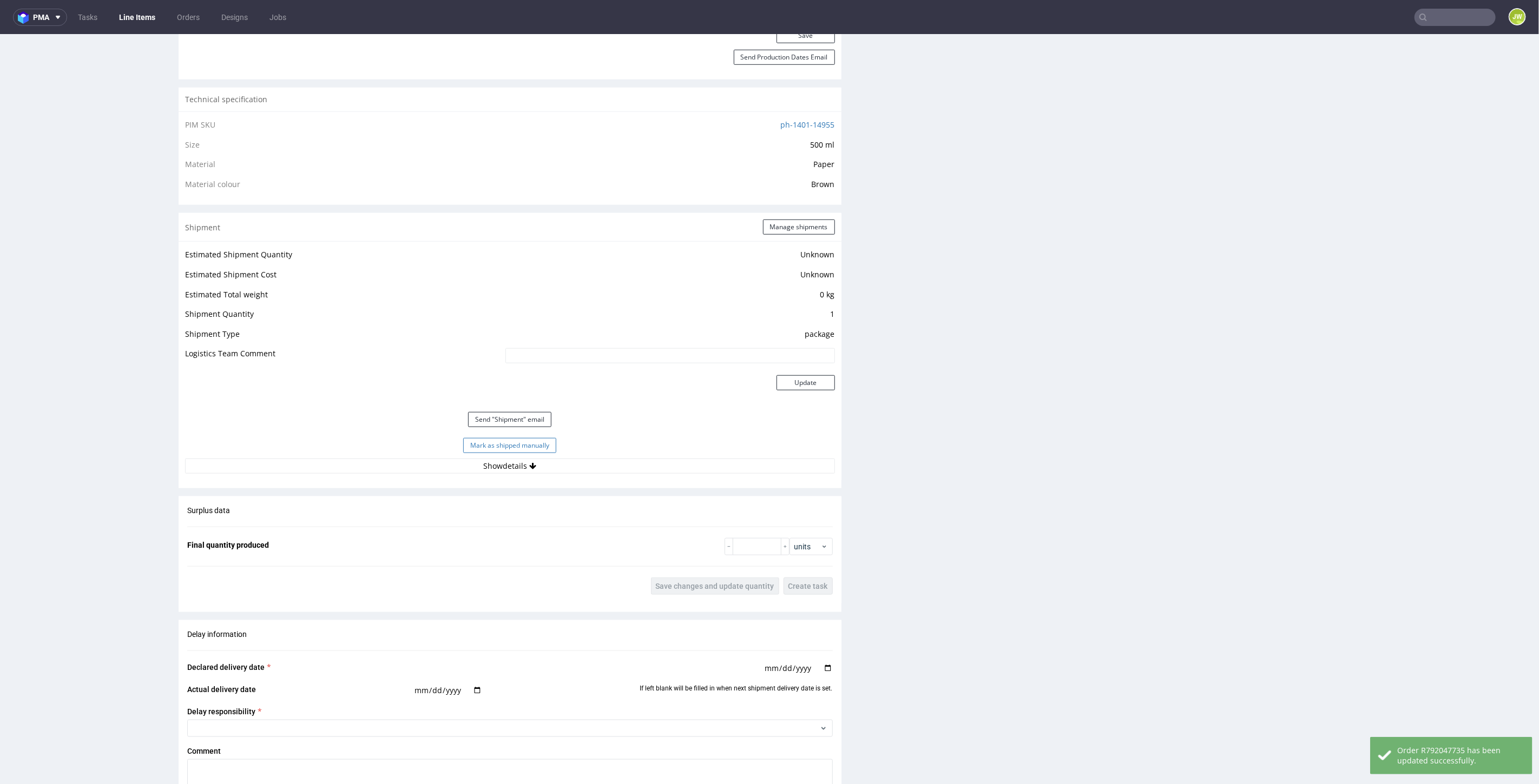
click at [500, 442] on button "Mark as shipped manually" at bounding box center [510, 445] width 93 height 15
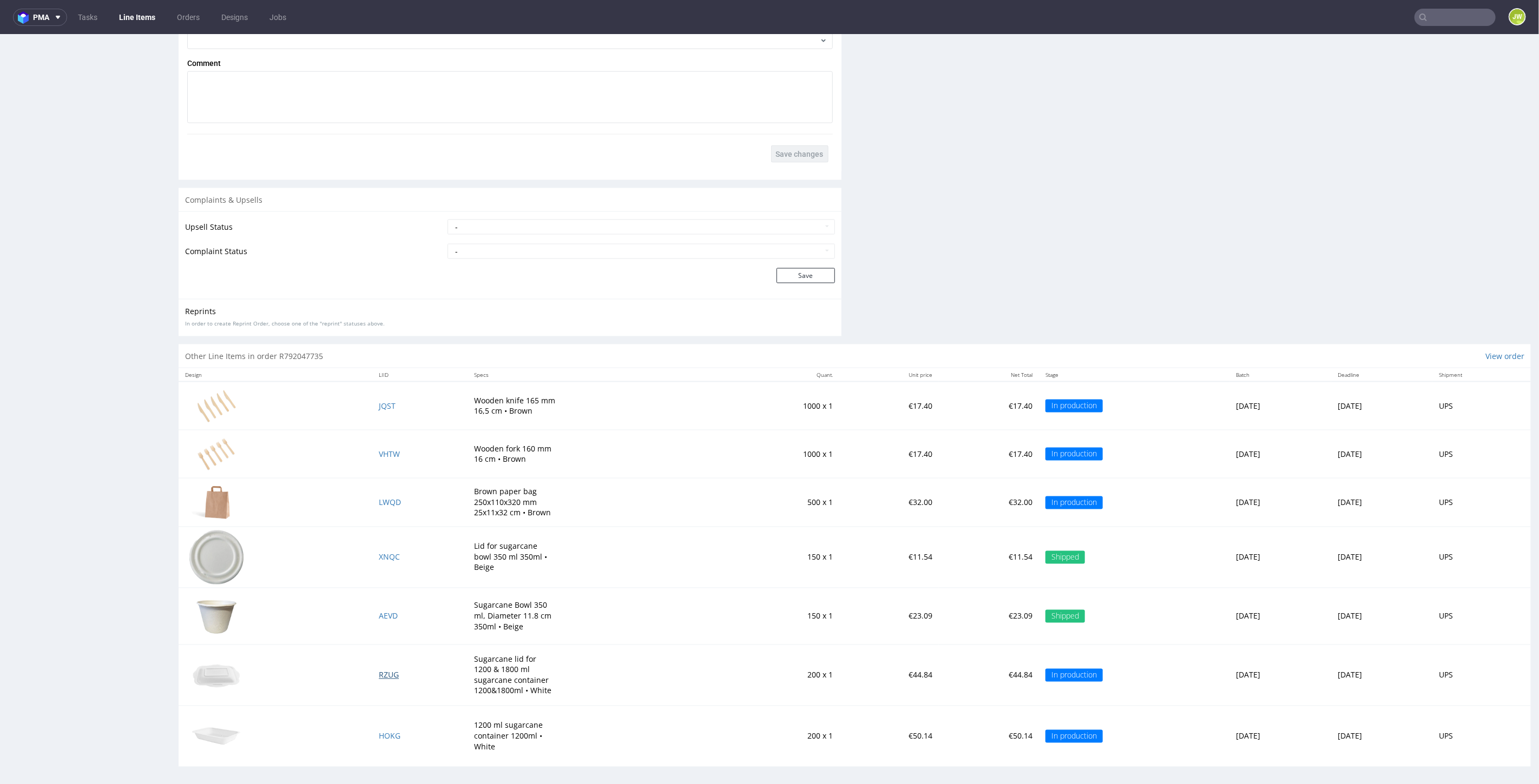
scroll to position [3, 0]
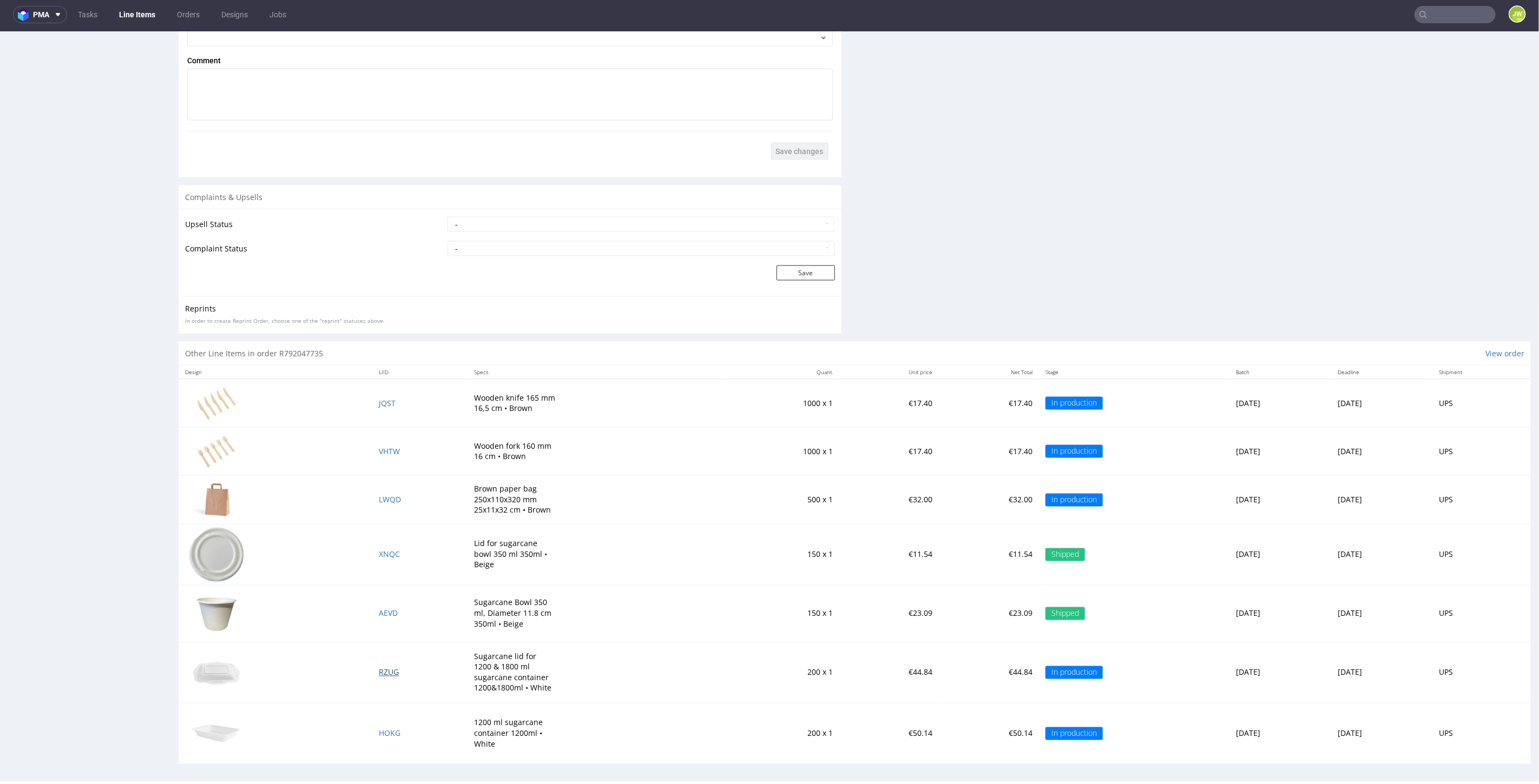
click at [379, 667] on span "RZUG" at bounding box center [389, 672] width 20 height 10
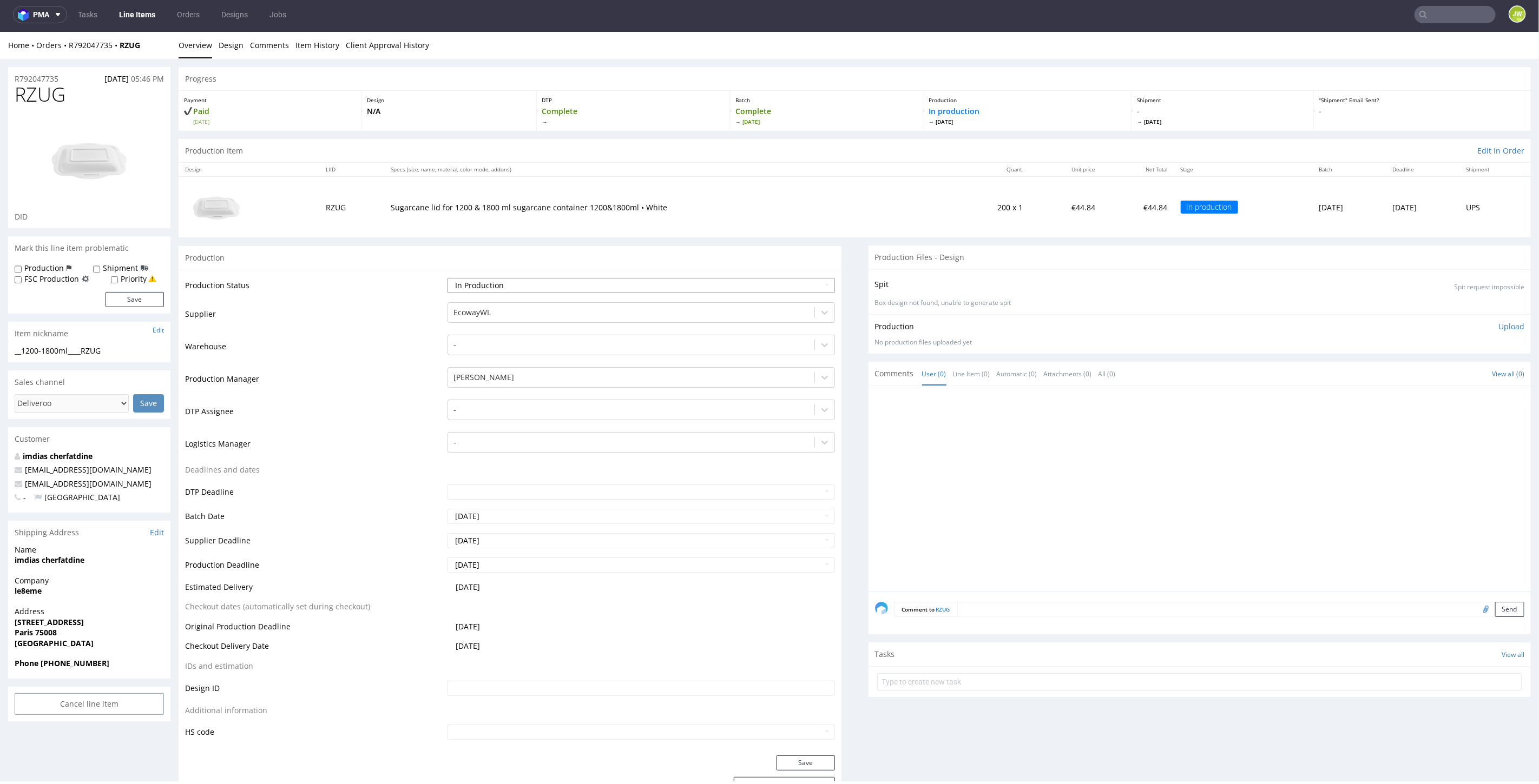
click at [474, 283] on select "Waiting for Artwork Waiting for Diecut Waiting for Mockup Waiting for DTP Waiti…" at bounding box center [640, 285] width 387 height 15
select select "production_complete"
click at [447, 277] on select "Waiting for Artwork Waiting for Diecut Waiting for Mockup Waiting for DTP Waiti…" at bounding box center [640, 285] width 387 height 15
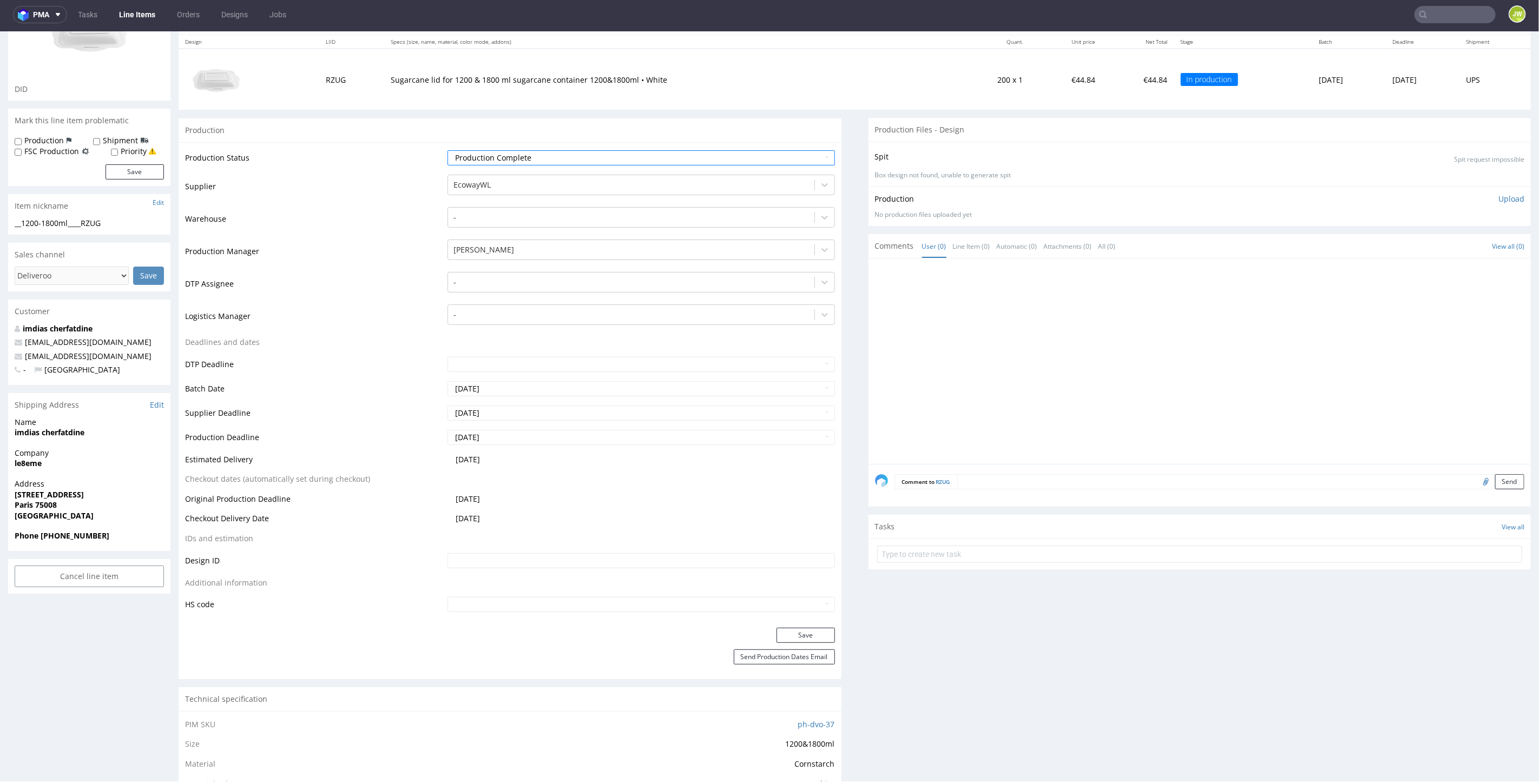
scroll to position [240, 0]
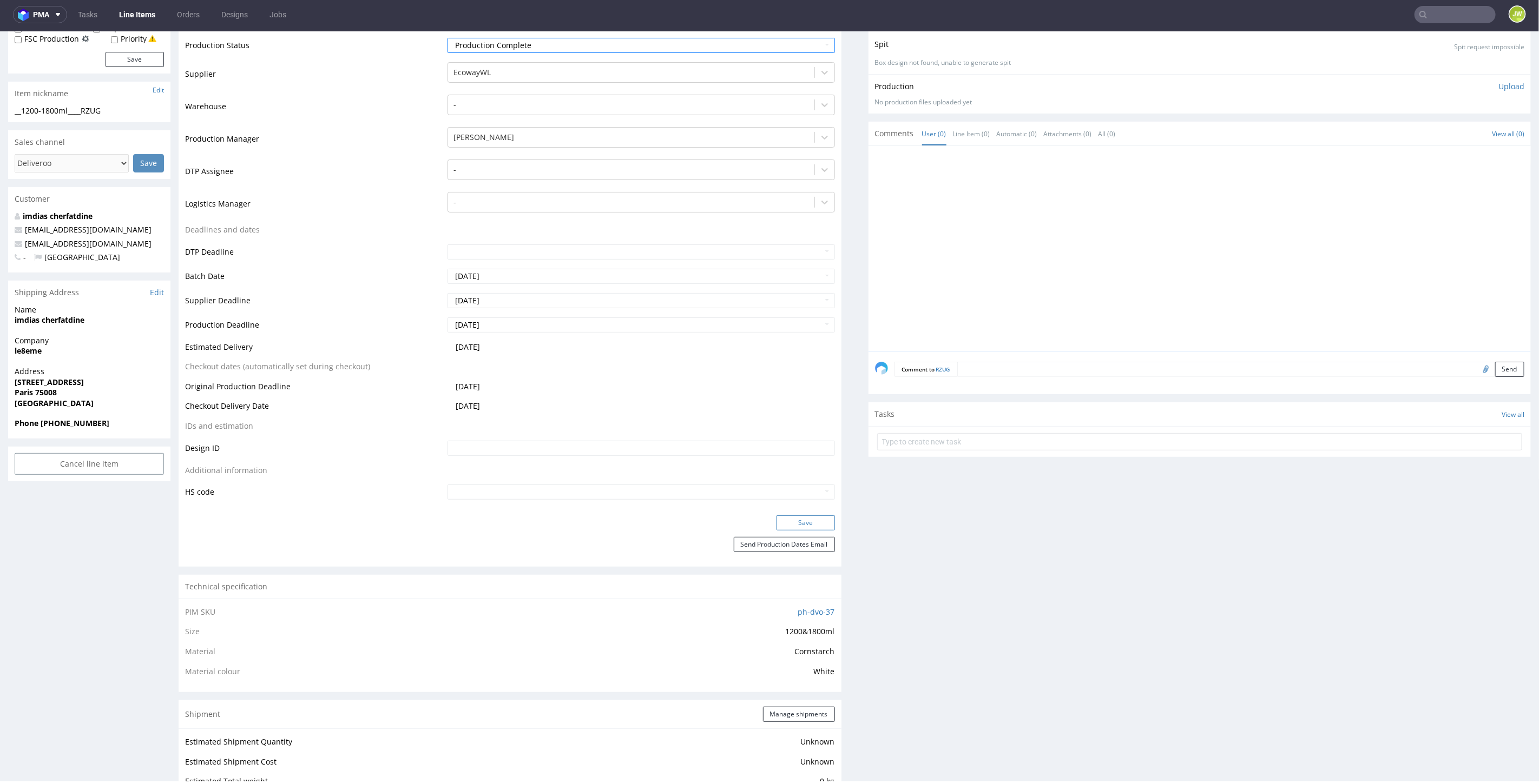
click at [798, 519] on button "Save" at bounding box center [806, 522] width 59 height 15
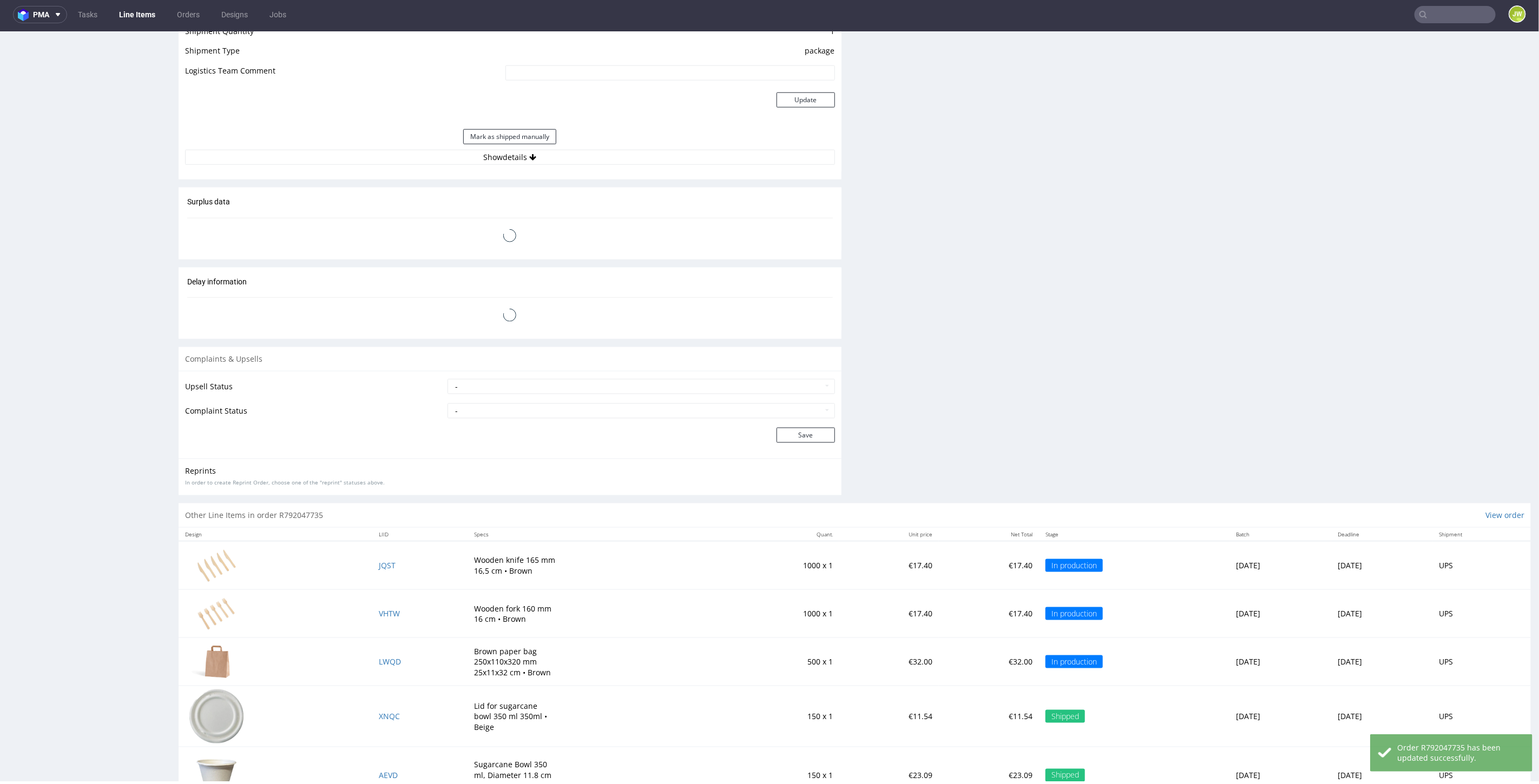
scroll to position [1021, 0]
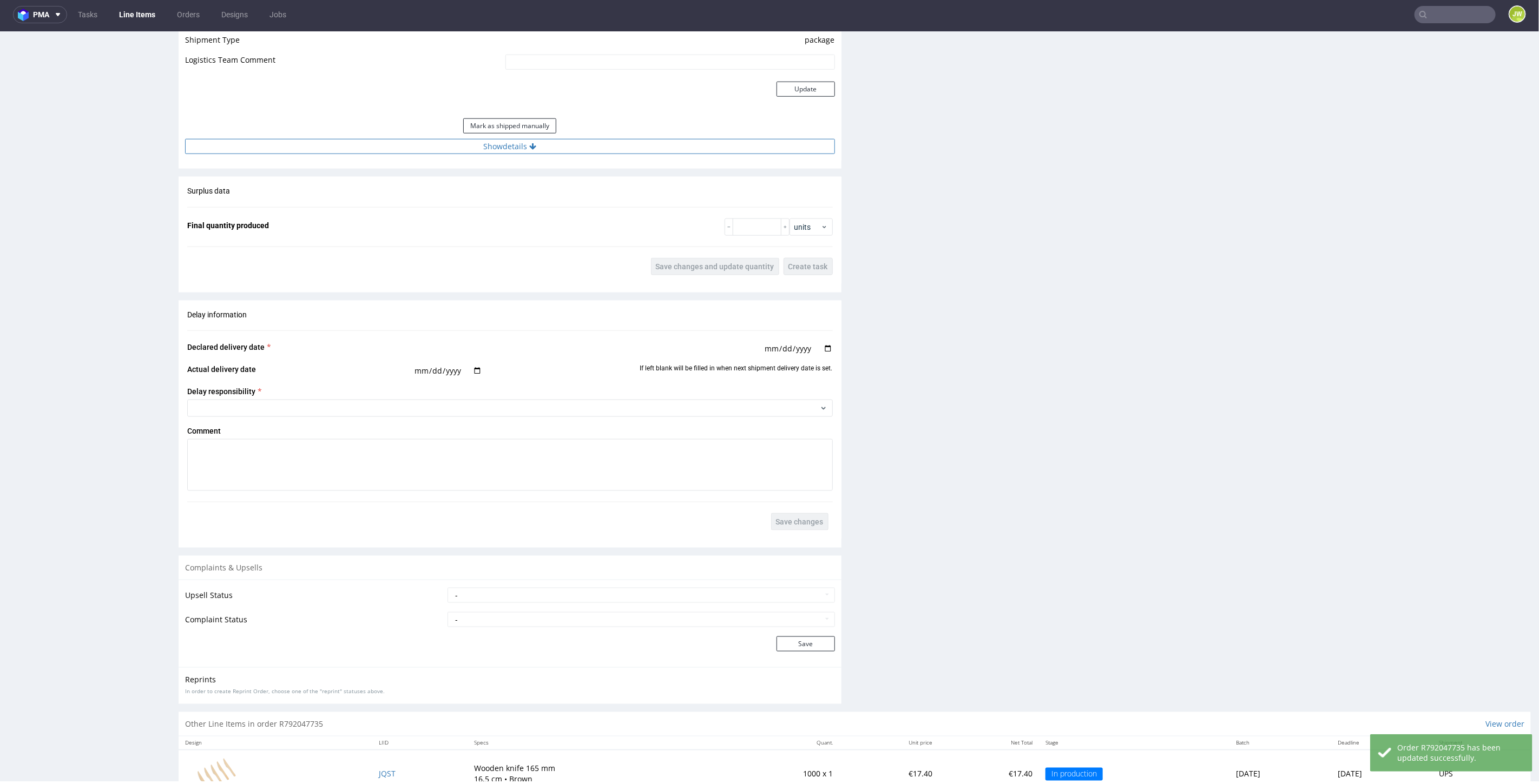
click at [481, 147] on button "Show details" at bounding box center [510, 146] width 650 height 15
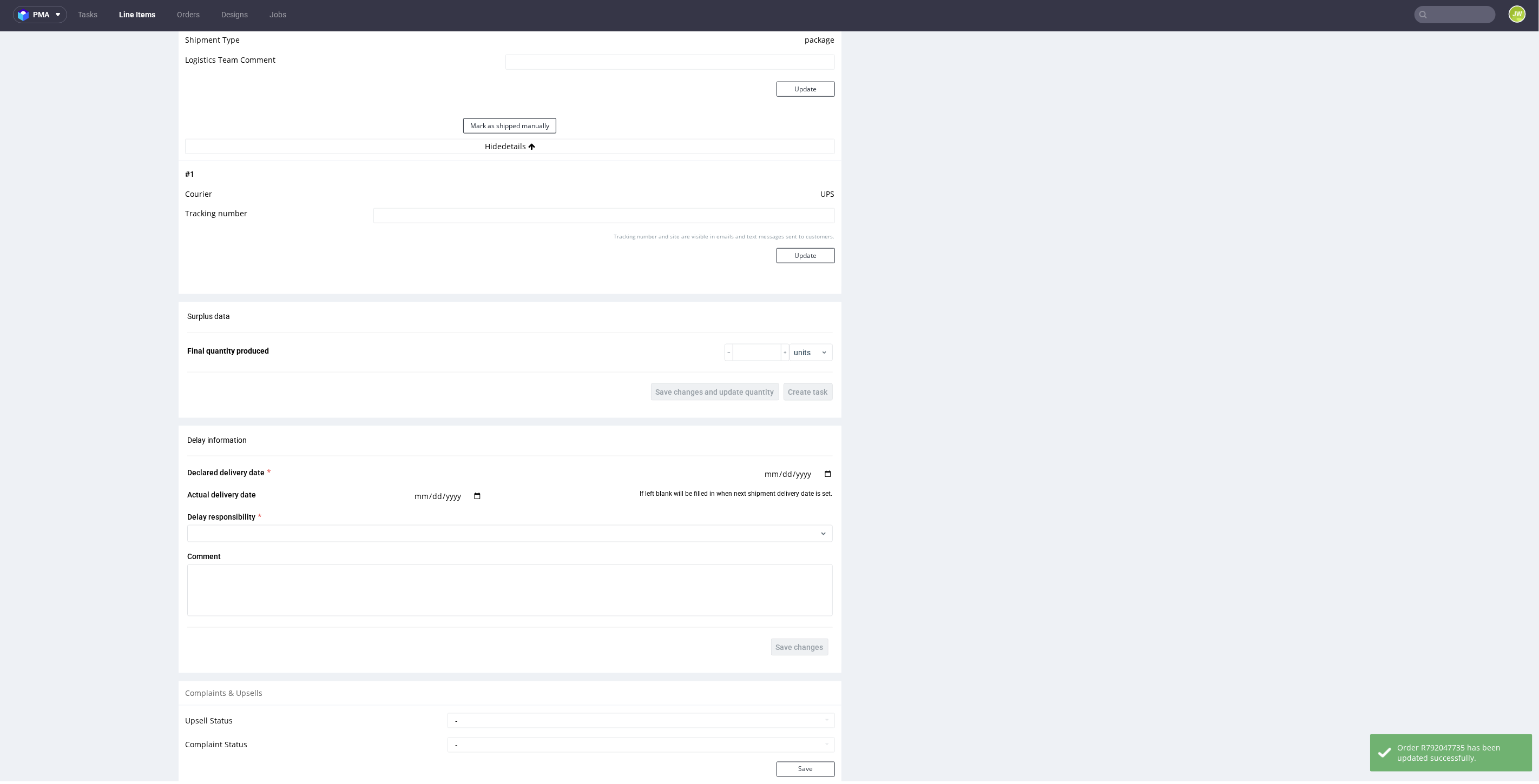
click at [435, 212] on input at bounding box center [604, 215] width 462 height 15
paste input "1Z5A15806890925610"
type input "1Z5A15806890925610"
click at [780, 253] on button "Update" at bounding box center [806, 256] width 59 height 15
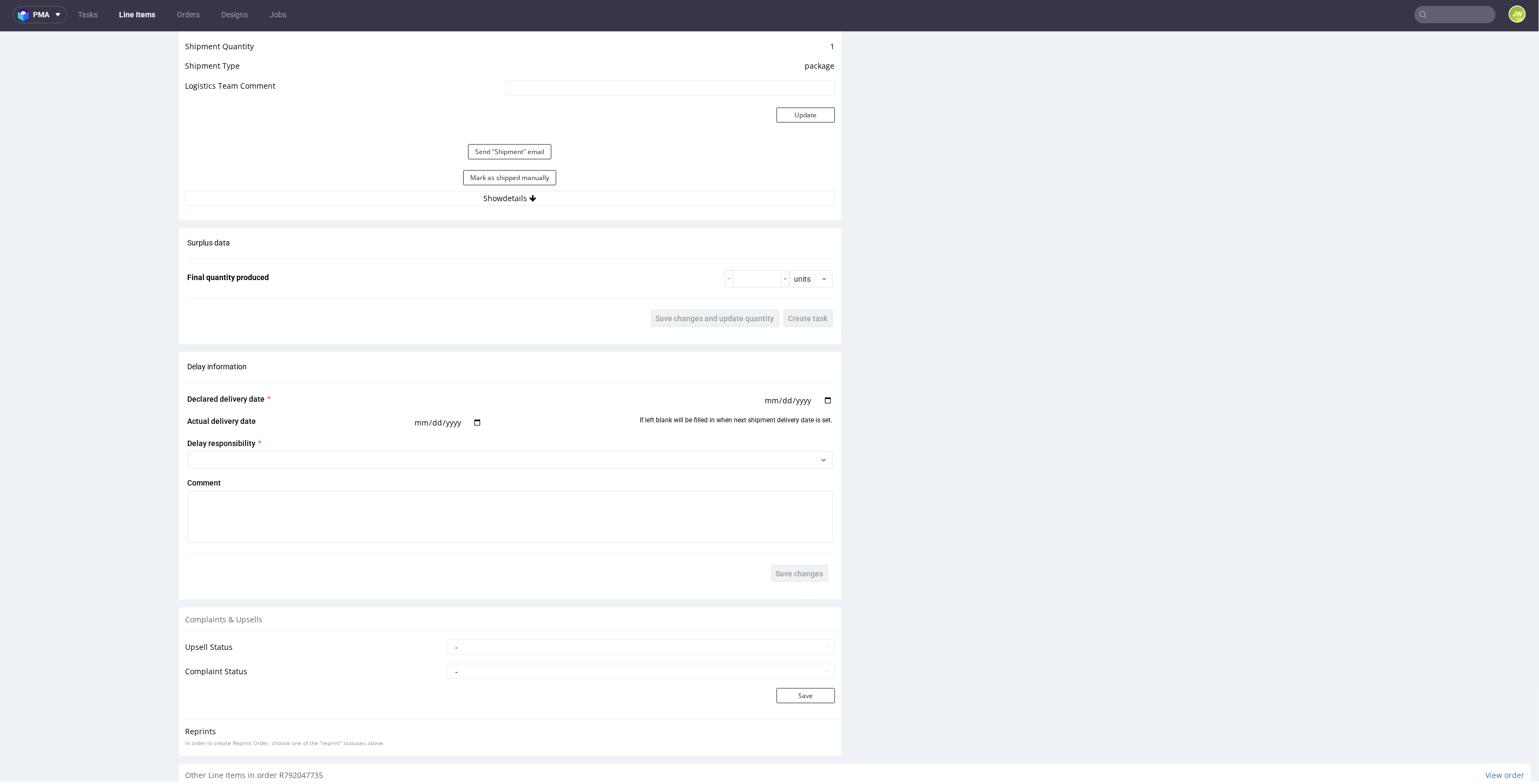
scroll to position [884, 0]
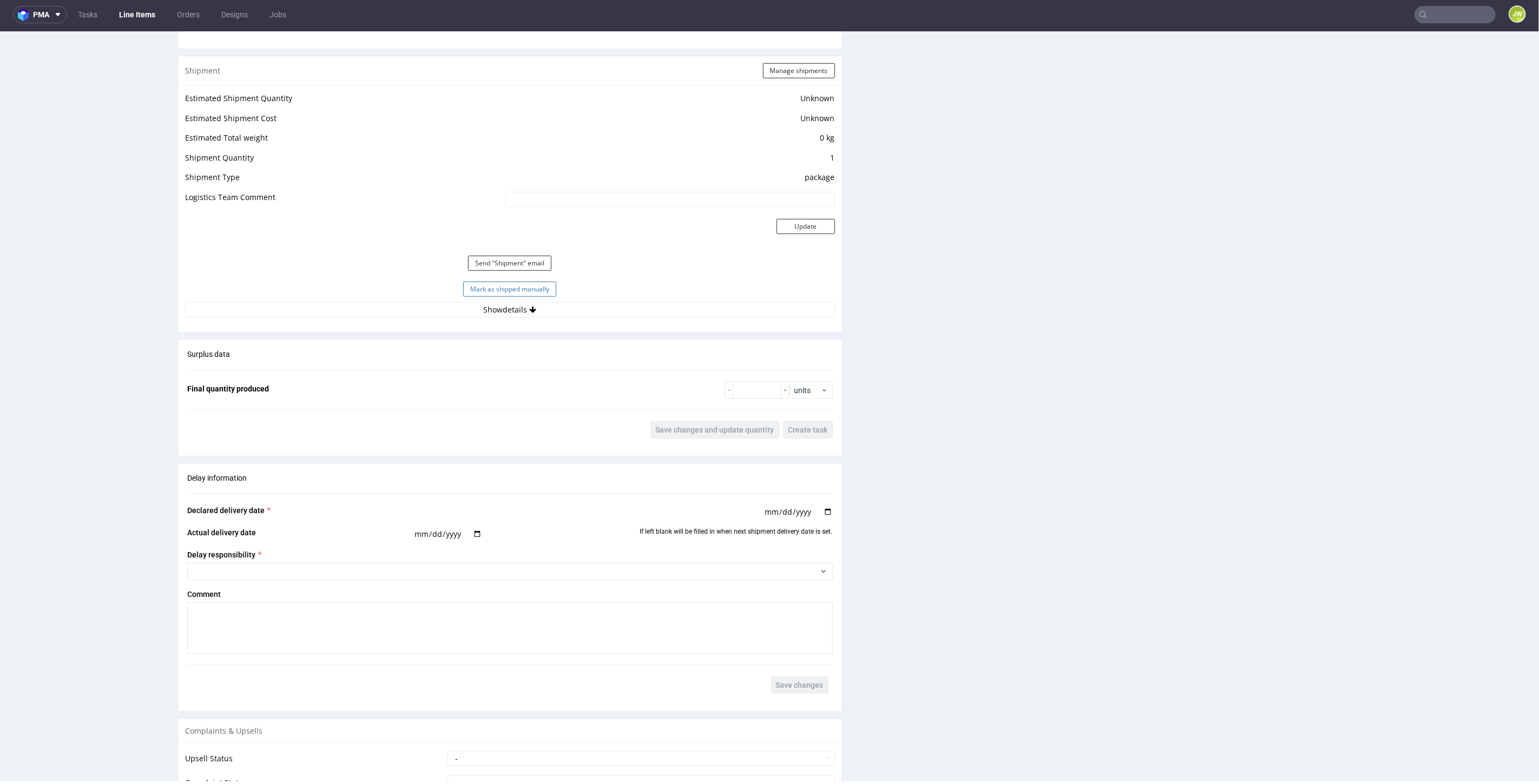
click at [488, 289] on button "Mark as shipped manually" at bounding box center [510, 289] width 93 height 15
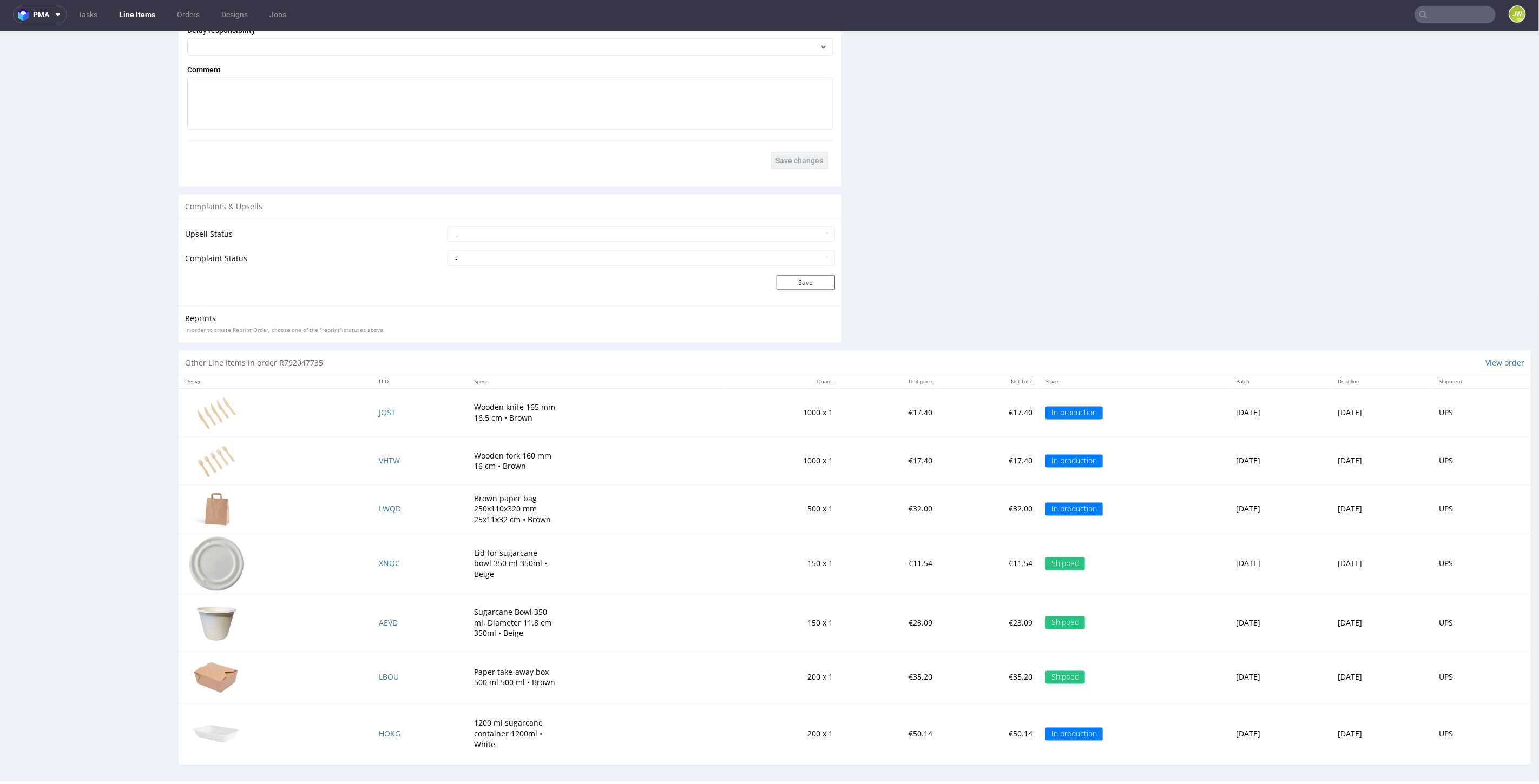
scroll to position [1383, 0]
click at [379, 728] on span "HOKG" at bounding box center [389, 733] width 22 height 10
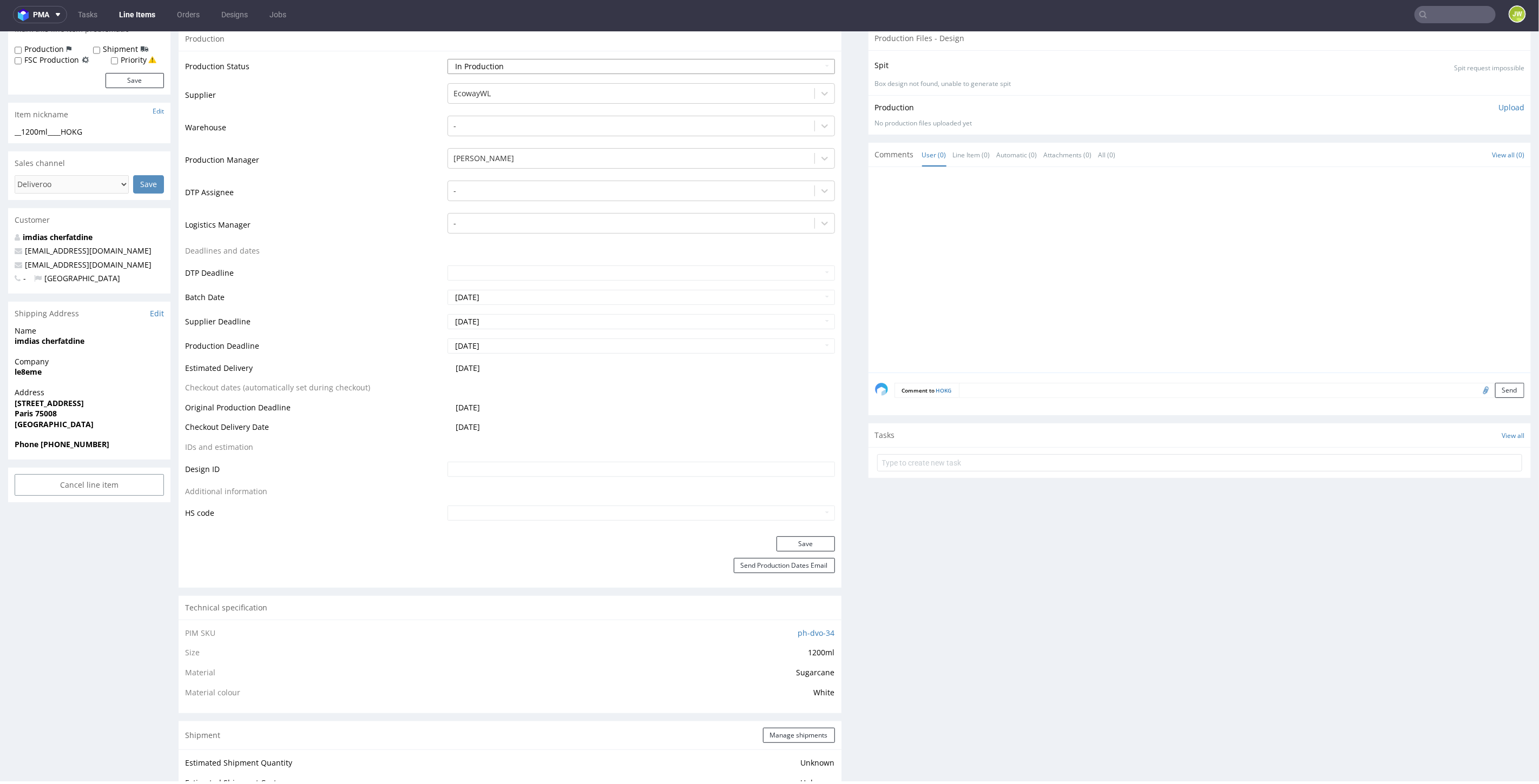
scroll to position [60, 0]
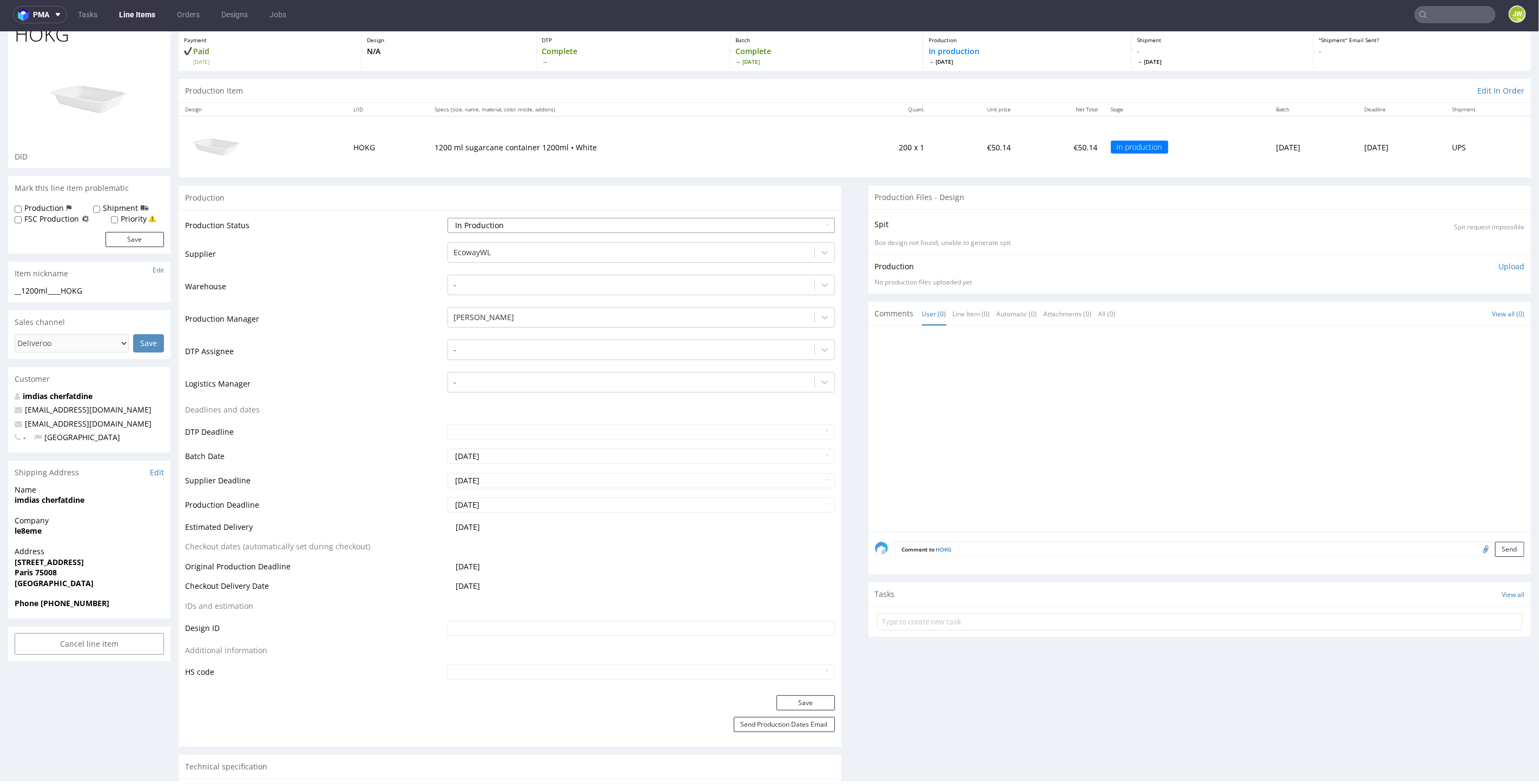
click at [484, 217] on select "Waiting for Artwork Waiting for Diecut Waiting for Mockup Waiting for DTP Waiti…" at bounding box center [640, 225] width 387 height 15
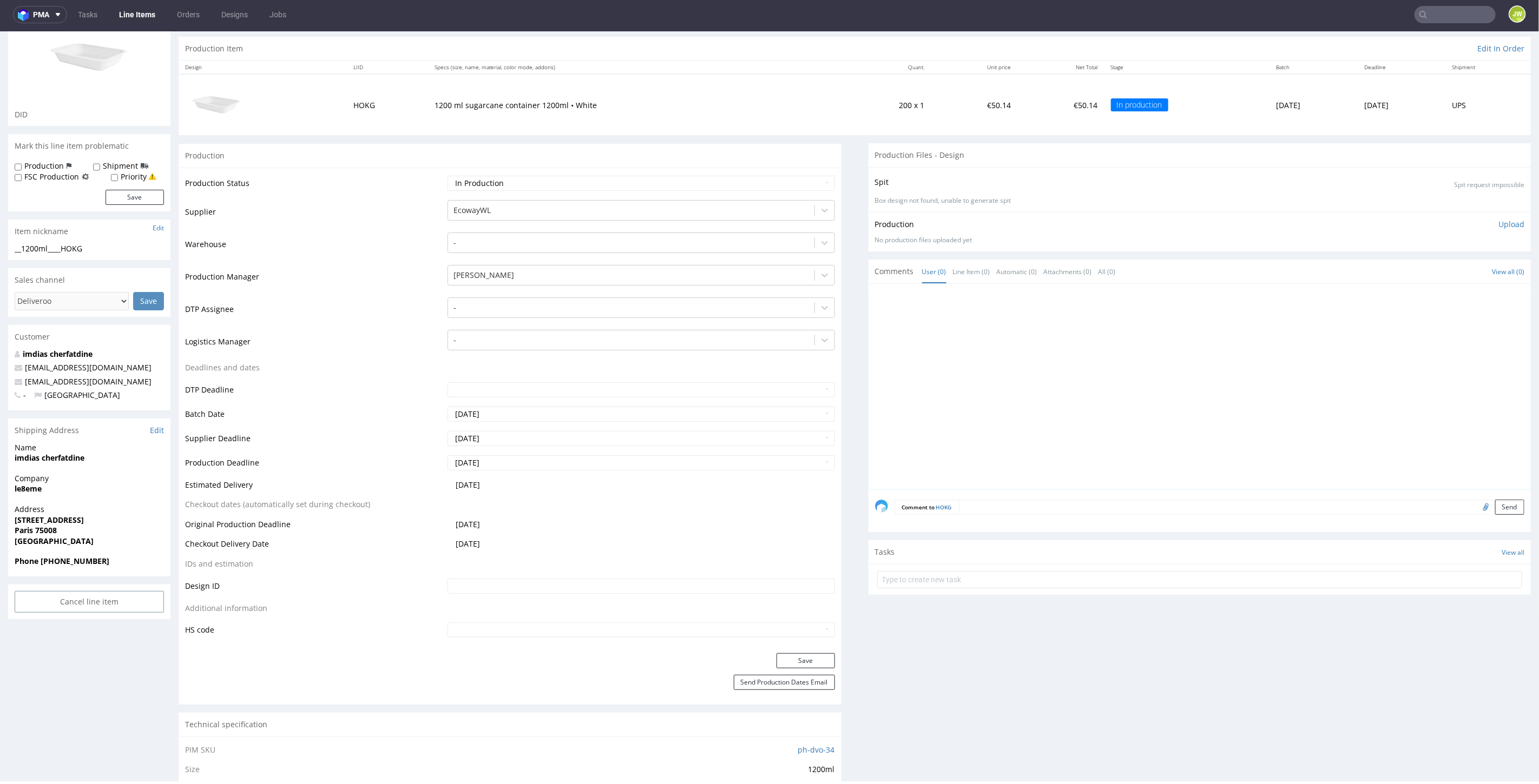
scroll to position [120, 0]
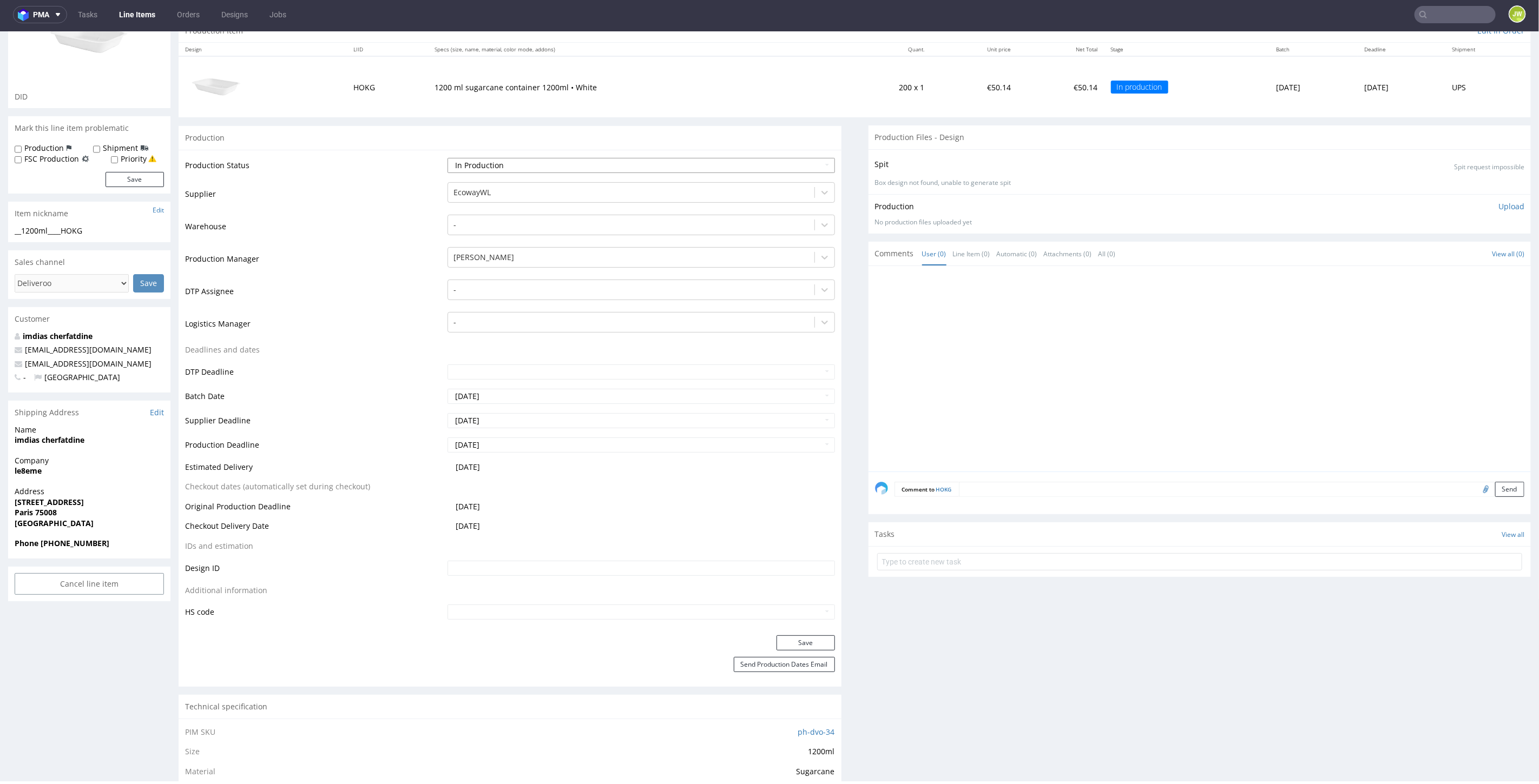
drag, startPoint x: 465, startPoint y: 156, endPoint x: 467, endPoint y: 167, distance: 11.2
click at [465, 157] on select "Waiting for Artwork Waiting for Diecut Waiting for Mockup Waiting for DTP Waiti…" at bounding box center [640, 165] width 387 height 15
select select "production_complete"
click at [447, 157] on select "Waiting for Artwork Waiting for Diecut Waiting for Mockup Waiting for DTP Waiti…" at bounding box center [640, 165] width 387 height 15
click at [796, 648] on div "Save" at bounding box center [510, 645] width 663 height 22
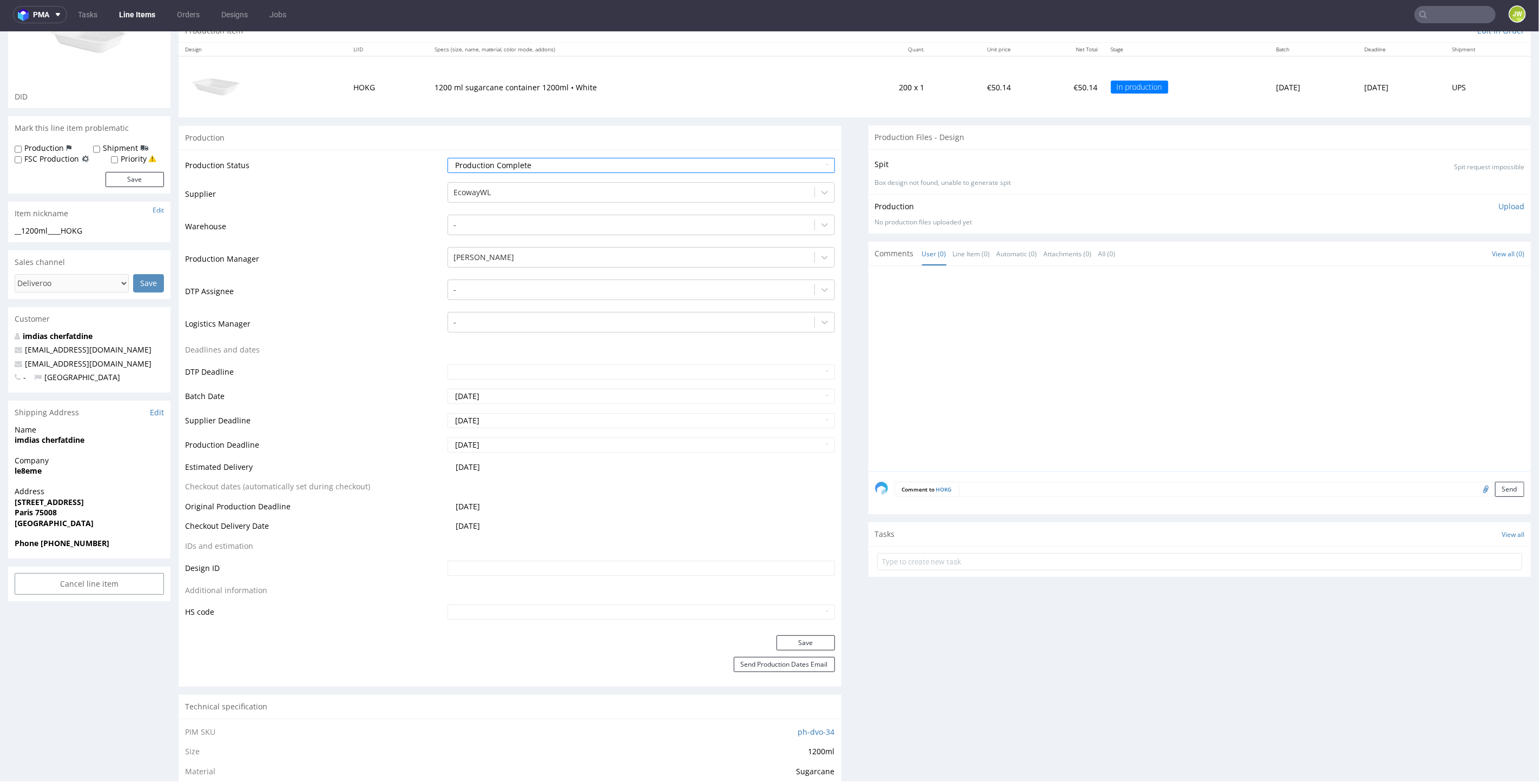
drag, startPoint x: 794, startPoint y: 648, endPoint x: 767, endPoint y: 632, distance: 31.4
click at [794, 647] on button "Save" at bounding box center [806, 643] width 59 height 15
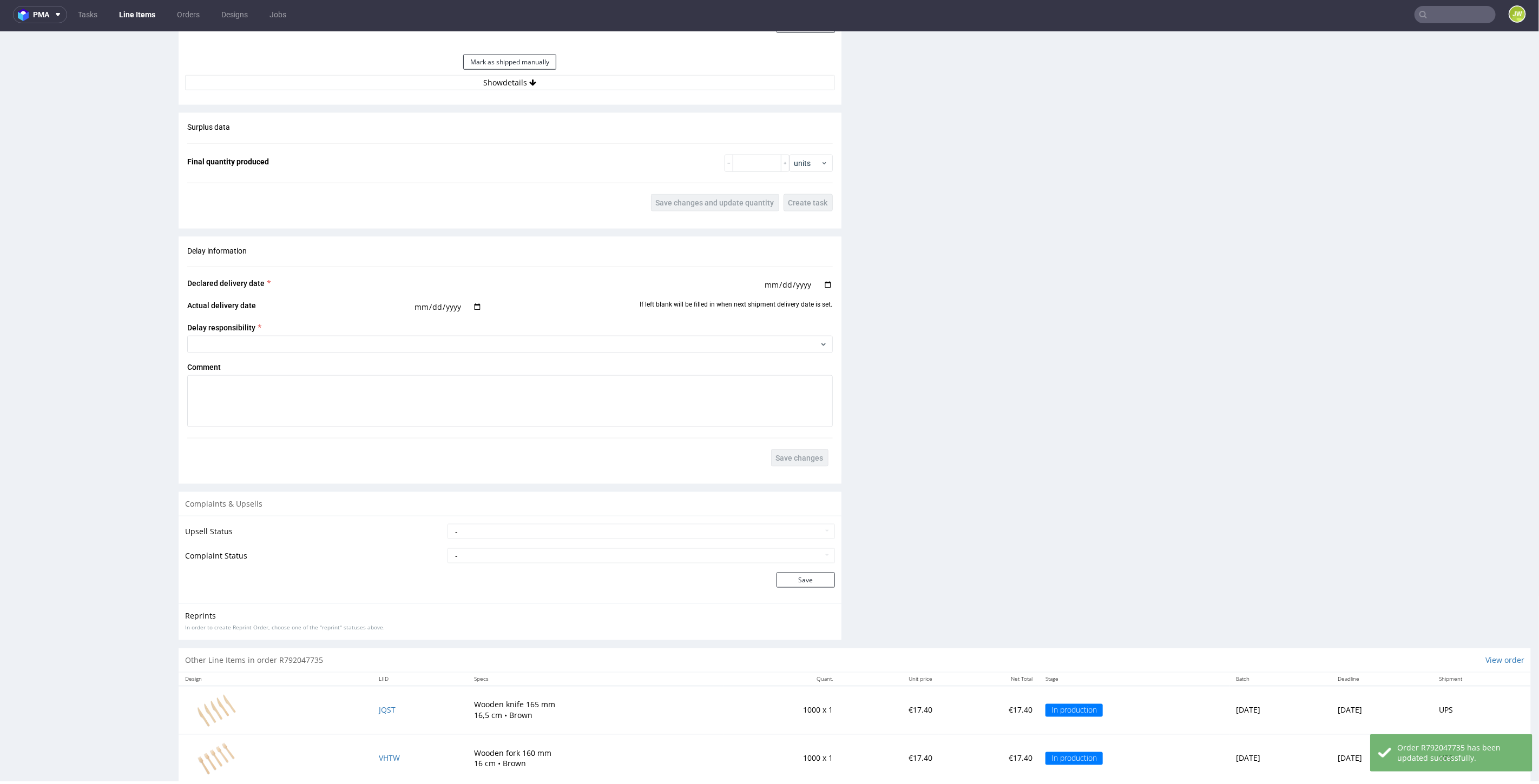
scroll to position [1021, 0]
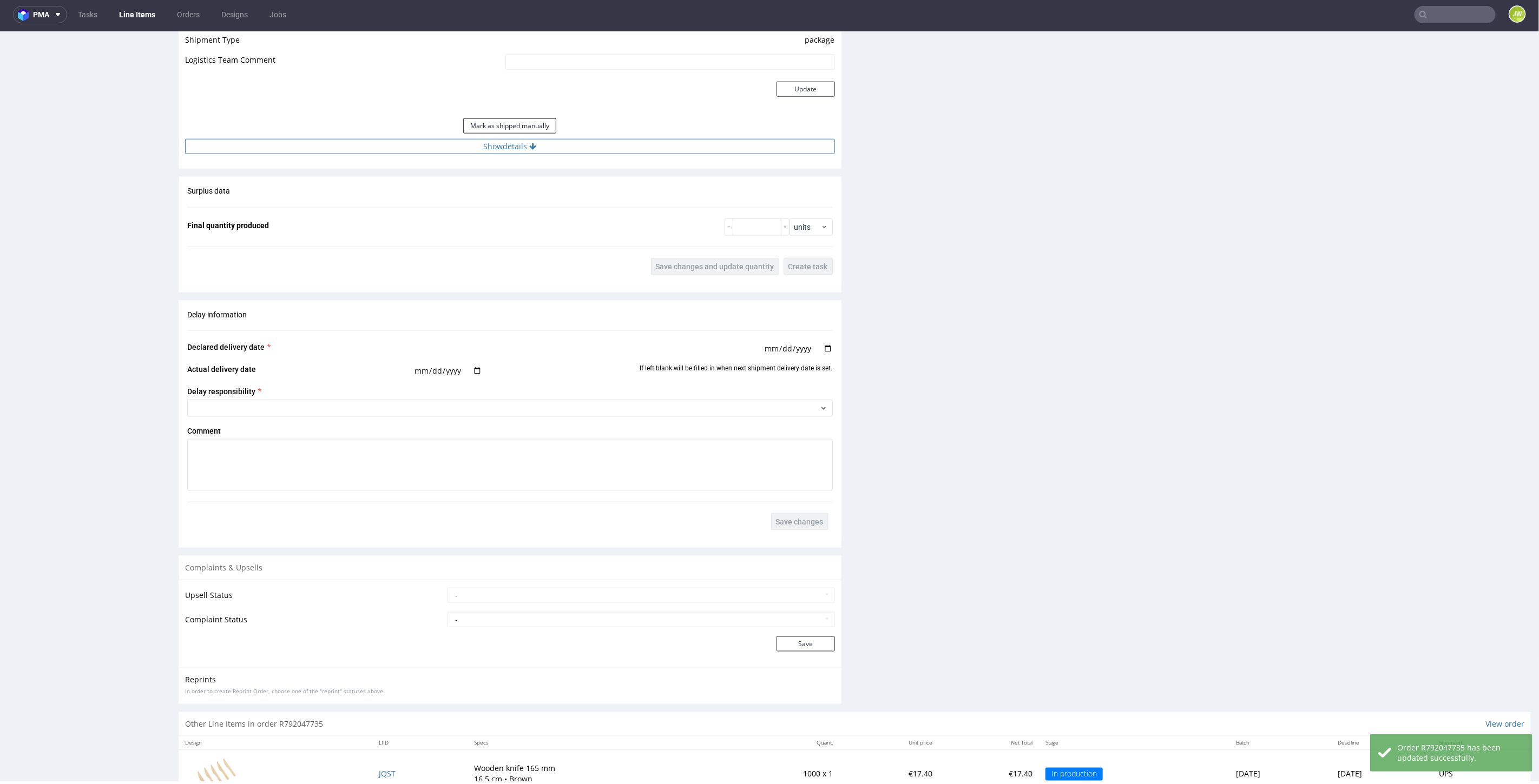
click at [479, 144] on button "Show details" at bounding box center [510, 146] width 650 height 15
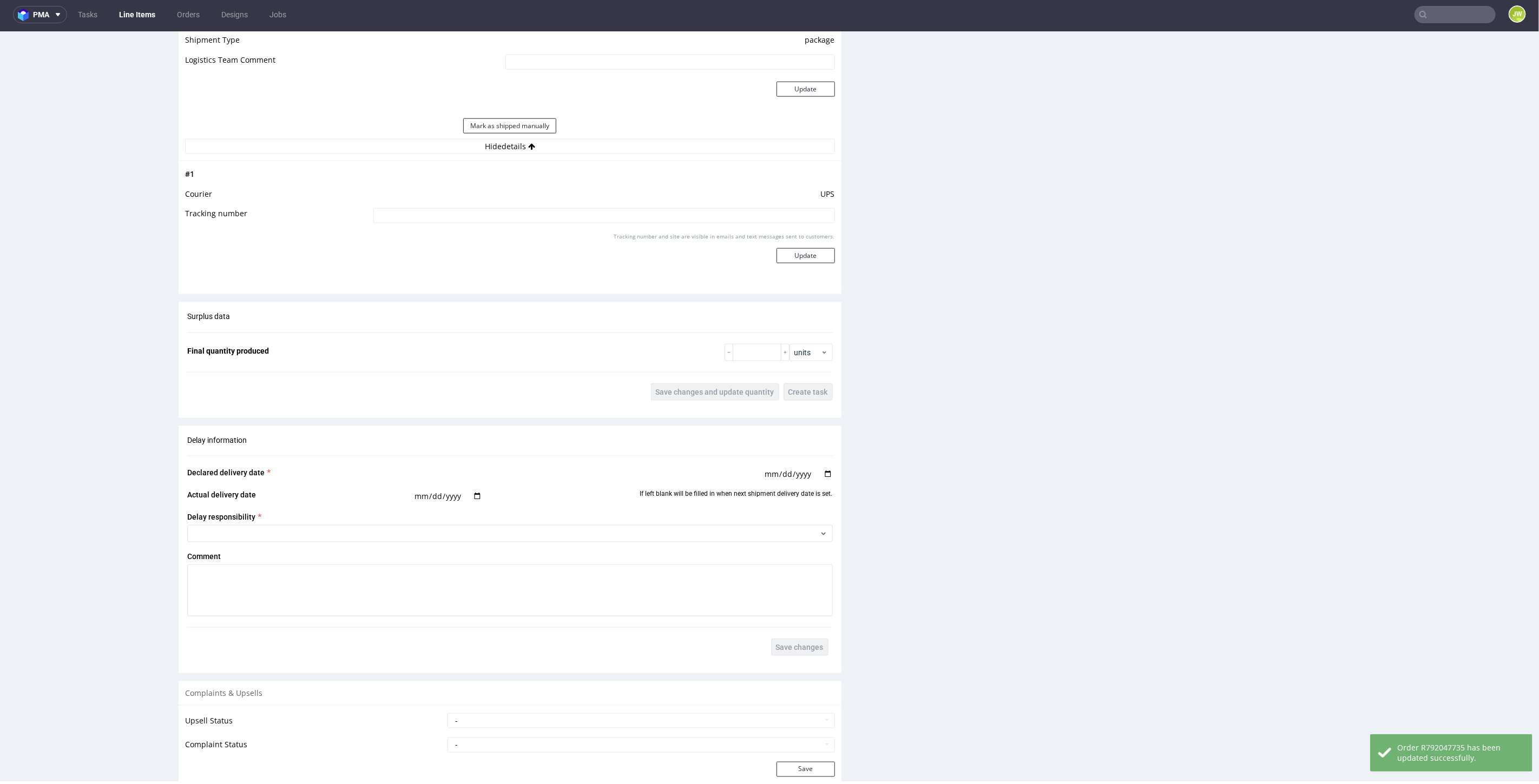
click at [447, 216] on input at bounding box center [604, 215] width 462 height 15
paste input "1Z5A15806890925610"
type input "1Z5A15806890925610"
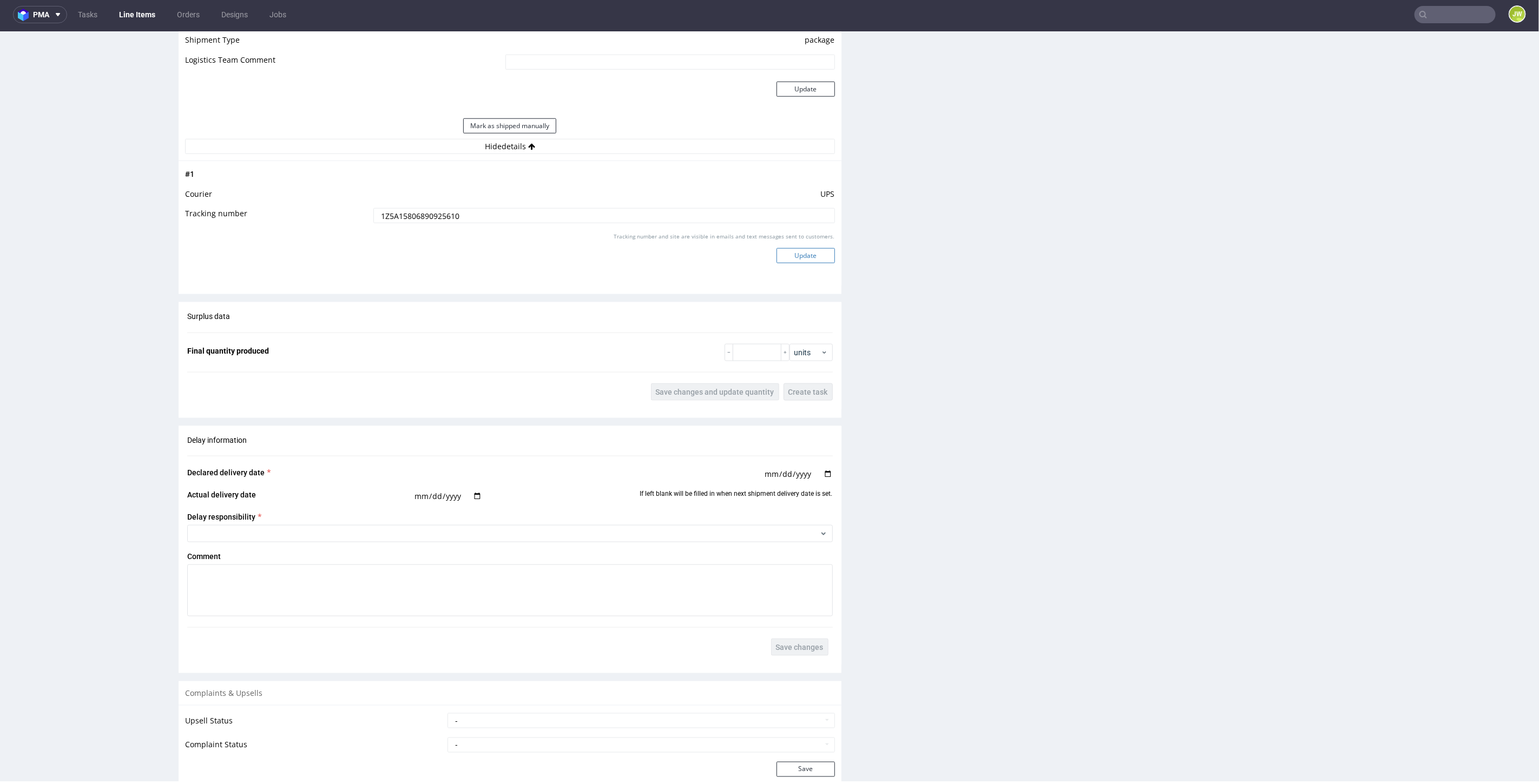
click at [784, 252] on button "Update" at bounding box center [806, 256] width 59 height 15
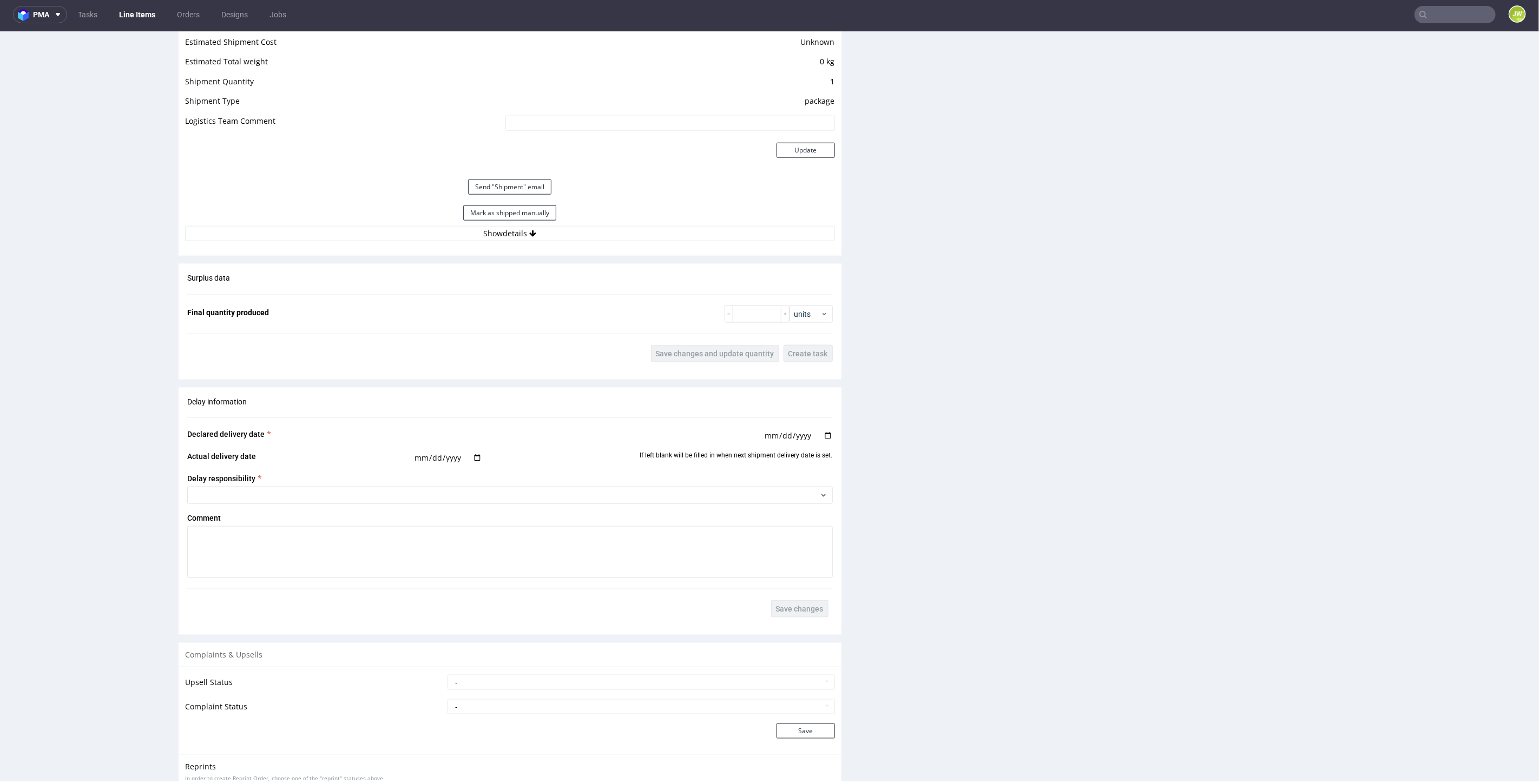
scroll to position [959, 0]
click at [475, 205] on button "Mark as shipped manually" at bounding box center [510, 213] width 93 height 15
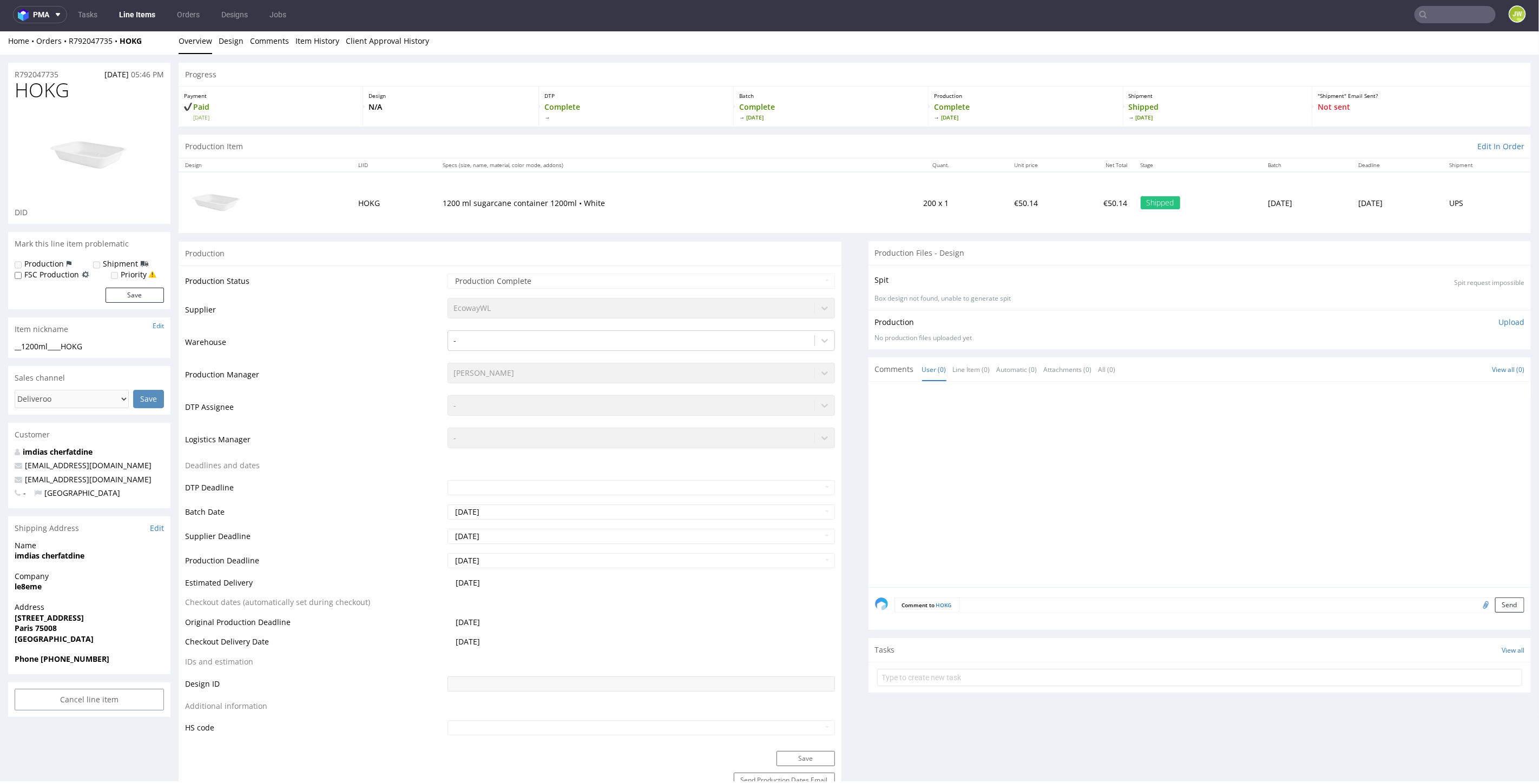
scroll to position [0, 0]
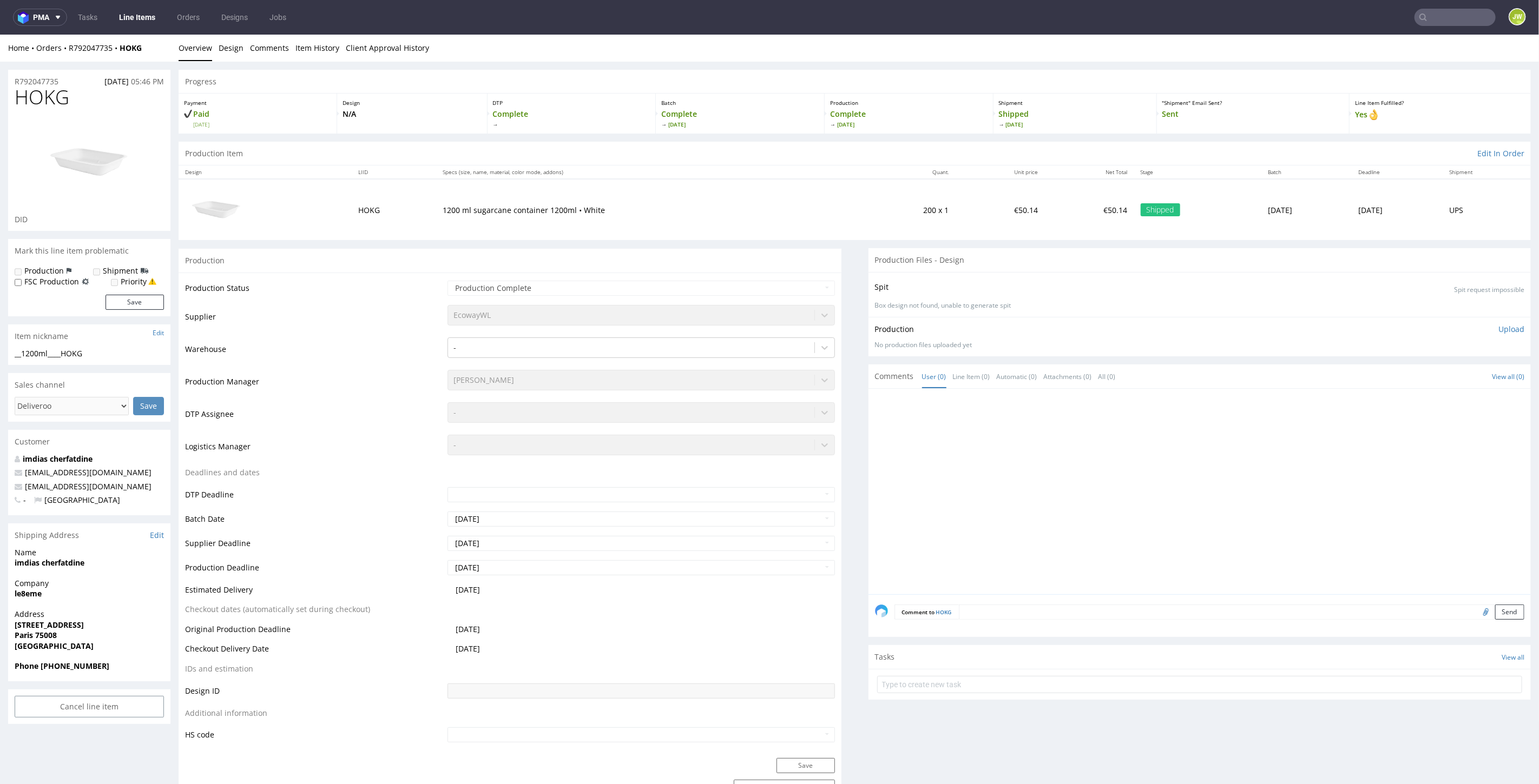
drag, startPoint x: 131, startPoint y: 21, endPoint x: 147, endPoint y: 25, distance: 16.5
click at [131, 21] on link "Line Items" at bounding box center [137, 17] width 49 height 17
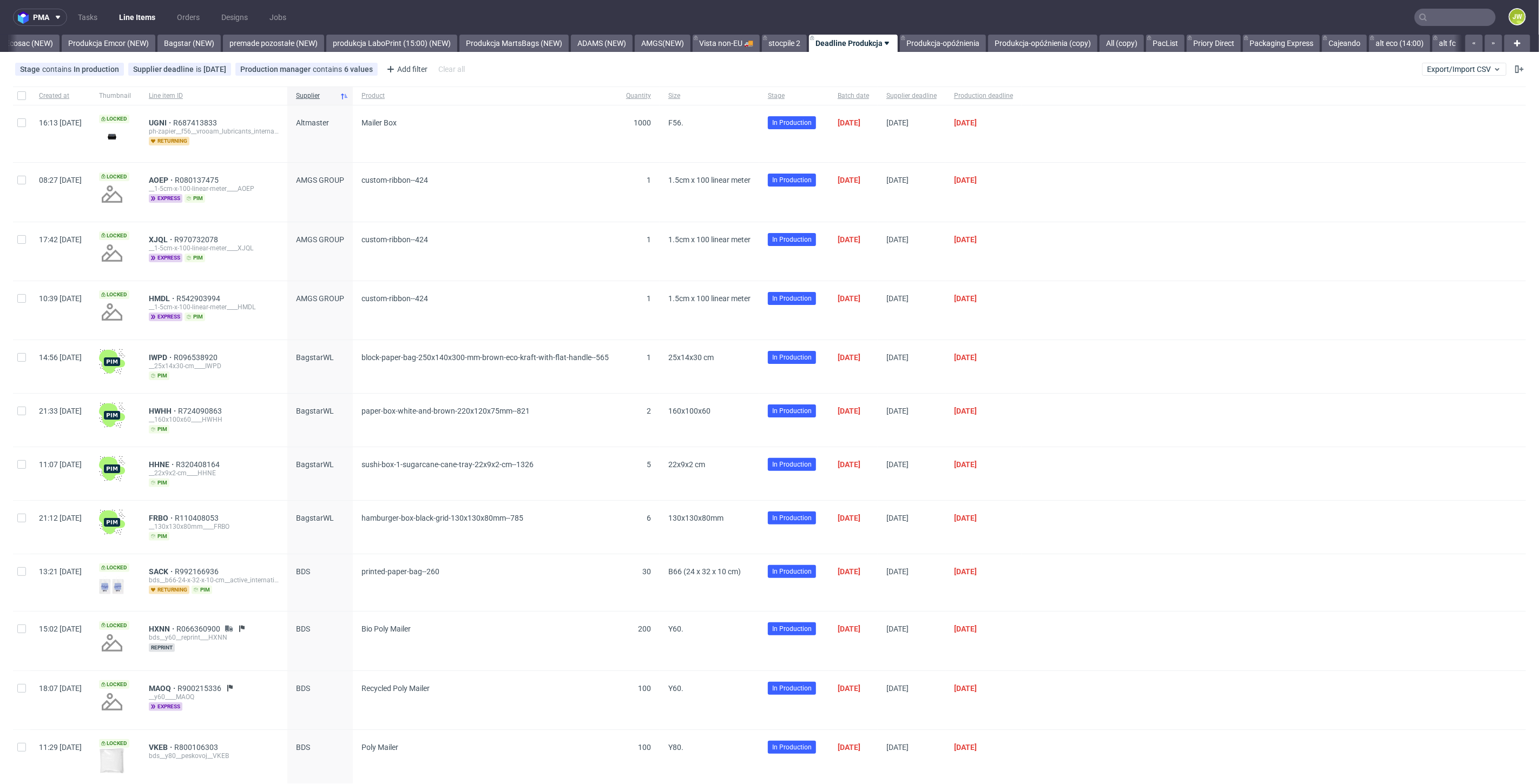
scroll to position [0, 2333]
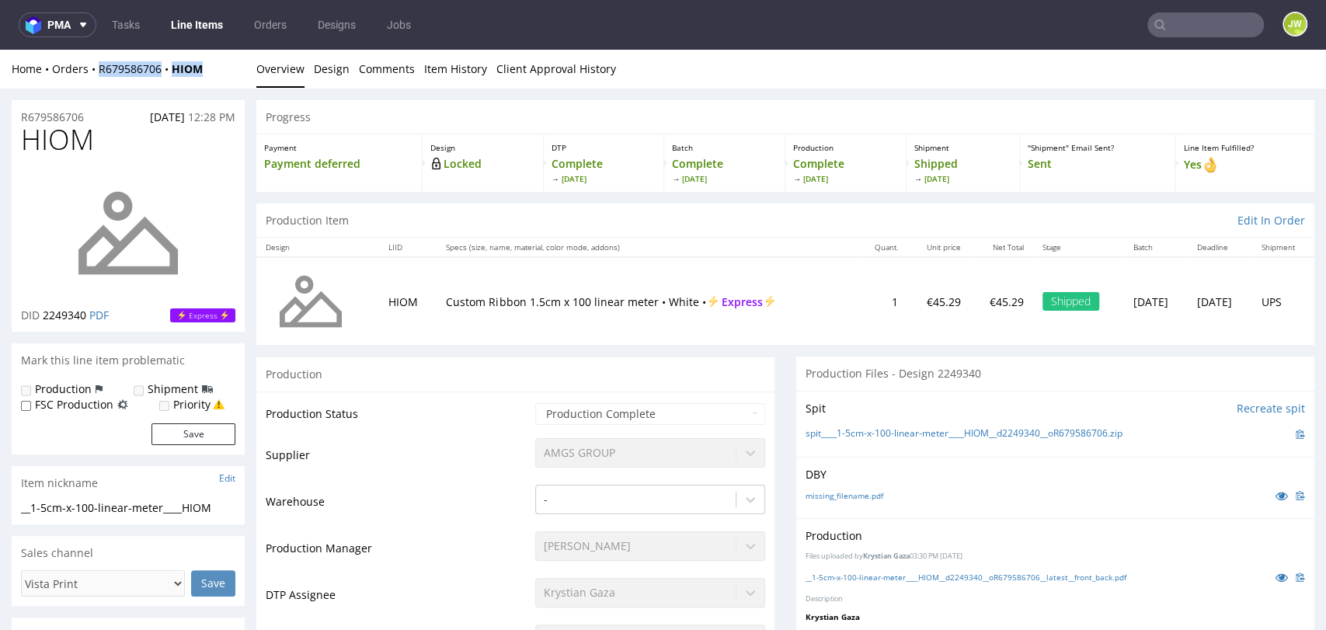
drag, startPoint x: 221, startPoint y: 78, endPoint x: 96, endPoint y: 81, distance: 125.1
click at [96, 81] on div "Home Orders R679586706 HIOM Overview Design Comments Item History Client Approv…" at bounding box center [663, 69] width 1326 height 39
copy div "R679586706 HIOM"
click at [201, 76] on strong "HIOM" at bounding box center [187, 68] width 31 height 15
click at [219, 81] on div "Home Orders R679586706 HIOM Overview Design Comments Item History Client Approv…" at bounding box center [663, 69] width 1326 height 39
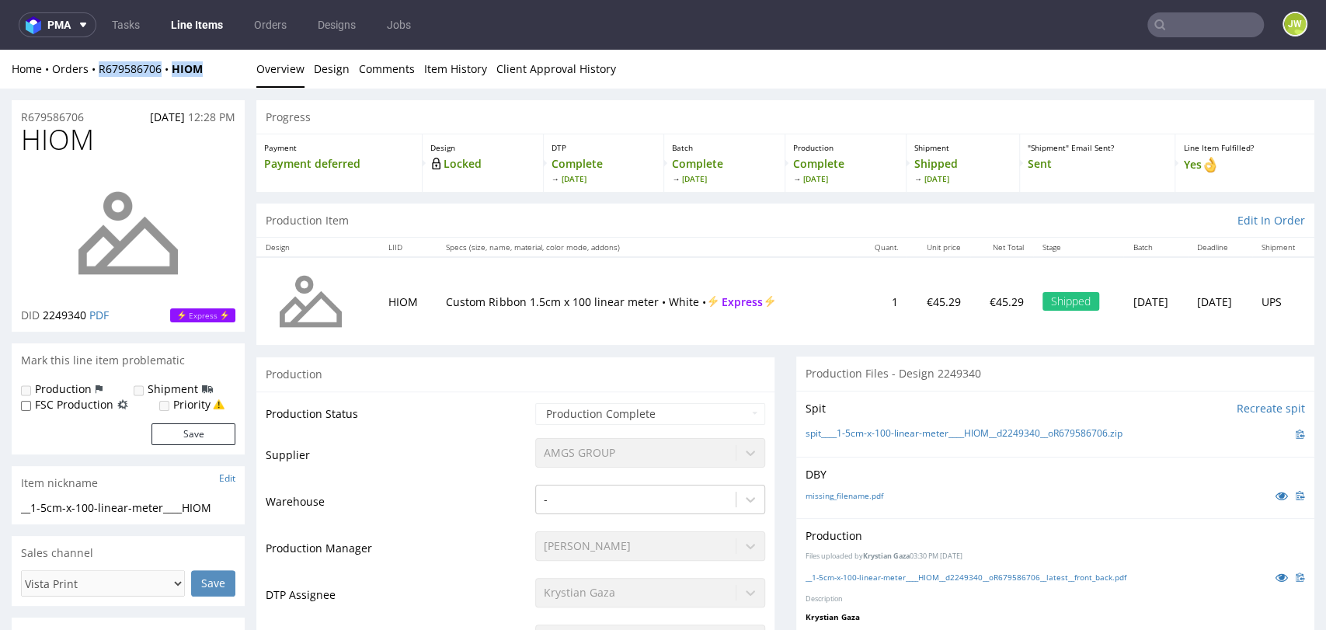
click at [214, 78] on div "Home Orders R679586706 HIOM Overview Design Comments Item History Client Approv…" at bounding box center [663, 69] width 1326 height 39
drag, startPoint x: 214, startPoint y: 74, endPoint x: 172, endPoint y: 81, distance: 43.3
click at [172, 81] on div "Home Orders R679586706 HIOM Overview Design Comments Item History Client Approv…" at bounding box center [663, 69] width 1326 height 39
copy strong "HIOM"
